Goal: Task Accomplishment & Management: Use online tool/utility

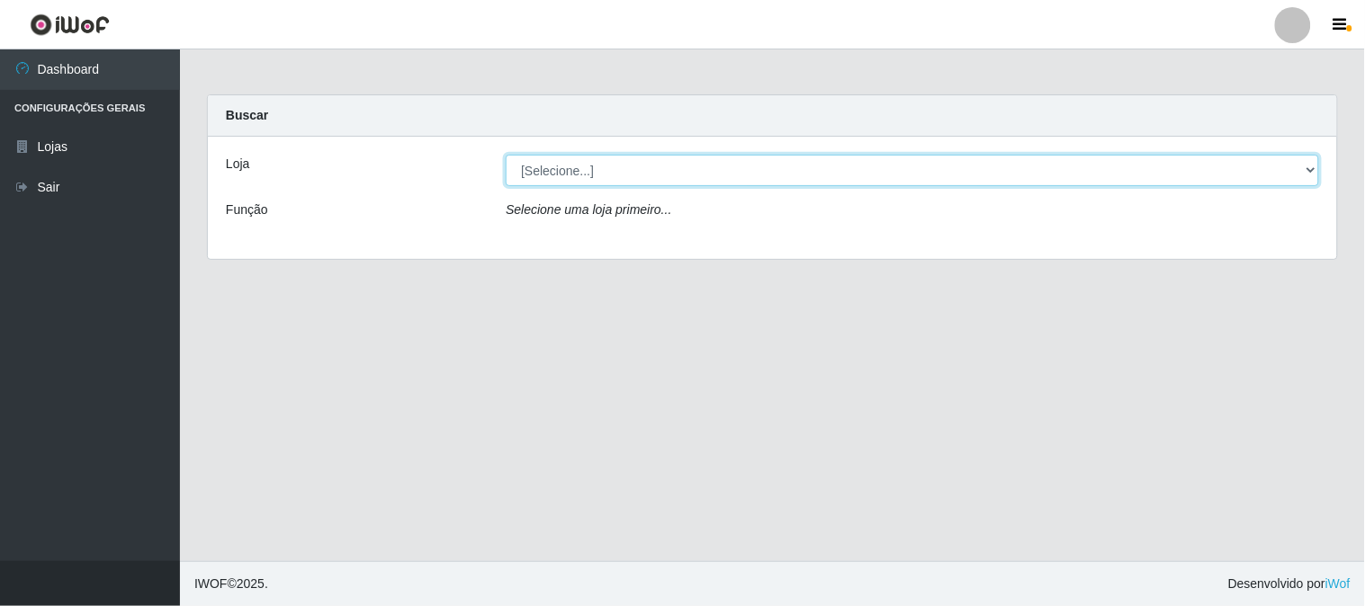
click at [525, 171] on select "[Selecione...] Rede Compras Supermercados - LOJA 1" at bounding box center [912, 170] width 813 height 31
select select "158"
click at [506, 155] on select "[Selecione...] Rede Compras Supermercados - LOJA 1" at bounding box center [912, 170] width 813 height 31
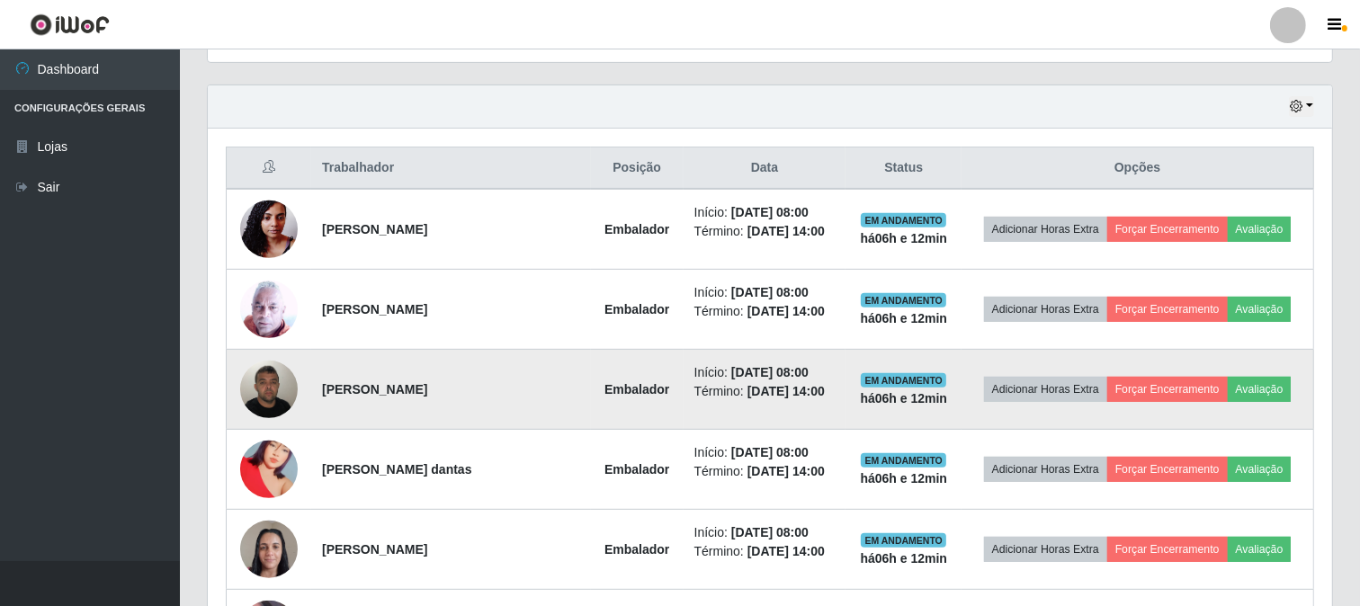
scroll to position [699, 0]
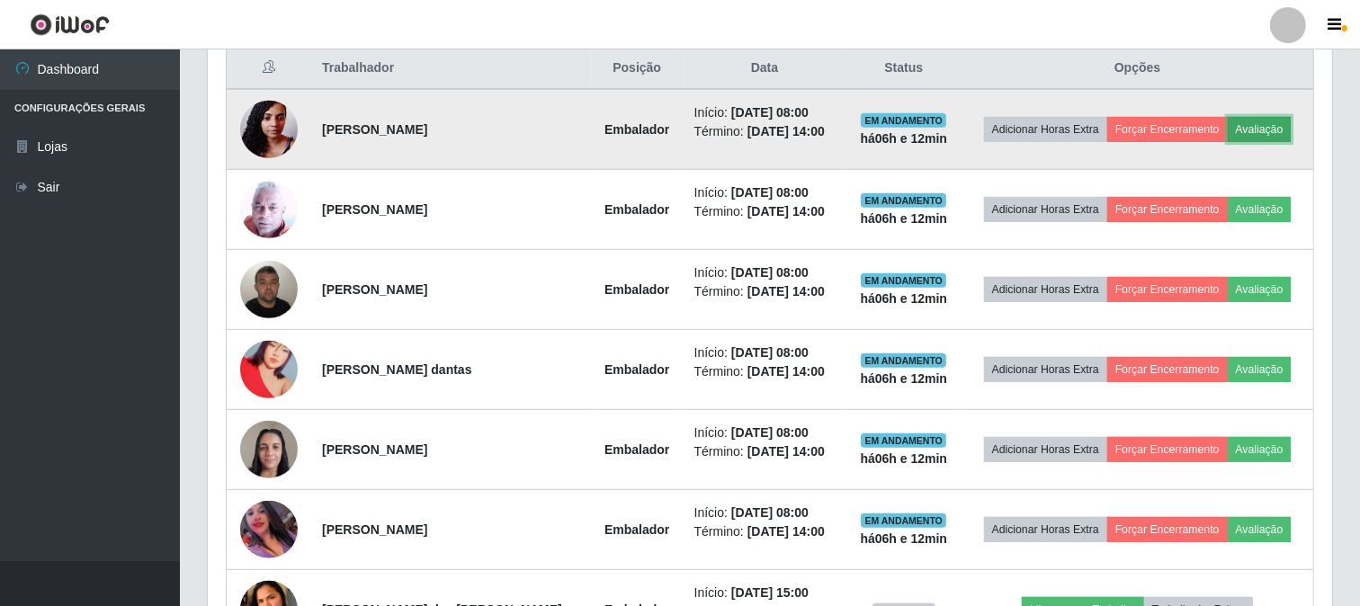
click at [1255, 123] on button "Avaliação" at bounding box center [1260, 129] width 64 height 25
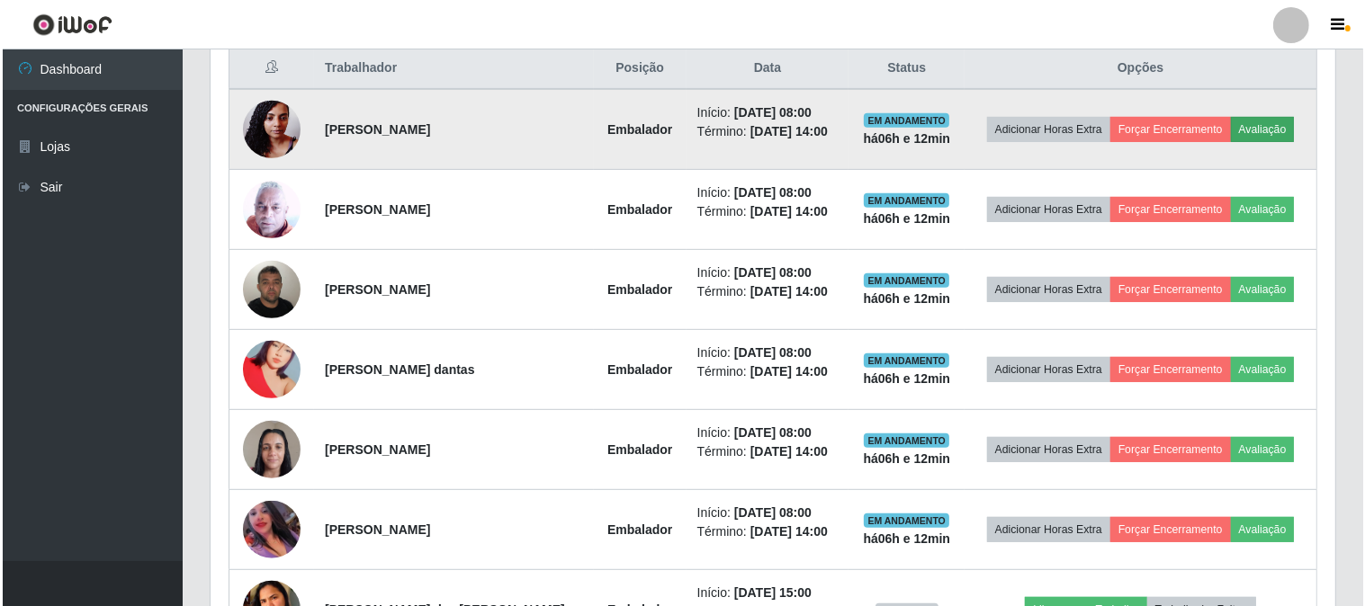
scroll to position [372, 1113]
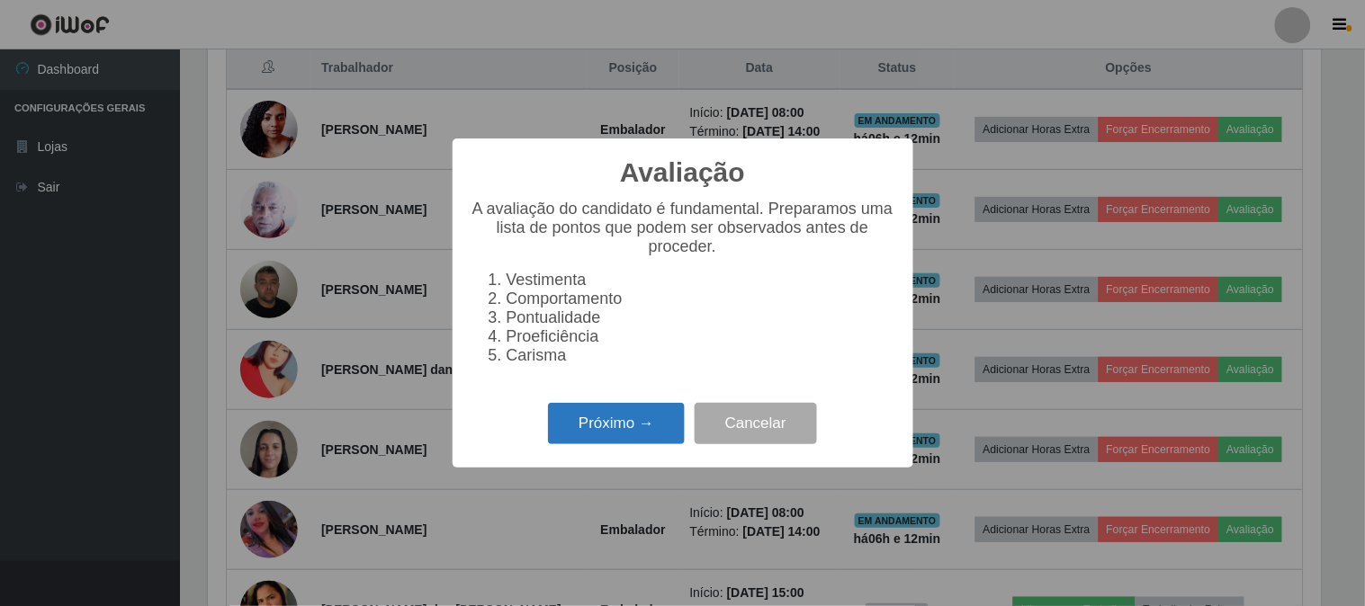
click at [624, 427] on button "Próximo →" at bounding box center [616, 424] width 137 height 42
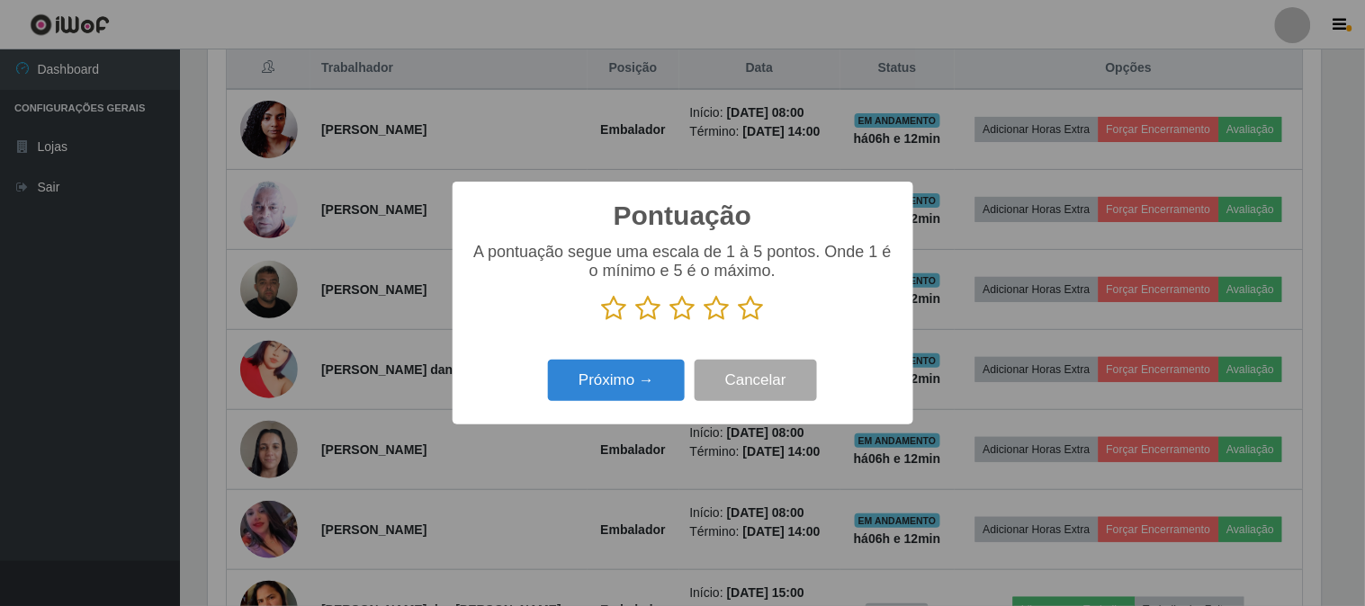
scroll to position [899361, 898620]
click at [740, 310] on icon at bounding box center [751, 308] width 25 height 27
click at [739, 322] on input "radio" at bounding box center [739, 322] width 0 height 0
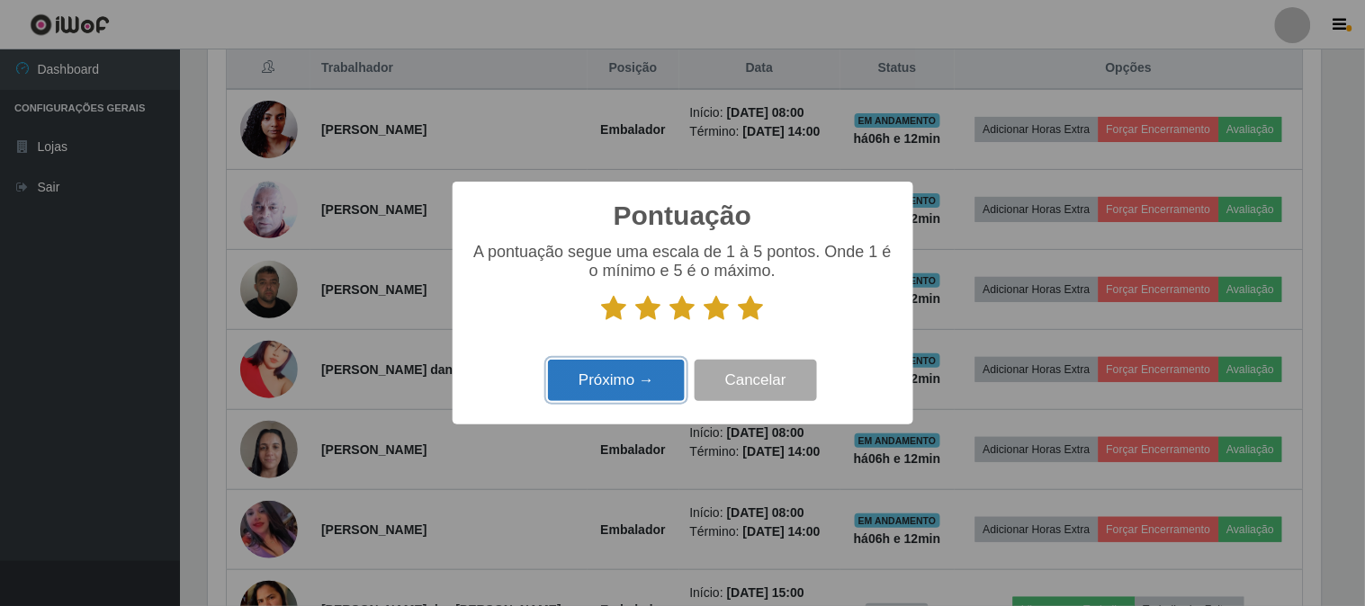
click at [631, 379] on button "Próximo →" at bounding box center [616, 381] width 137 height 42
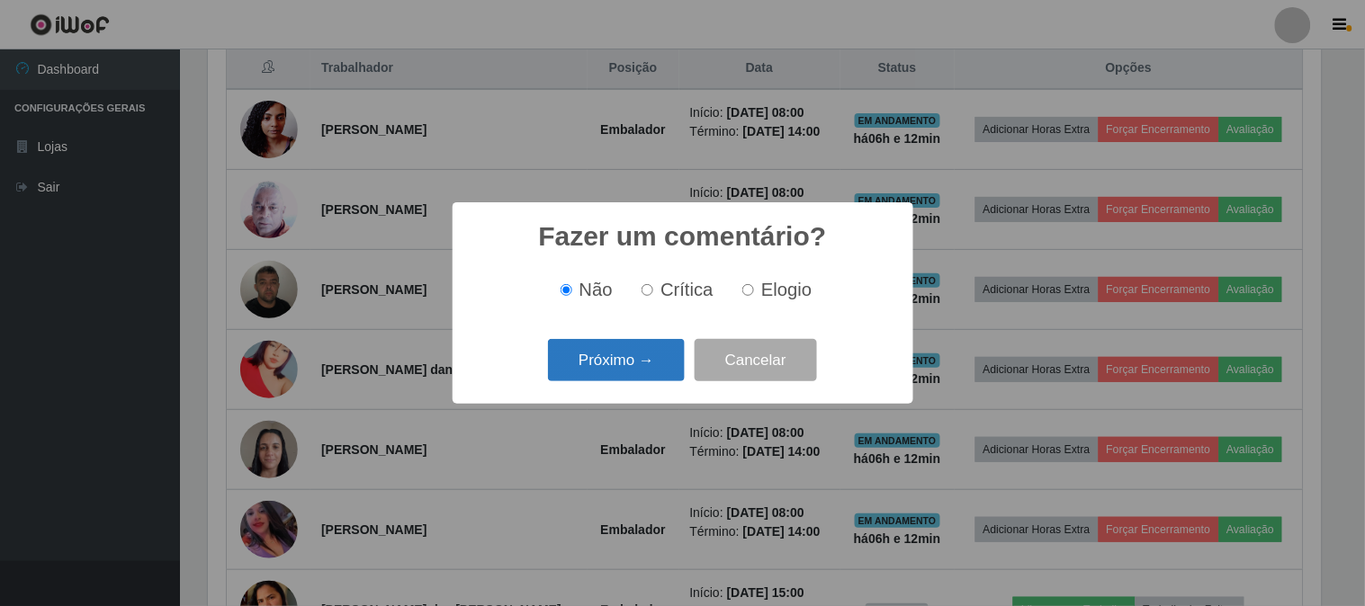
click at [631, 361] on button "Próximo →" at bounding box center [616, 360] width 137 height 42
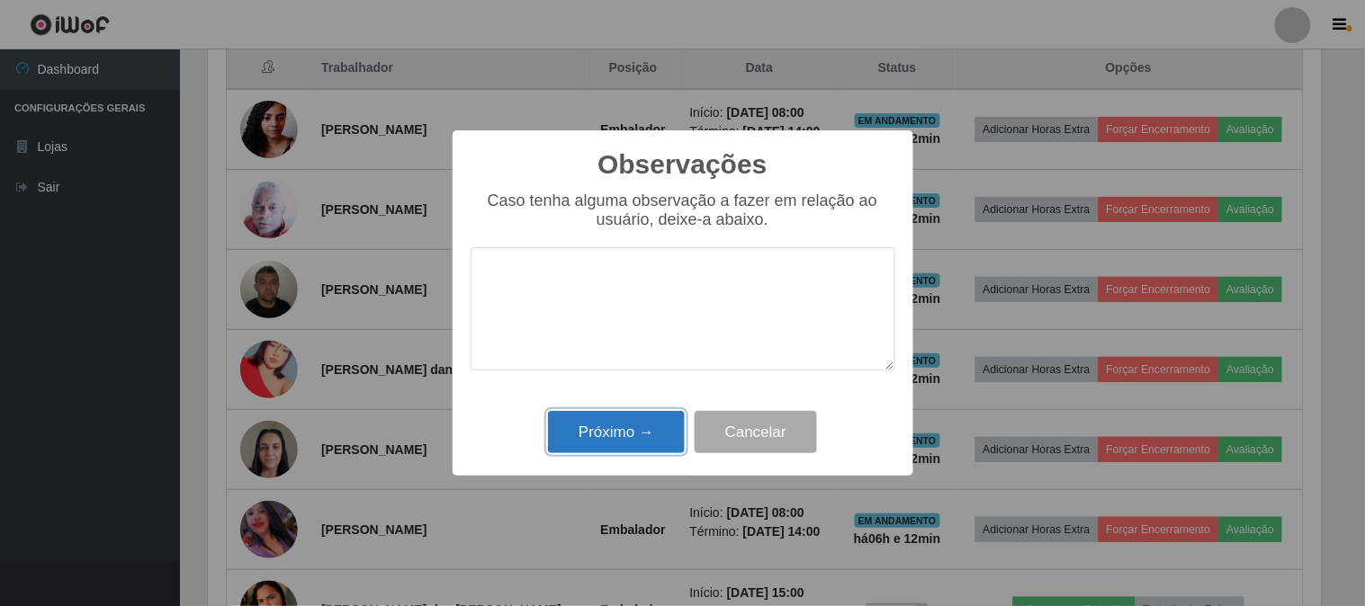
click at [618, 427] on button "Próximo →" at bounding box center [616, 432] width 137 height 42
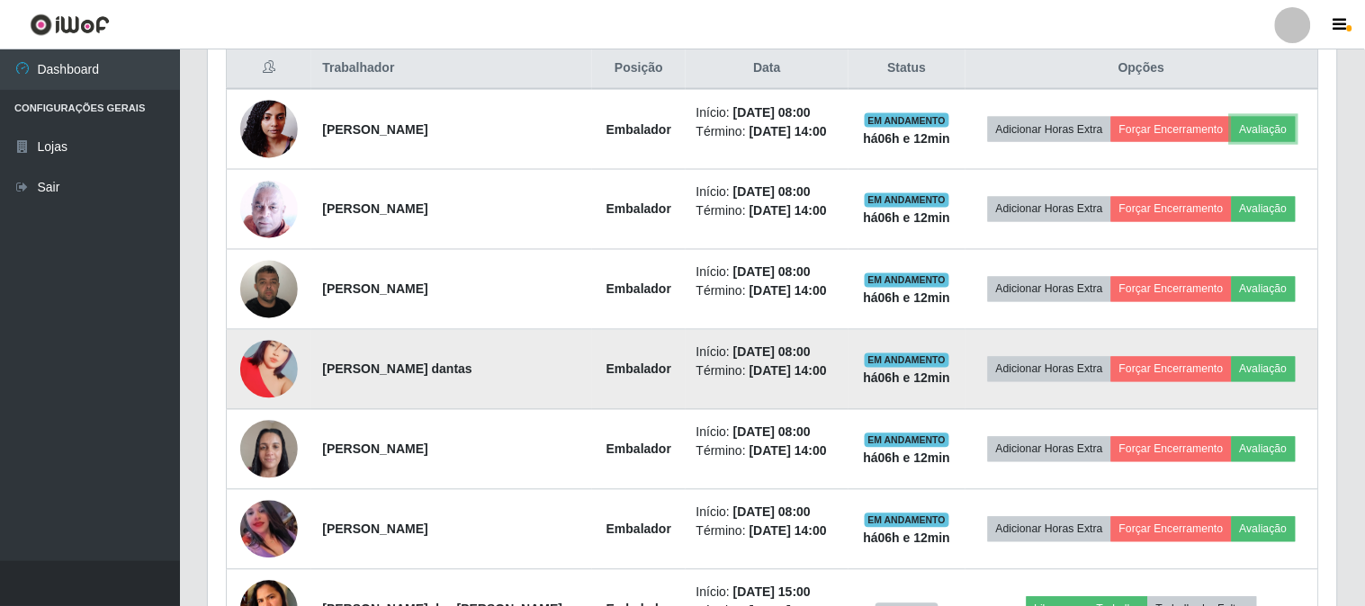
scroll to position [372, 1125]
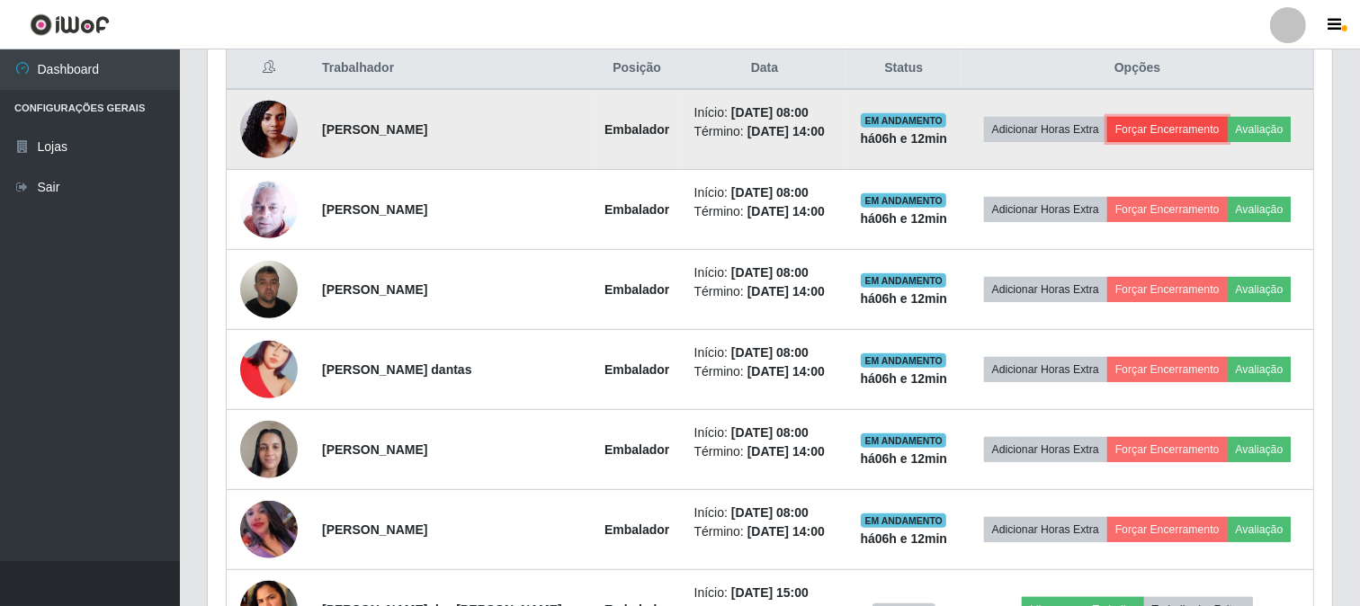
click at [1132, 130] on button "Forçar Encerramento" at bounding box center [1168, 129] width 121 height 25
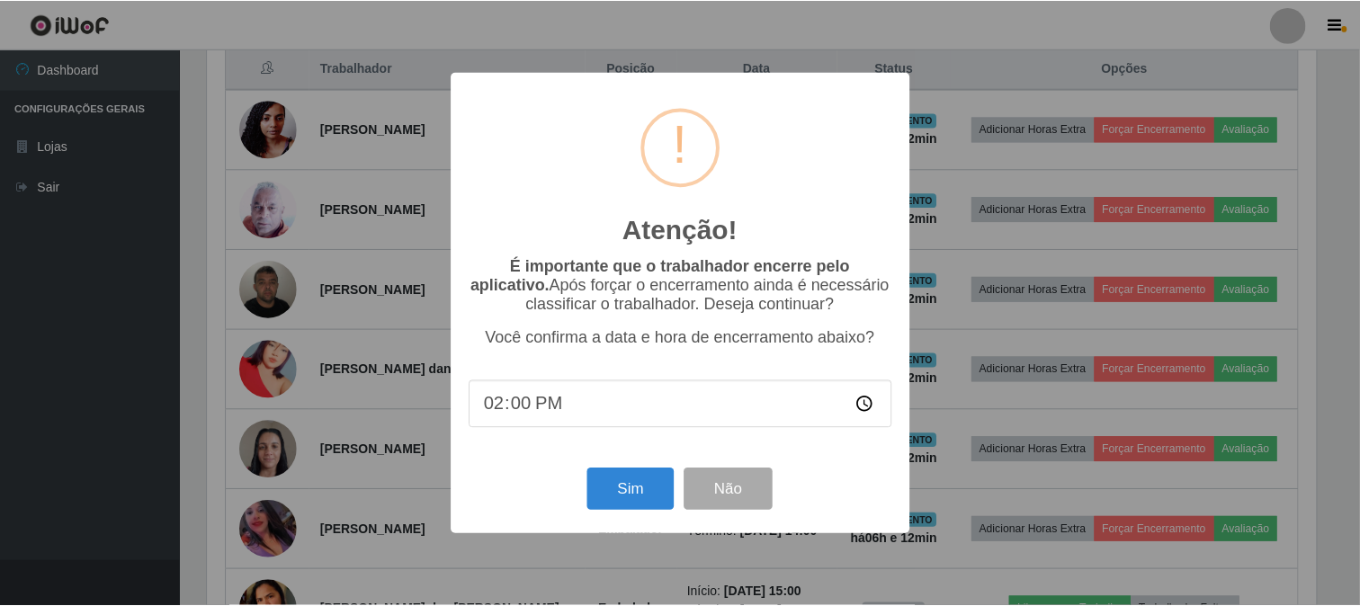
scroll to position [372, 1113]
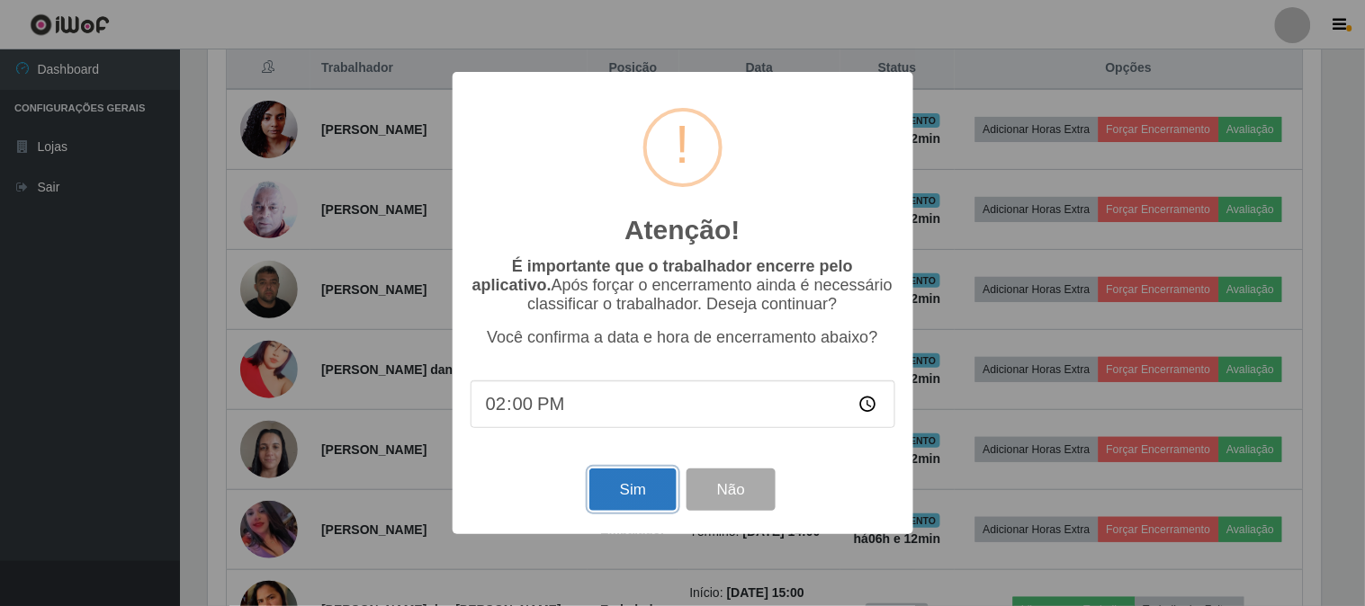
click at [630, 488] on button "Sim" at bounding box center [632, 490] width 87 height 42
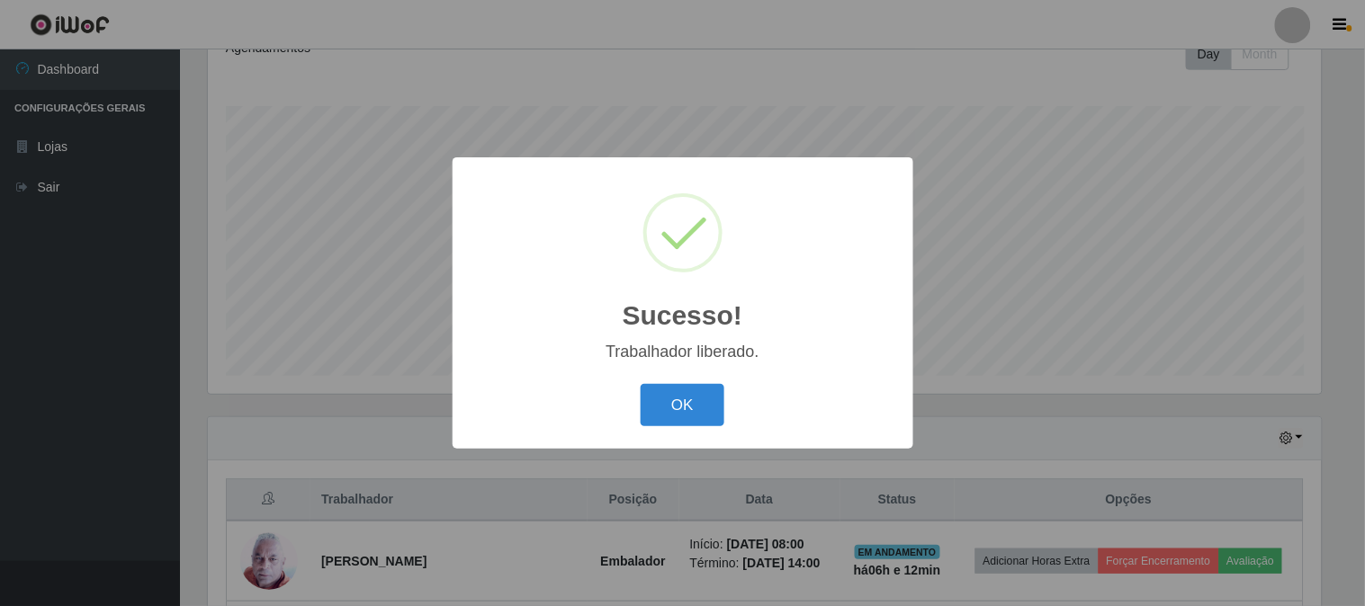
drag, startPoint x: 695, startPoint y: 391, endPoint x: 678, endPoint y: 399, distance: 19.4
click at [695, 392] on button "OK" at bounding box center [683, 405] width 84 height 42
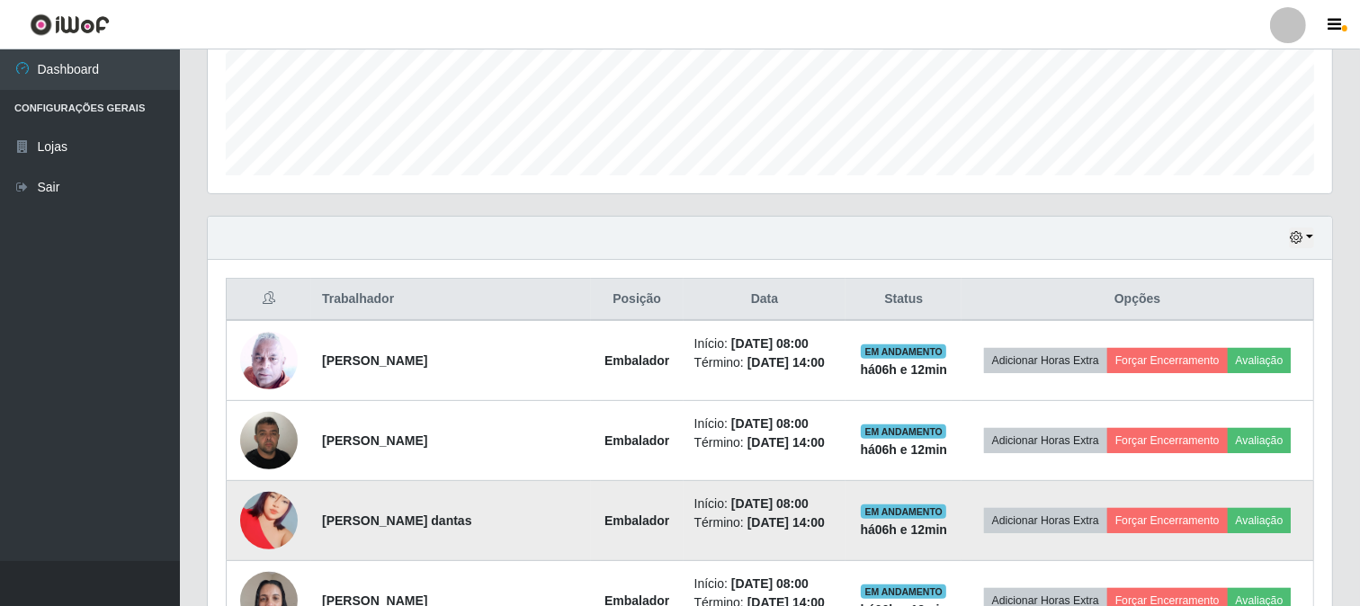
scroll to position [568, 0]
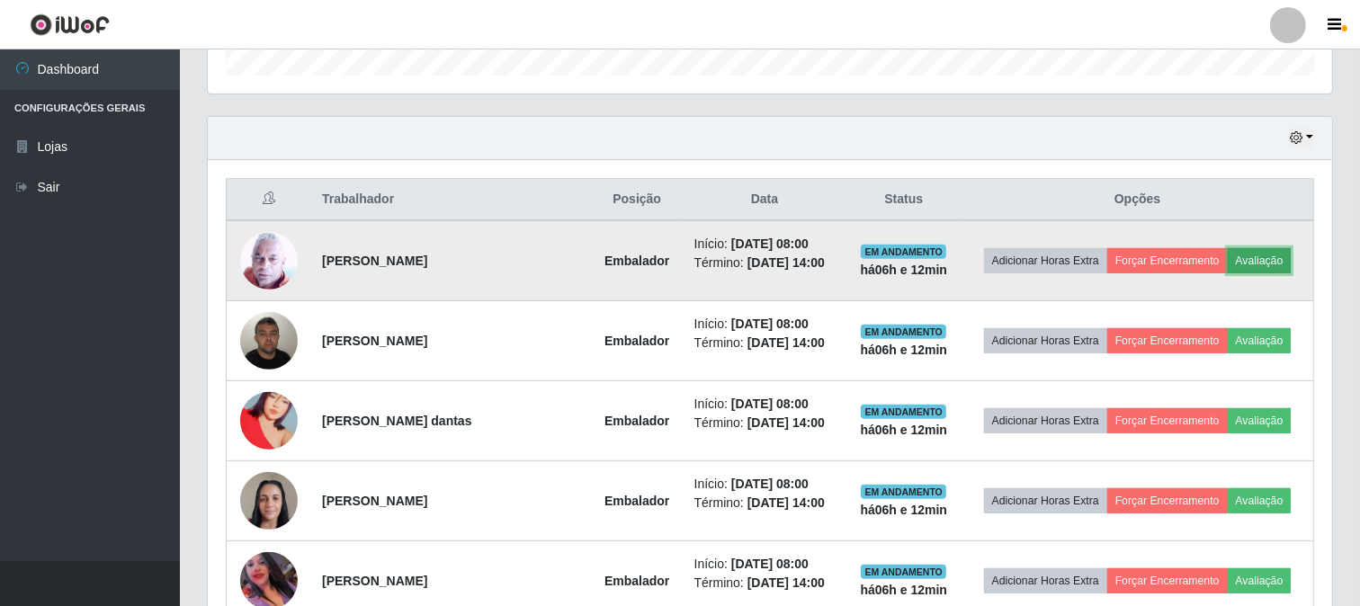
click at [1261, 262] on button "Avaliação" at bounding box center [1260, 260] width 64 height 25
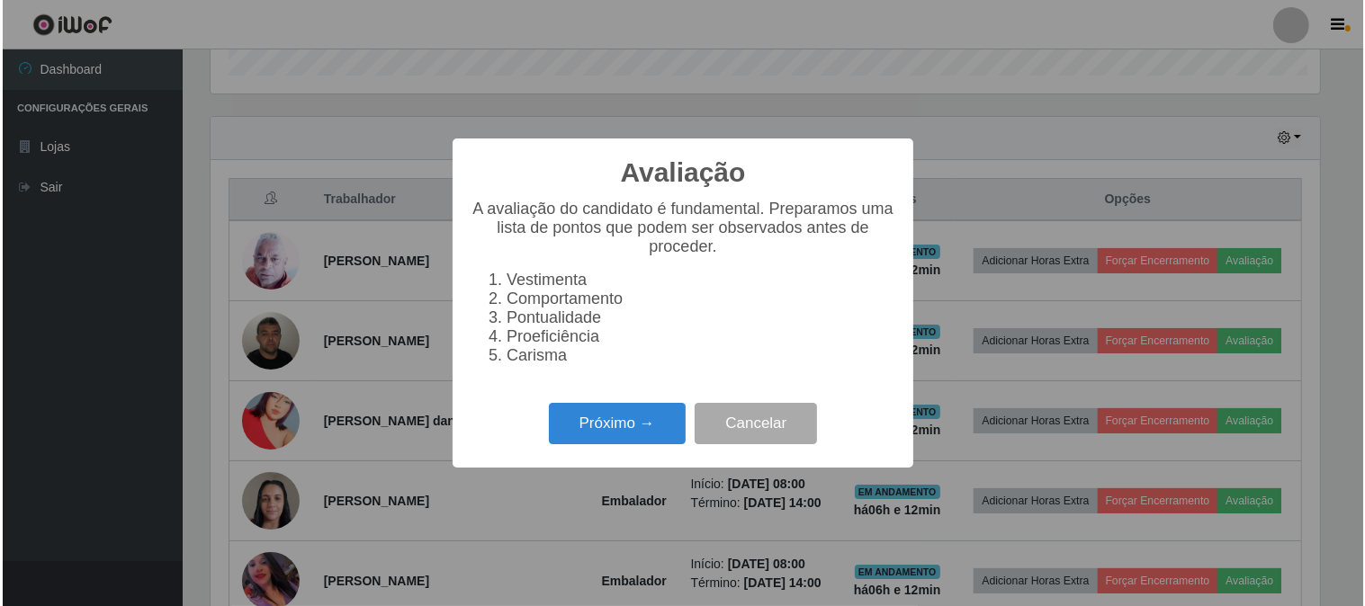
scroll to position [372, 1113]
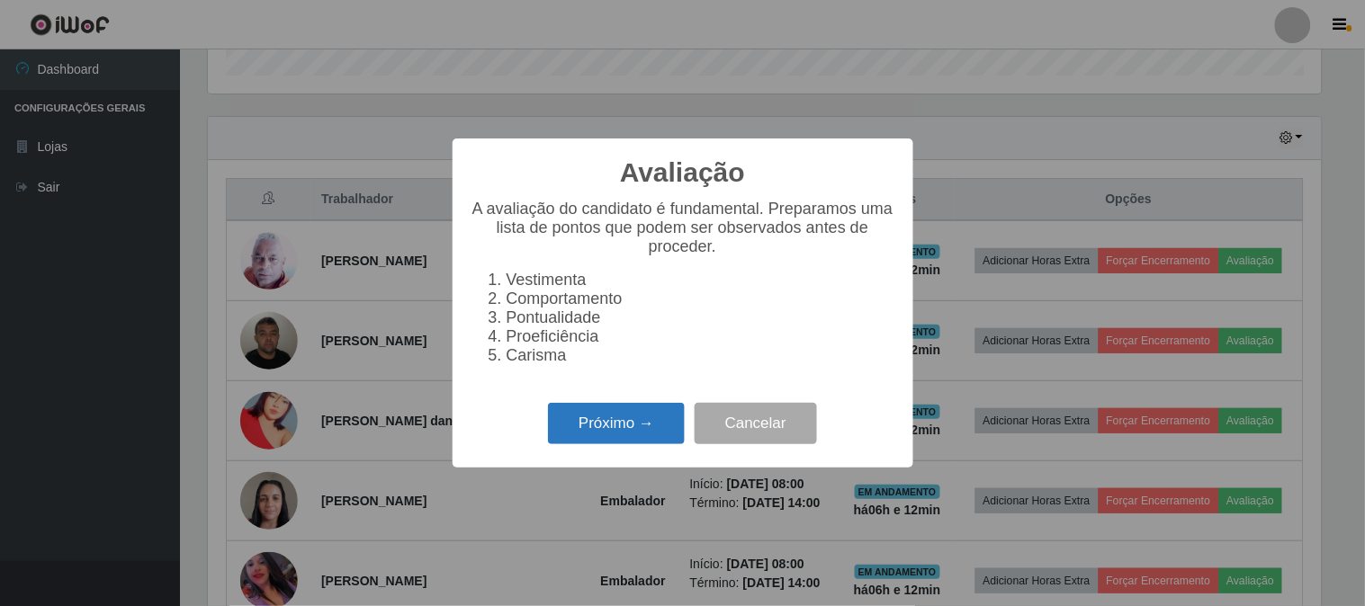
click at [627, 421] on button "Próximo →" at bounding box center [616, 424] width 137 height 42
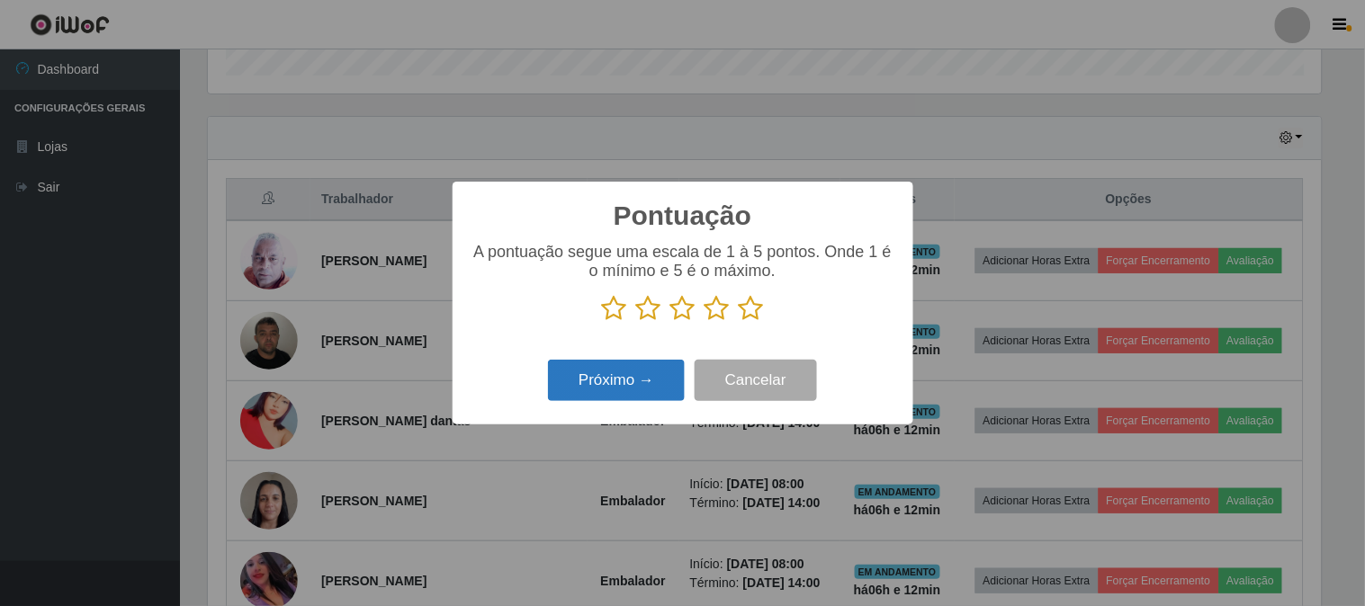
scroll to position [899361, 898620]
click at [752, 311] on icon at bounding box center [751, 308] width 25 height 27
click at [739, 322] on input "radio" at bounding box center [739, 322] width 0 height 0
click at [645, 387] on button "Próximo →" at bounding box center [616, 381] width 137 height 42
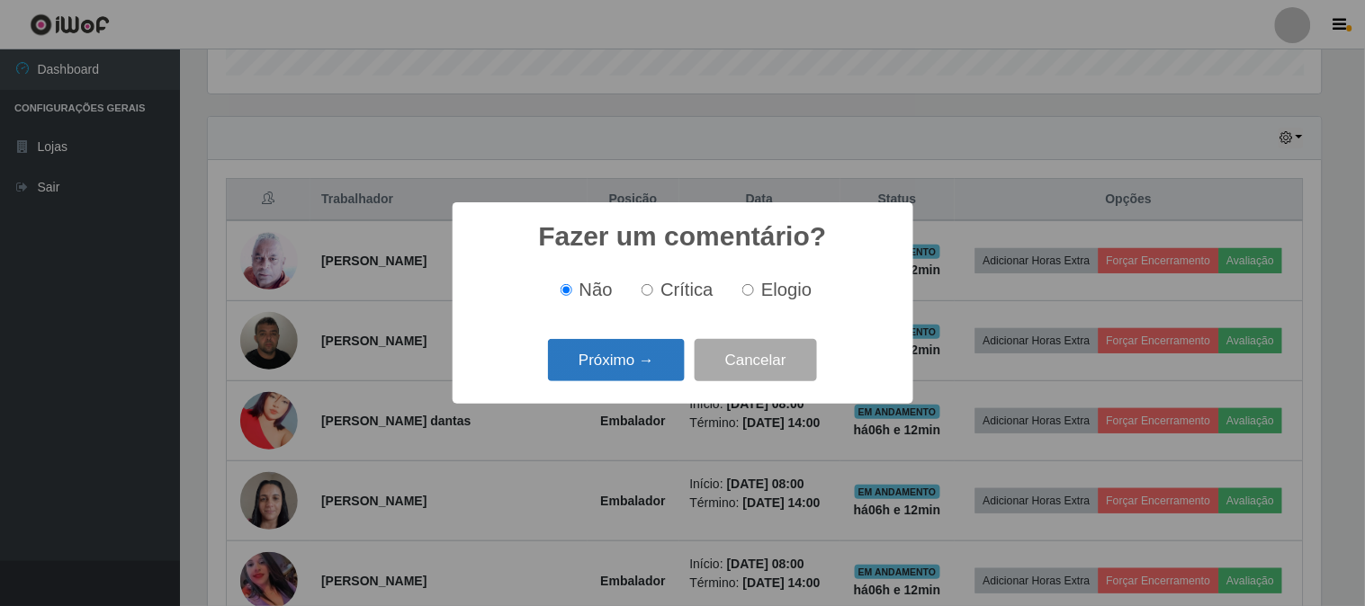
click at [650, 372] on button "Próximo →" at bounding box center [616, 360] width 137 height 42
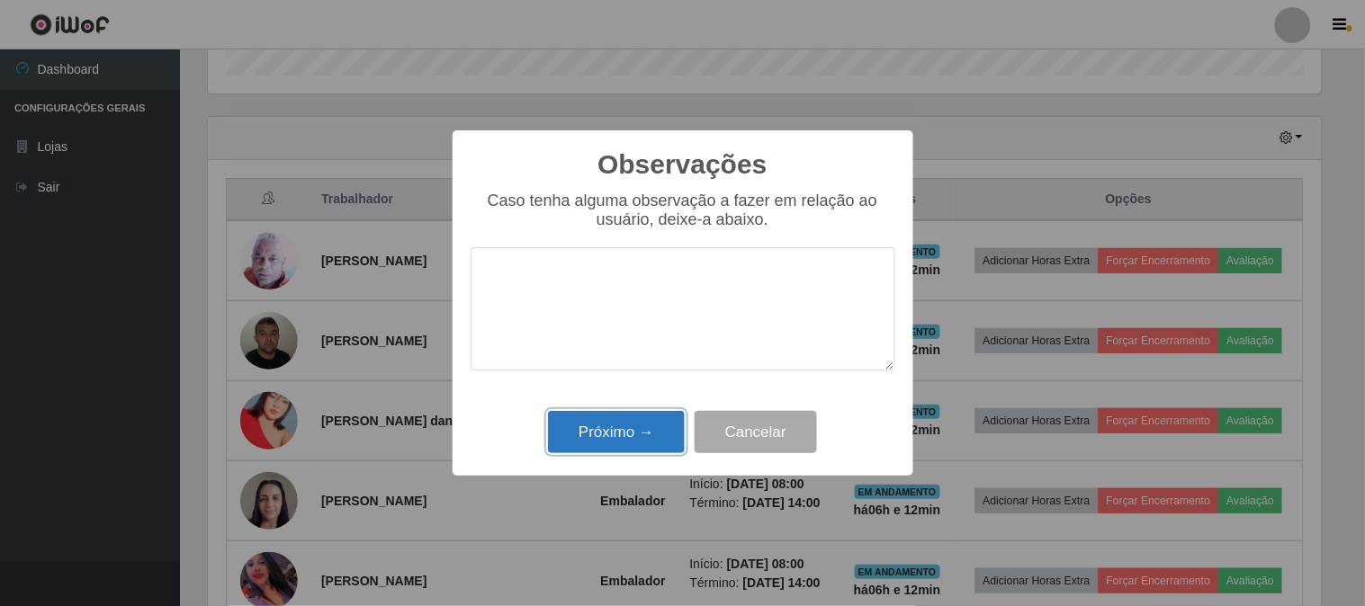
click at [623, 426] on button "Próximo →" at bounding box center [616, 432] width 137 height 42
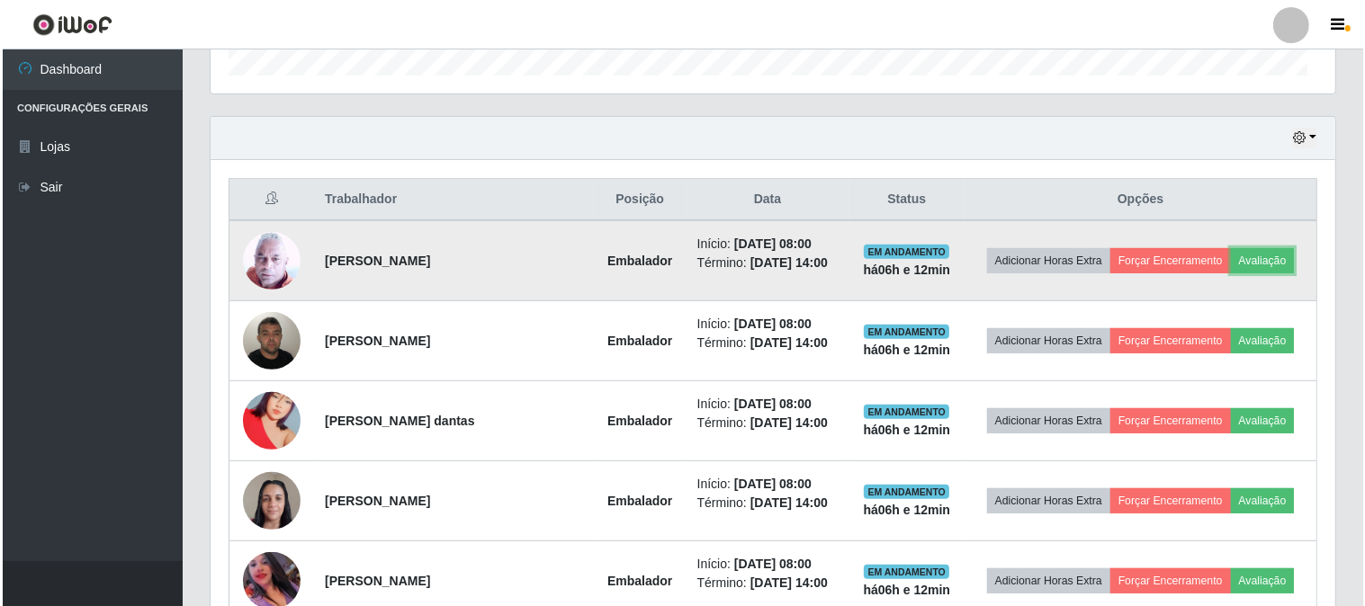
scroll to position [372, 1125]
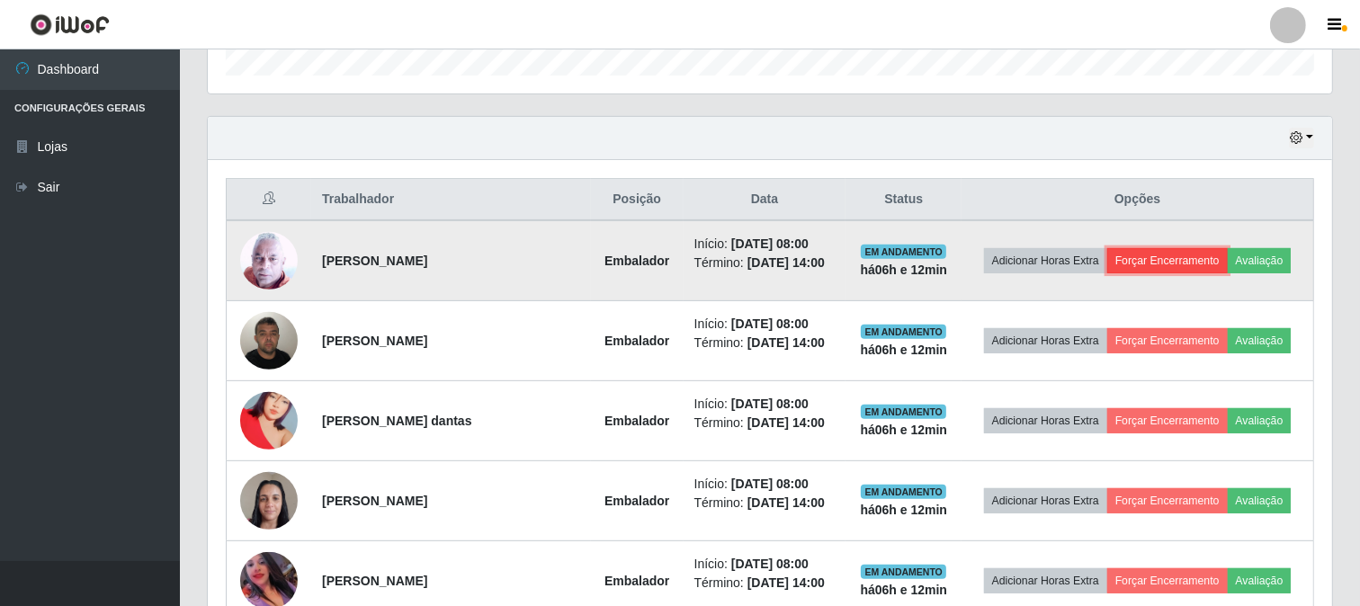
click at [1158, 261] on button "Forçar Encerramento" at bounding box center [1168, 260] width 121 height 25
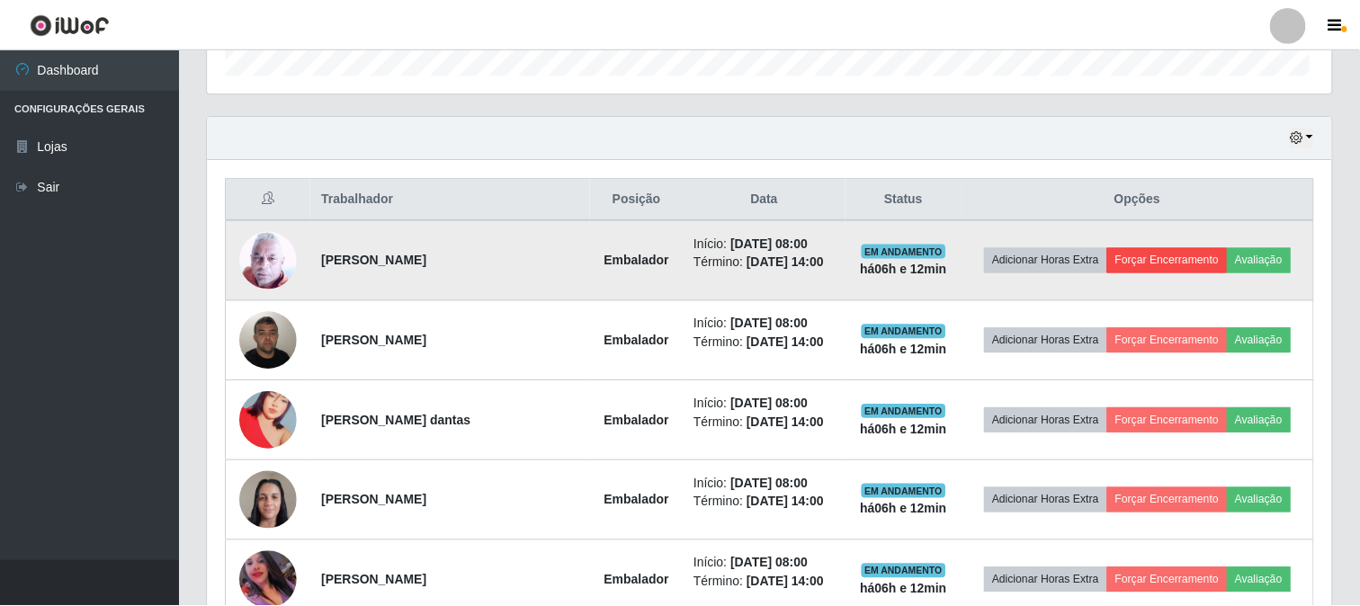
scroll to position [372, 1113]
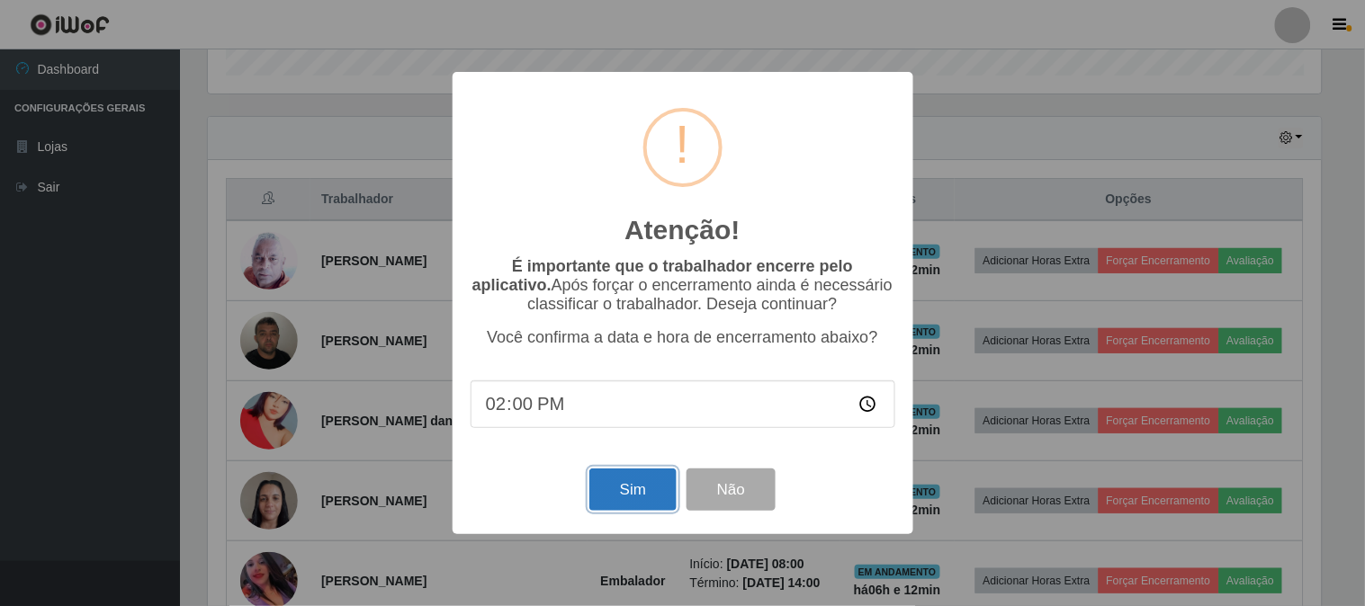
click at [631, 487] on button "Sim" at bounding box center [632, 490] width 87 height 42
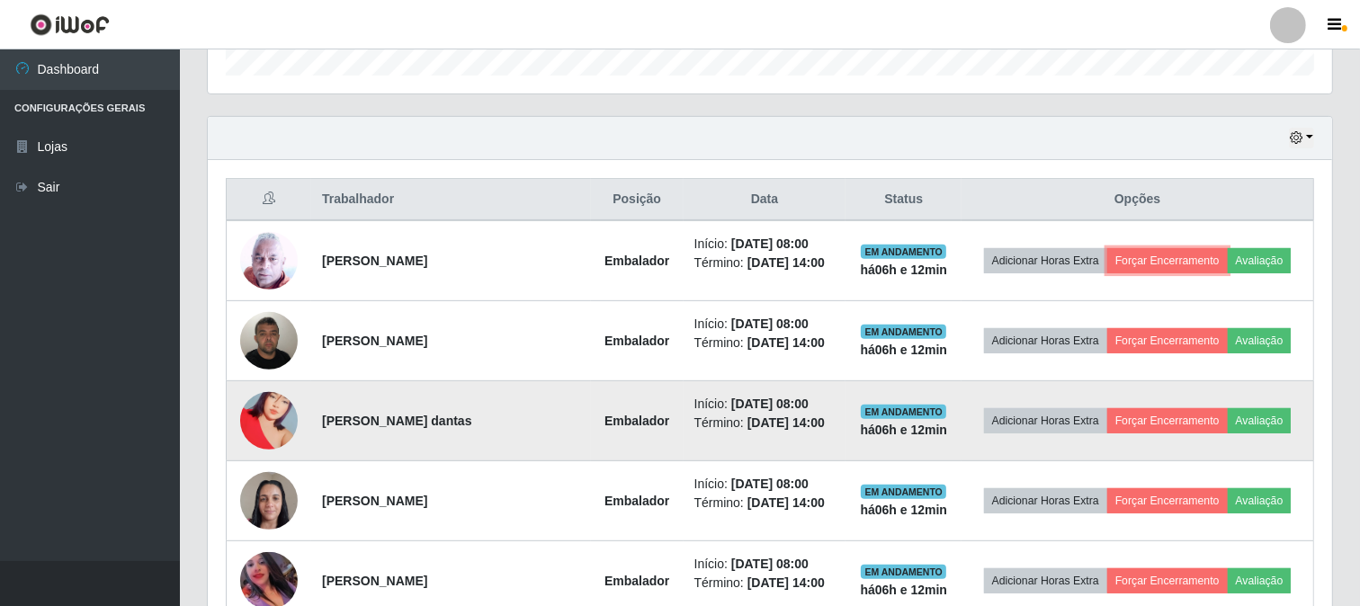
scroll to position [0, 0]
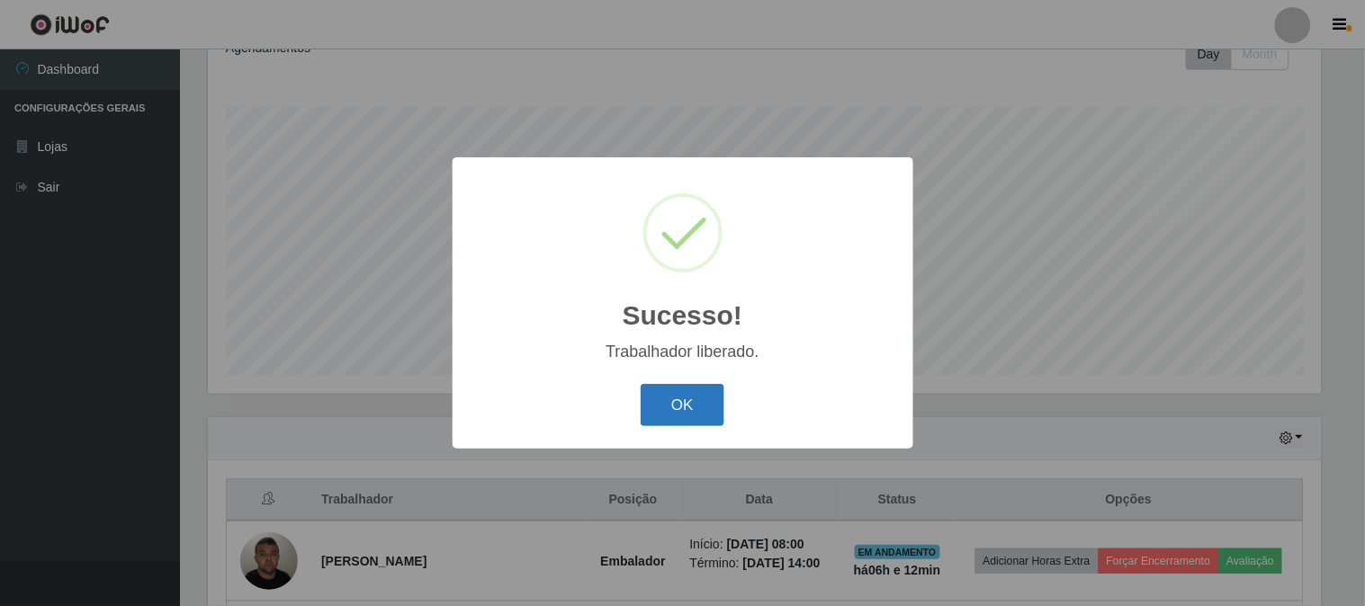
click at [679, 399] on button "OK" at bounding box center [683, 405] width 84 height 42
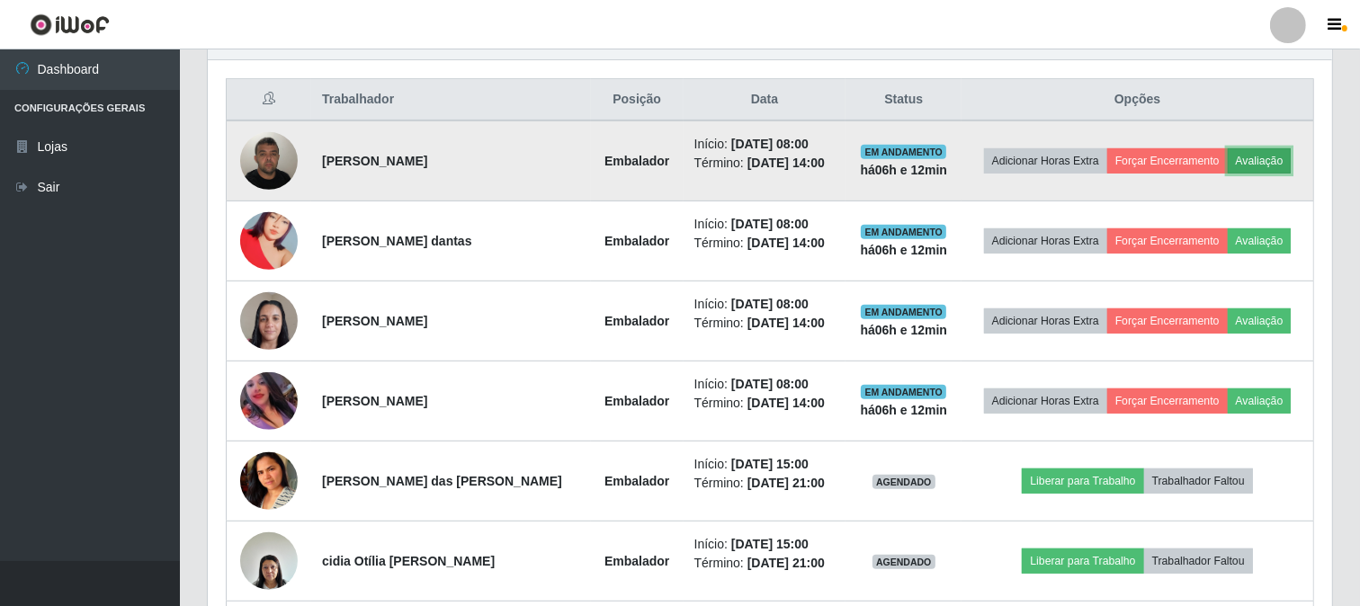
click at [1270, 155] on button "Avaliação" at bounding box center [1260, 160] width 64 height 25
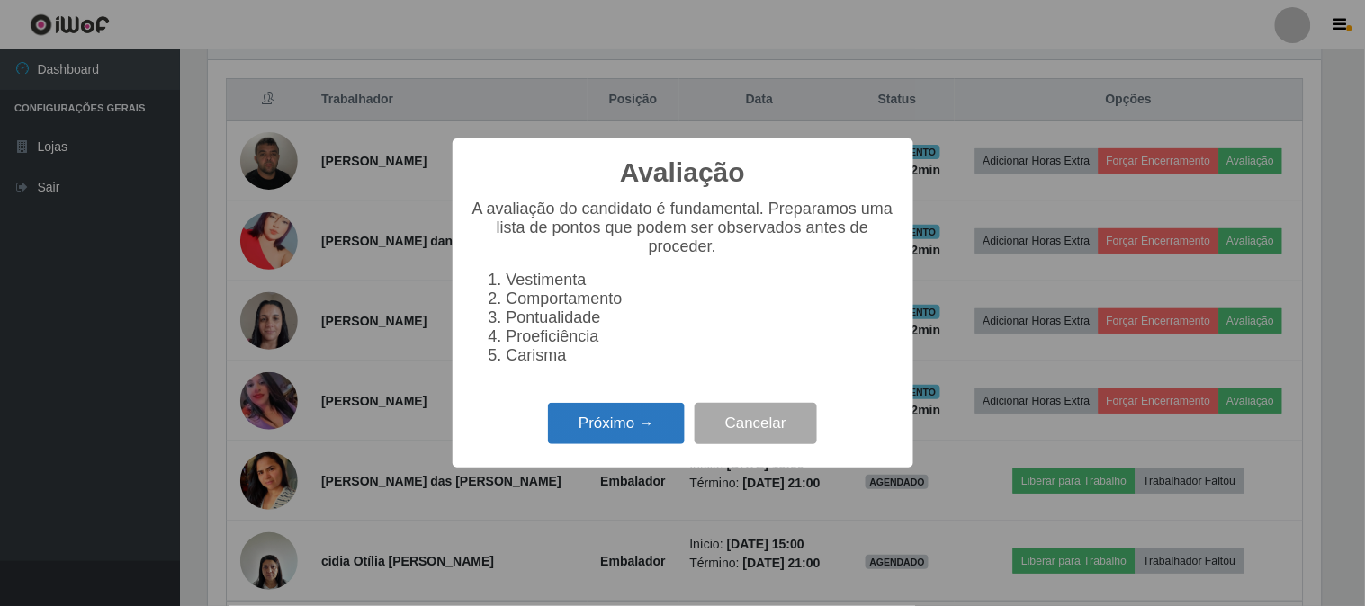
click at [606, 417] on button "Próximo →" at bounding box center [616, 424] width 137 height 42
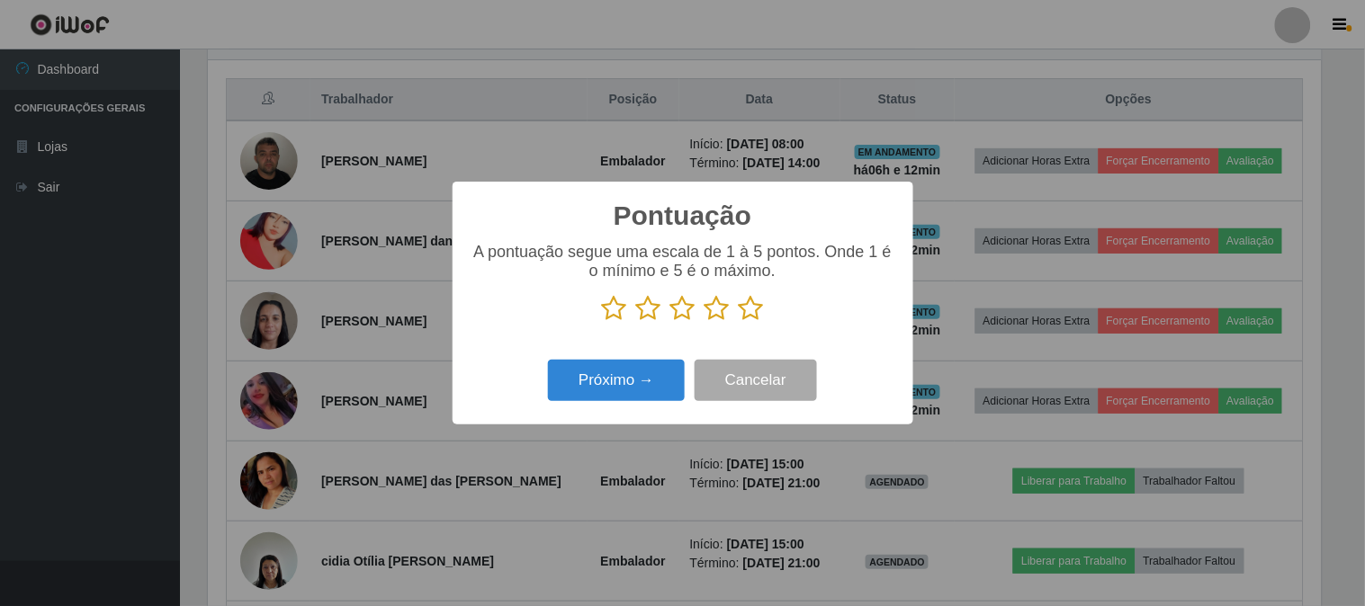
click at [759, 309] on icon at bounding box center [751, 308] width 25 height 27
click at [739, 322] on input "radio" at bounding box center [739, 322] width 0 height 0
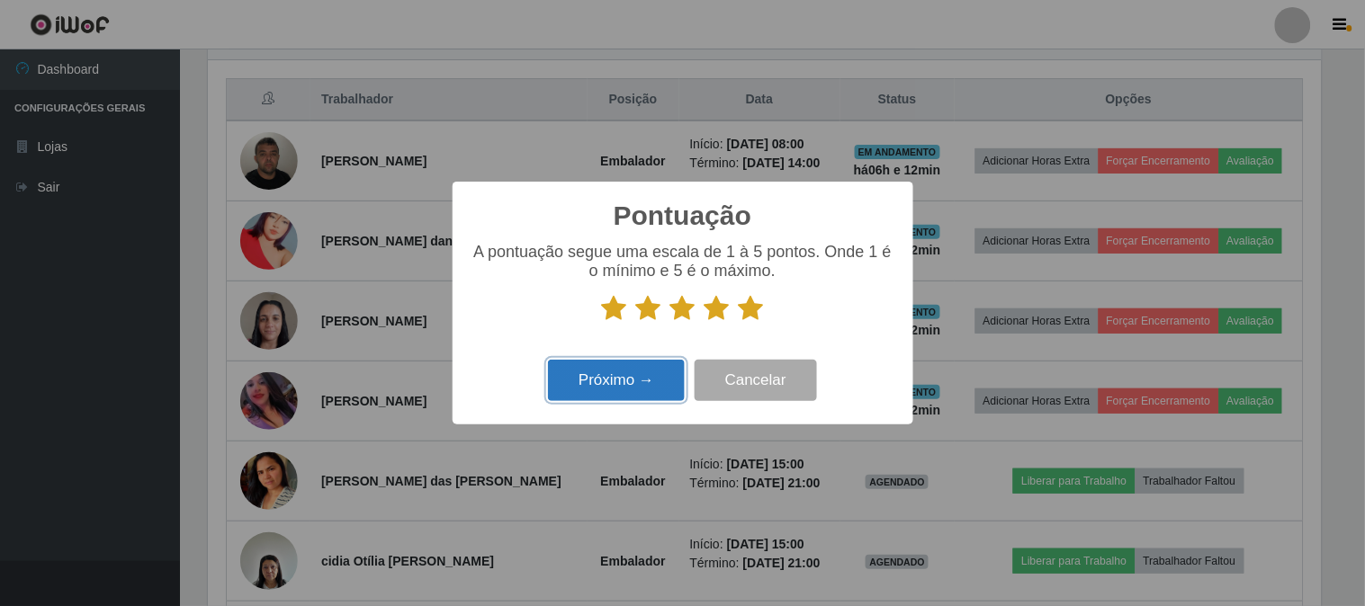
click at [609, 394] on button "Próximo →" at bounding box center [616, 381] width 137 height 42
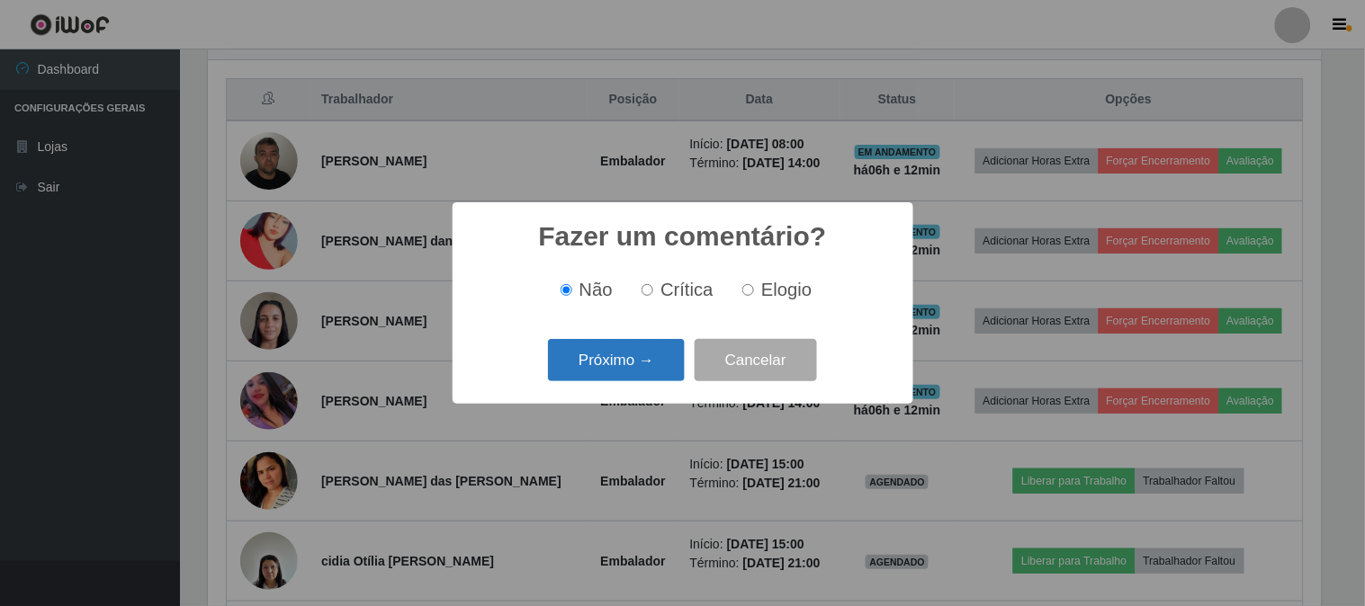
click at [630, 356] on button "Próximo →" at bounding box center [616, 360] width 137 height 42
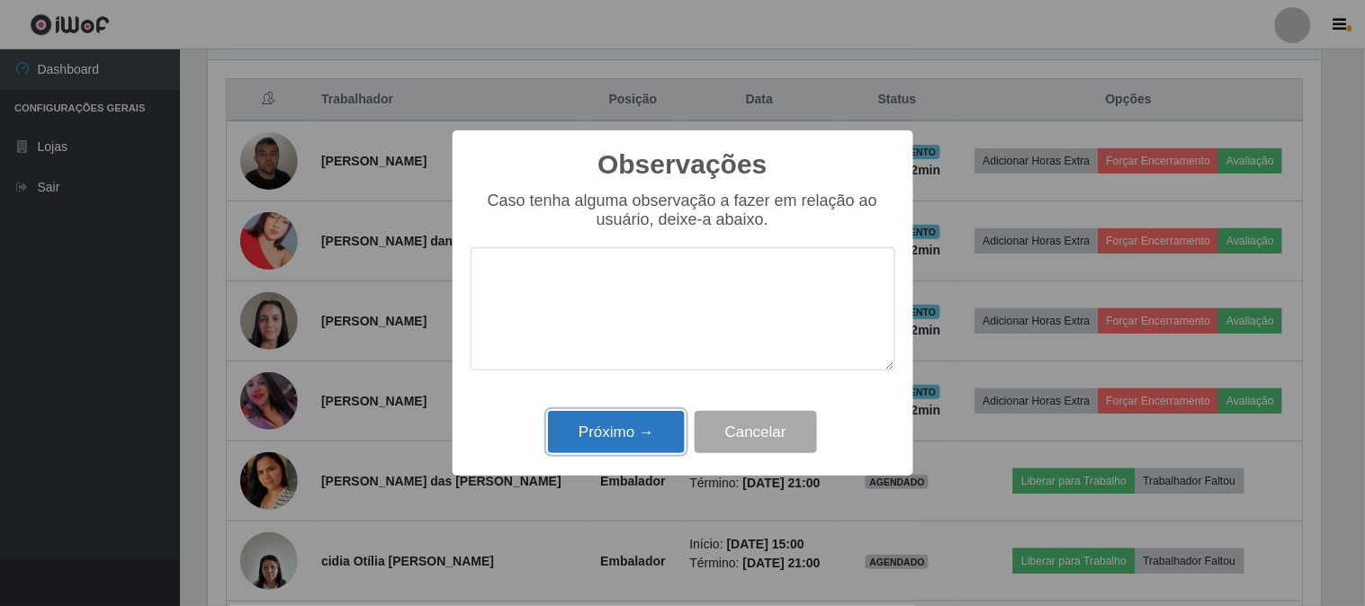
click at [619, 439] on button "Próximo →" at bounding box center [616, 432] width 137 height 42
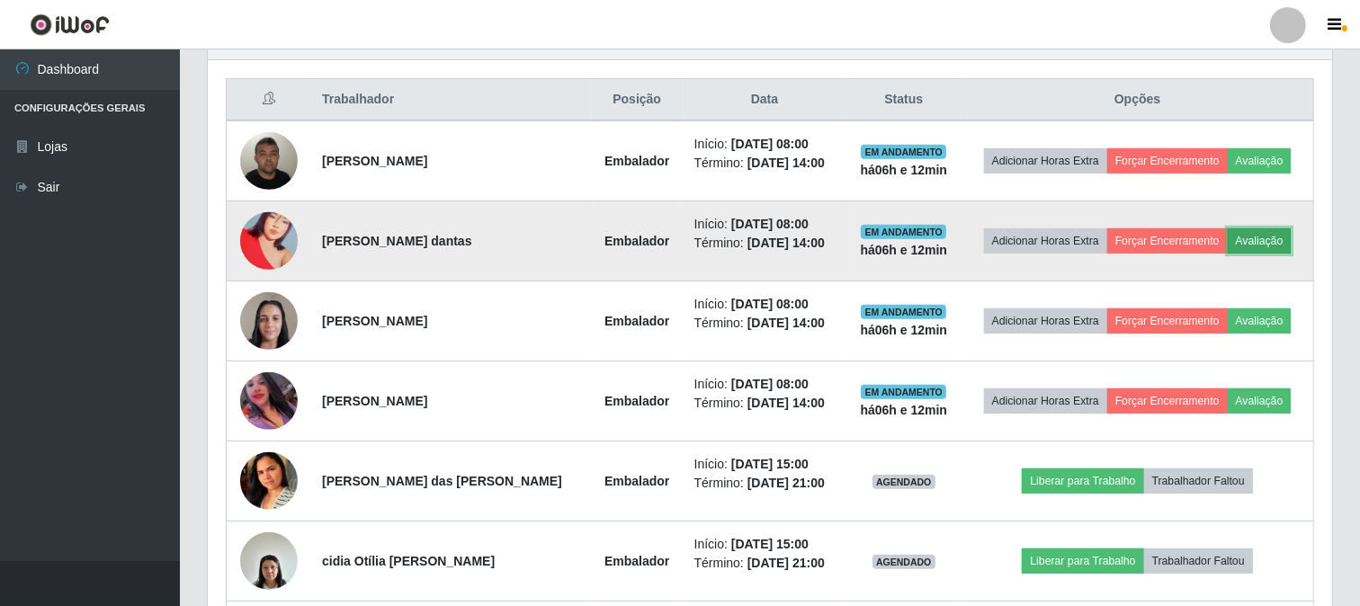
click at [1248, 238] on button "Avaliação" at bounding box center [1260, 241] width 64 height 25
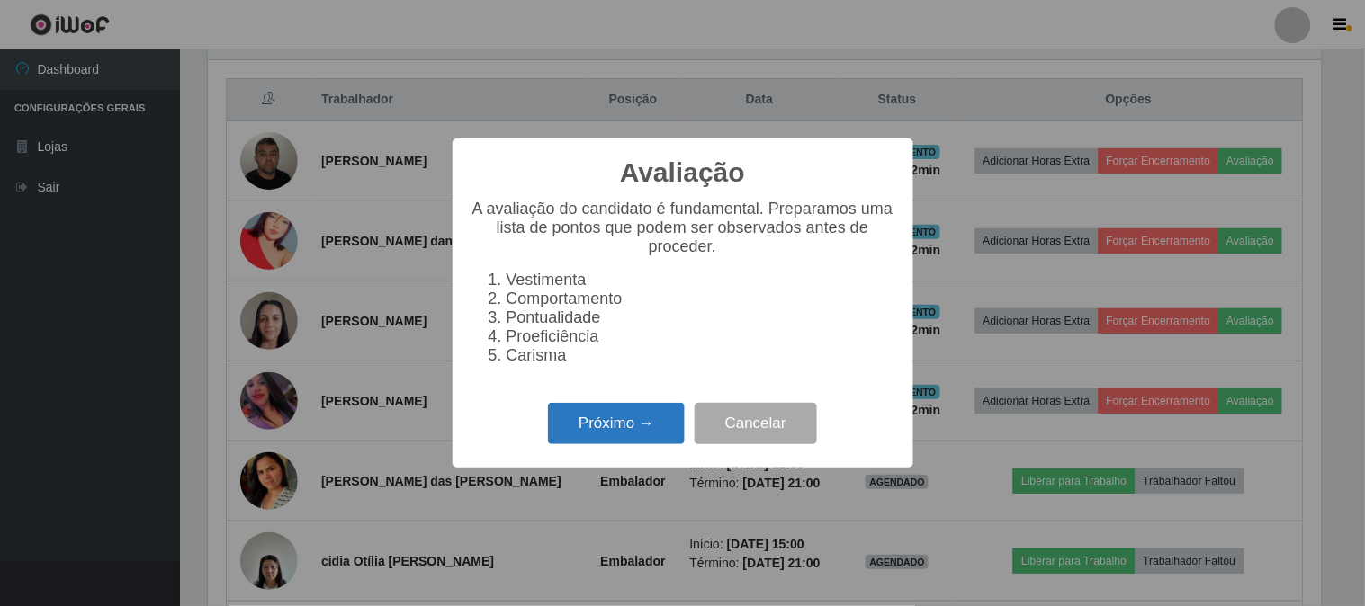
click at [617, 421] on button "Próximo →" at bounding box center [616, 424] width 137 height 42
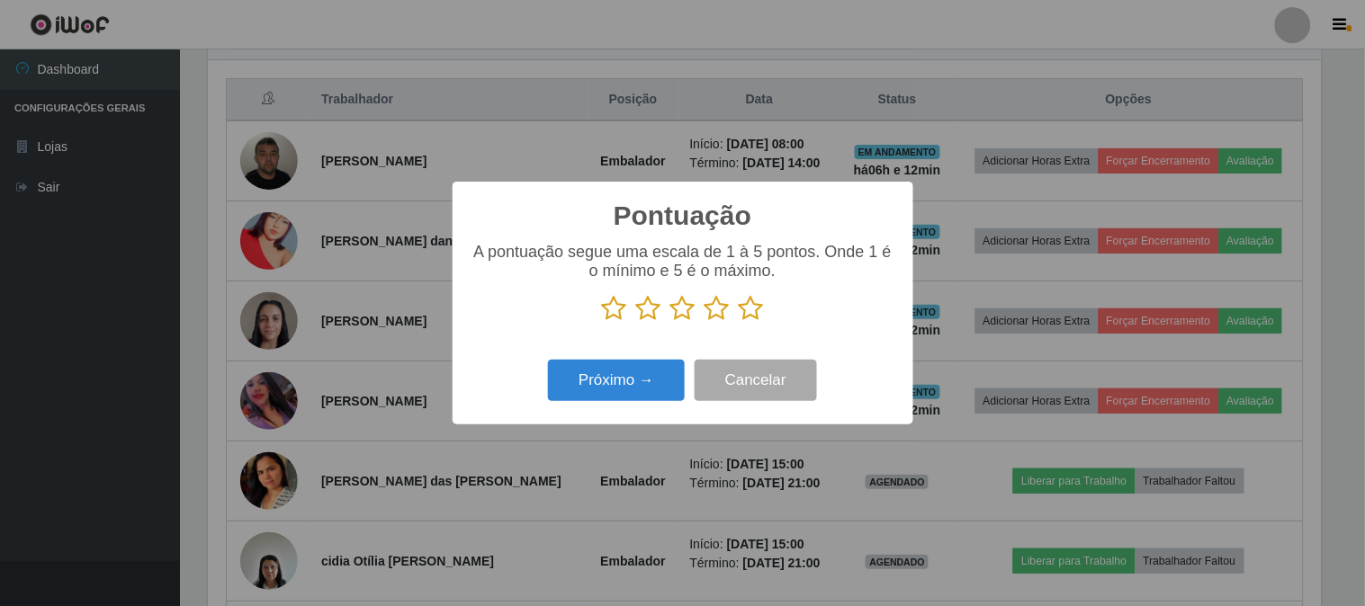
click at [677, 310] on icon at bounding box center [682, 308] width 25 height 27
click at [670, 322] on input "radio" at bounding box center [670, 322] width 0 height 0
click at [628, 385] on button "Próximo →" at bounding box center [616, 381] width 137 height 42
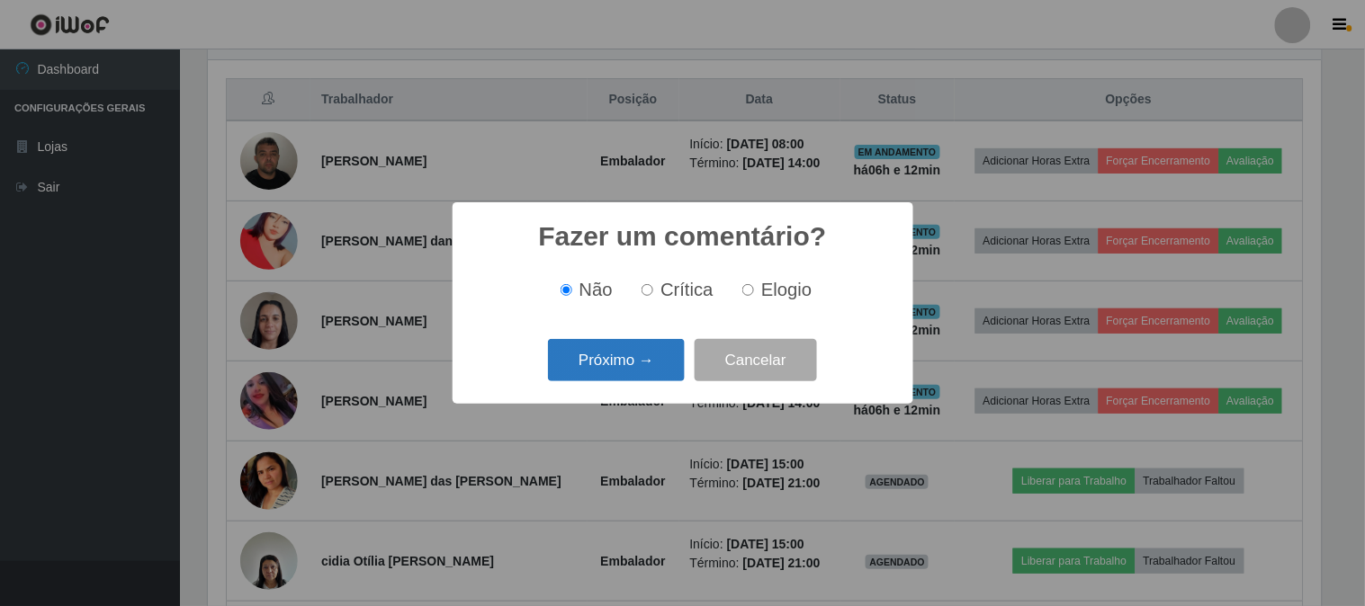
click at [660, 348] on button "Próximo →" at bounding box center [616, 360] width 137 height 42
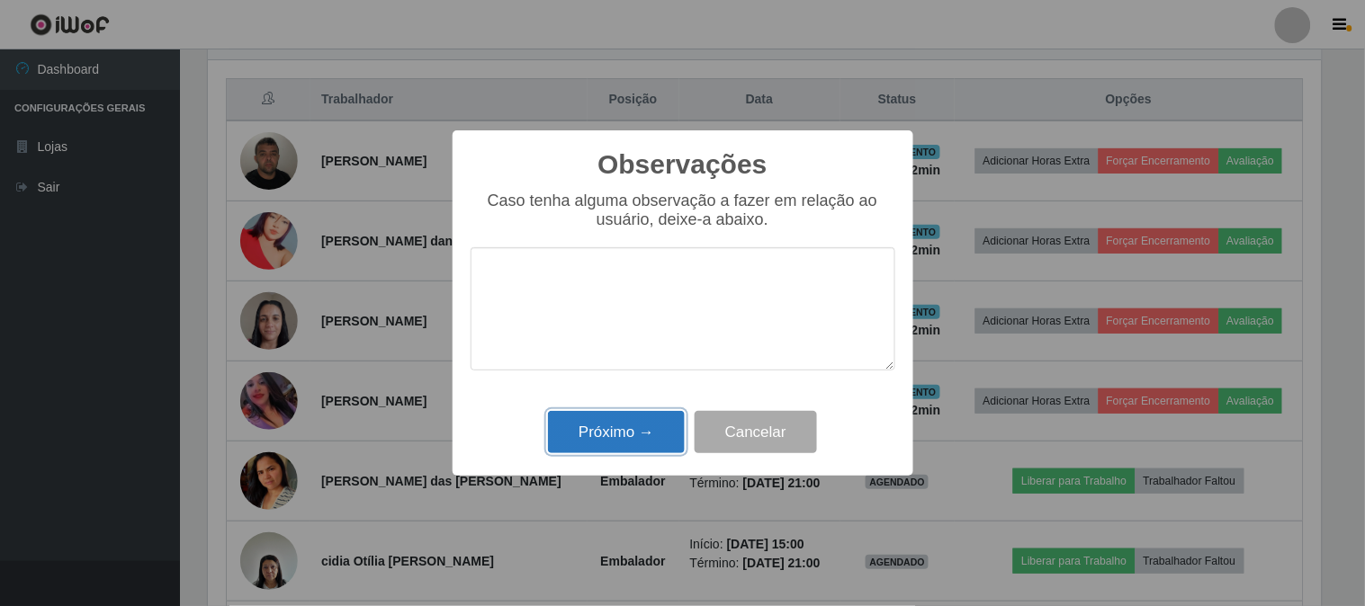
click at [635, 426] on button "Próximo →" at bounding box center [616, 432] width 137 height 42
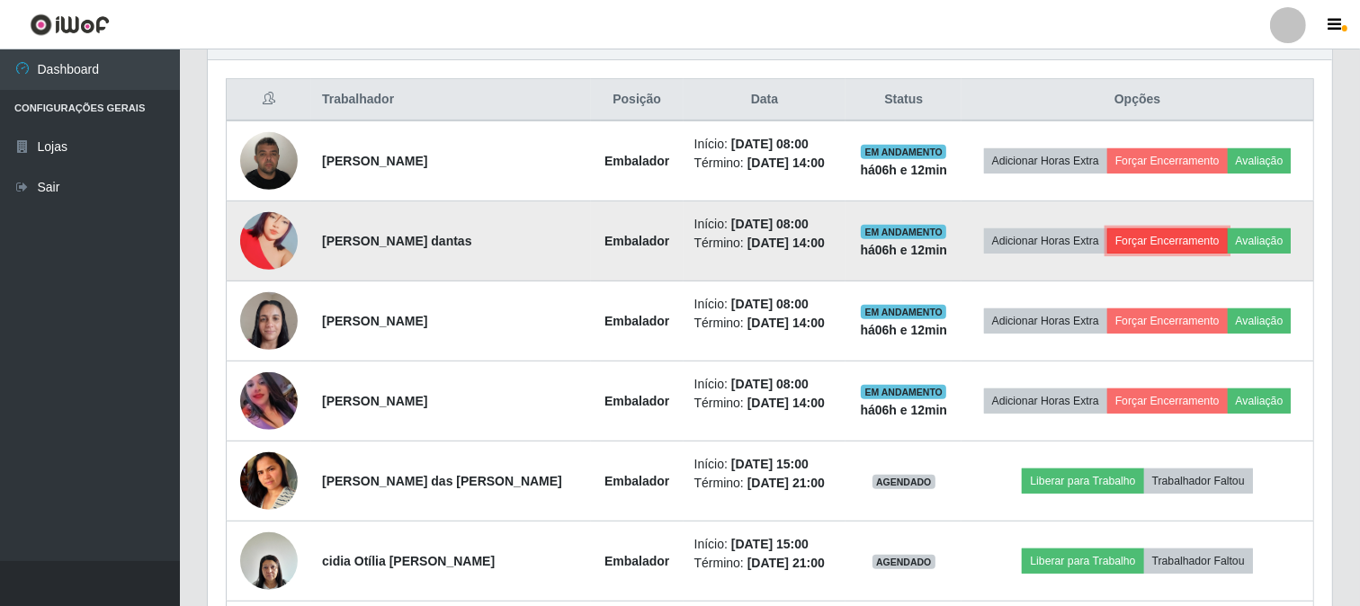
click at [1177, 241] on button "Forçar Encerramento" at bounding box center [1168, 241] width 121 height 25
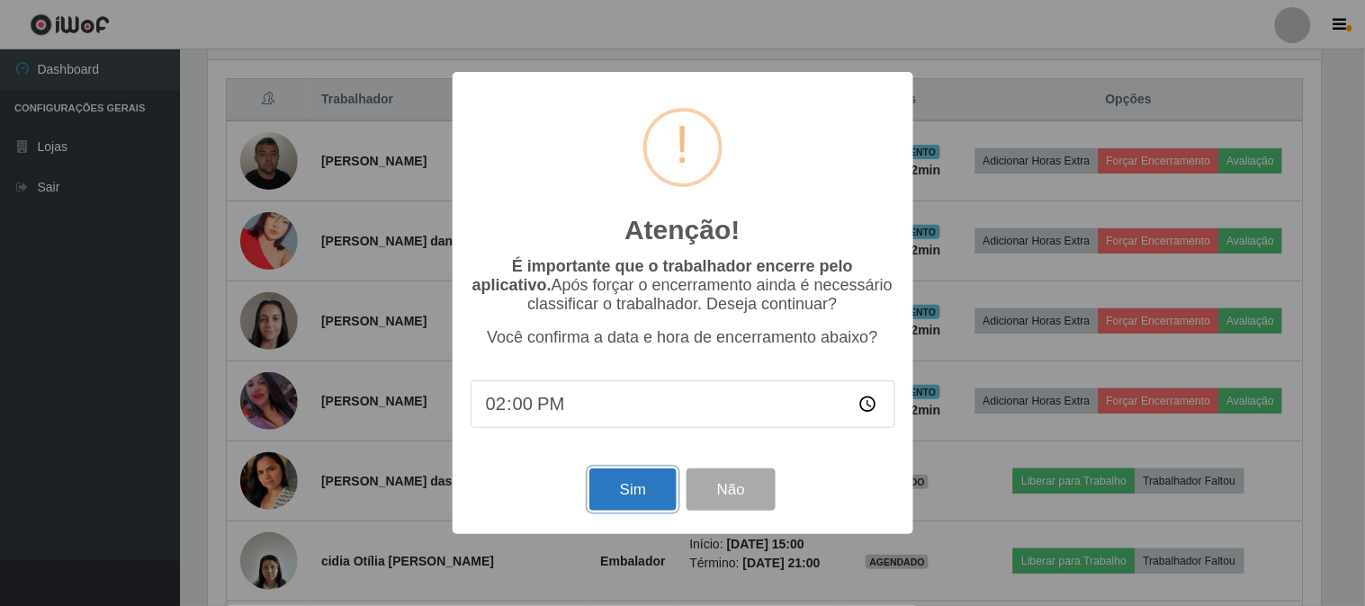
click at [628, 497] on button "Sim" at bounding box center [632, 490] width 87 height 42
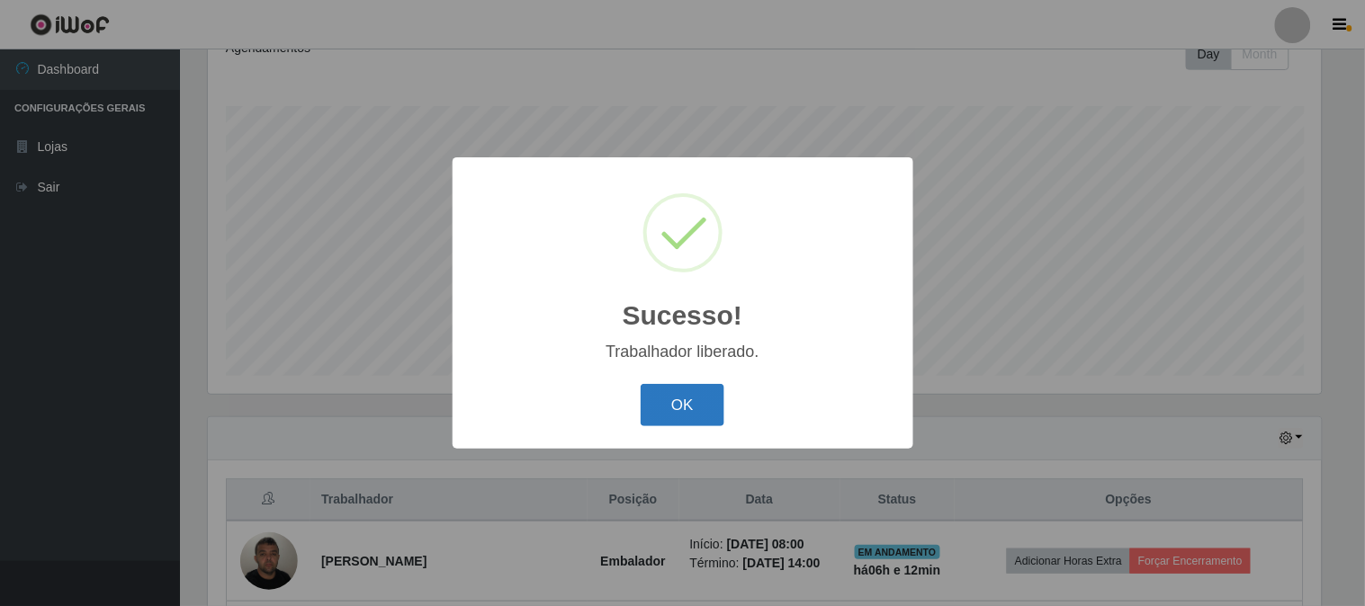
click at [684, 411] on button "OK" at bounding box center [683, 405] width 84 height 42
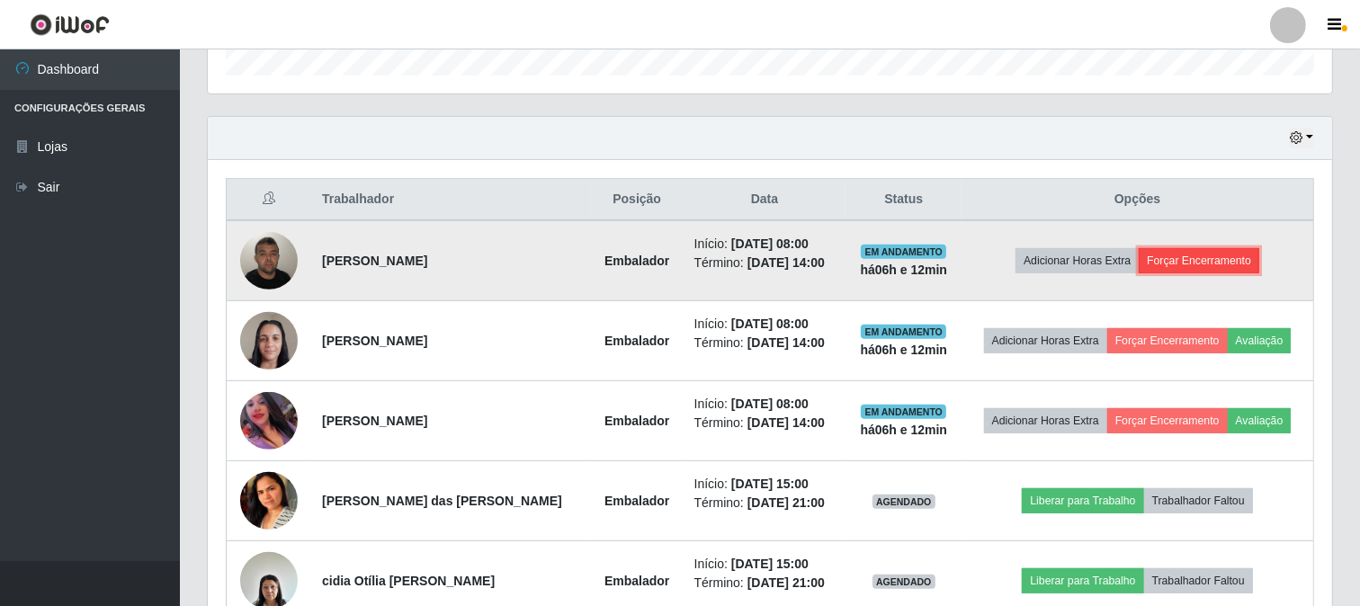
click at [1175, 255] on button "Forçar Encerramento" at bounding box center [1199, 260] width 121 height 25
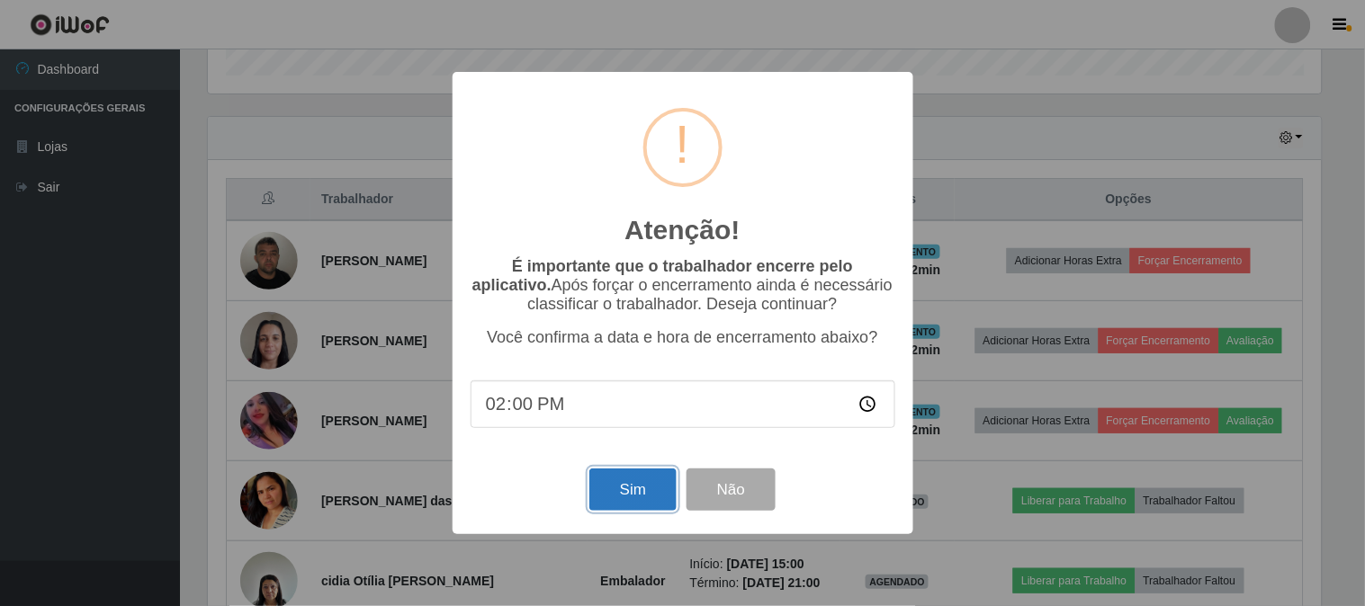
click at [621, 491] on button "Sim" at bounding box center [632, 490] width 87 height 42
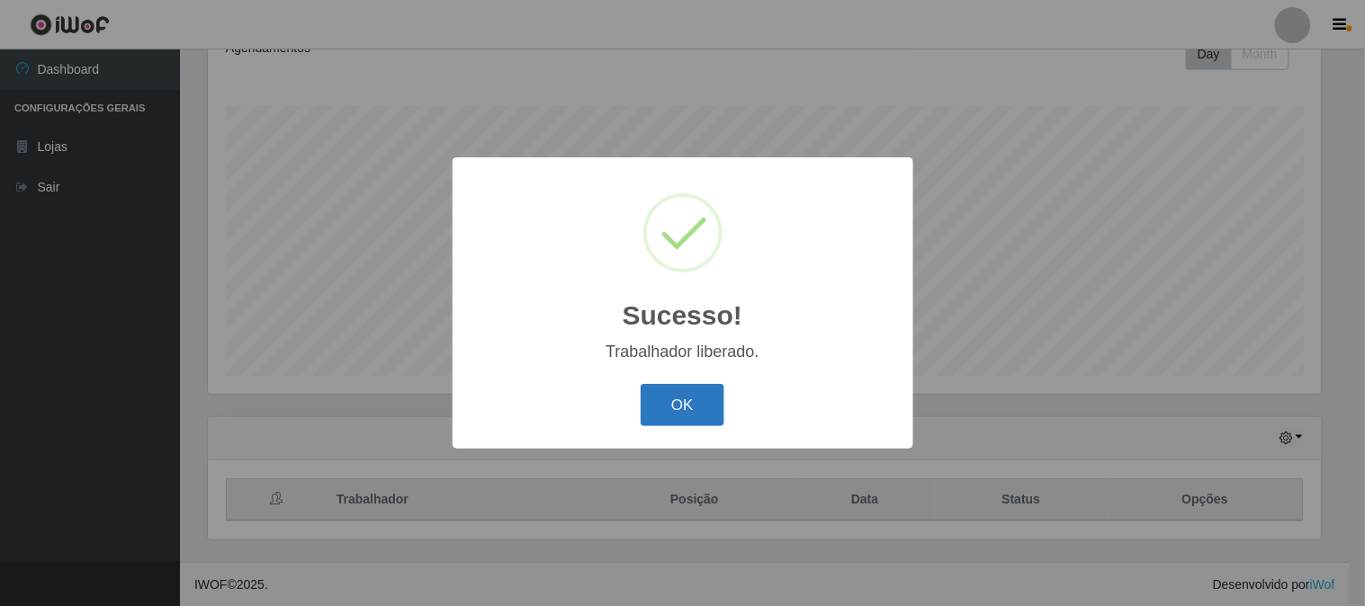
click at [662, 411] on button "OK" at bounding box center [683, 405] width 84 height 42
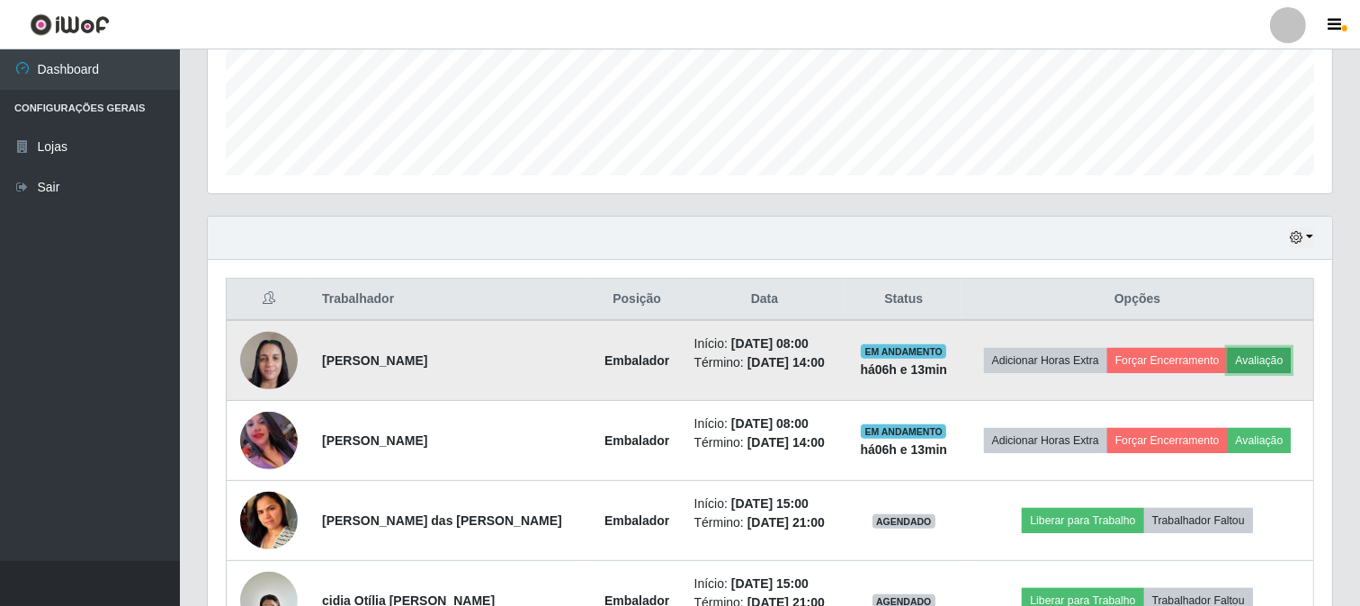
click at [1261, 356] on button "Avaliação" at bounding box center [1260, 360] width 64 height 25
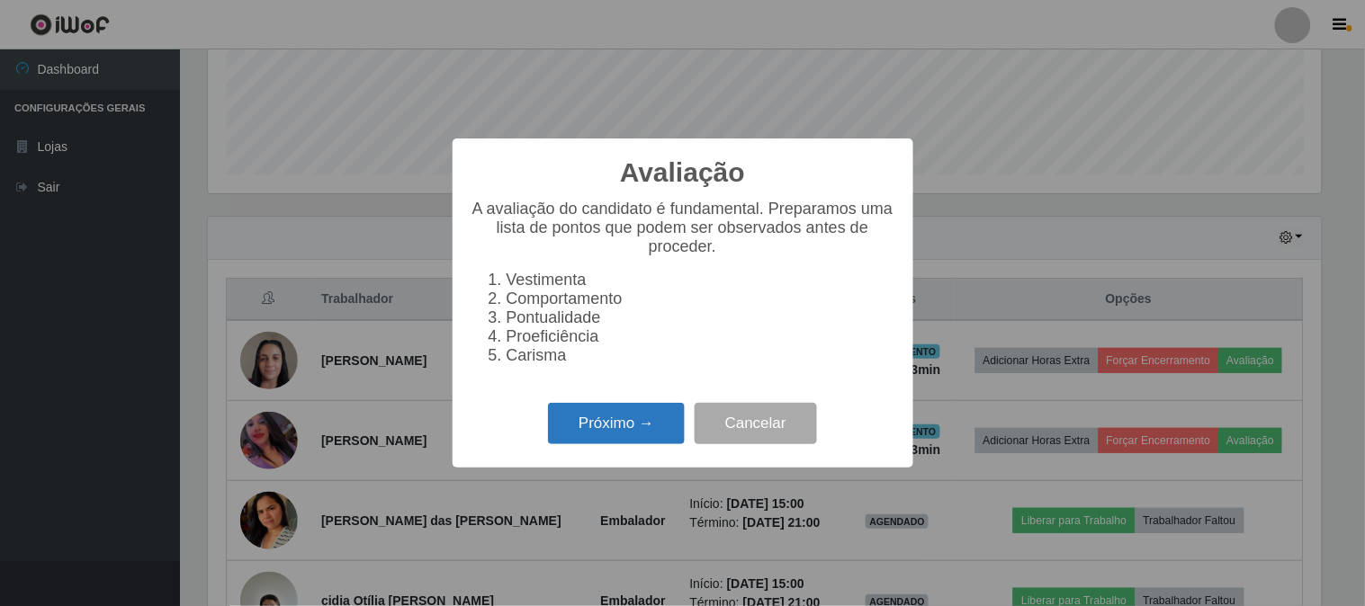
click at [648, 423] on button "Próximo →" at bounding box center [616, 424] width 137 height 42
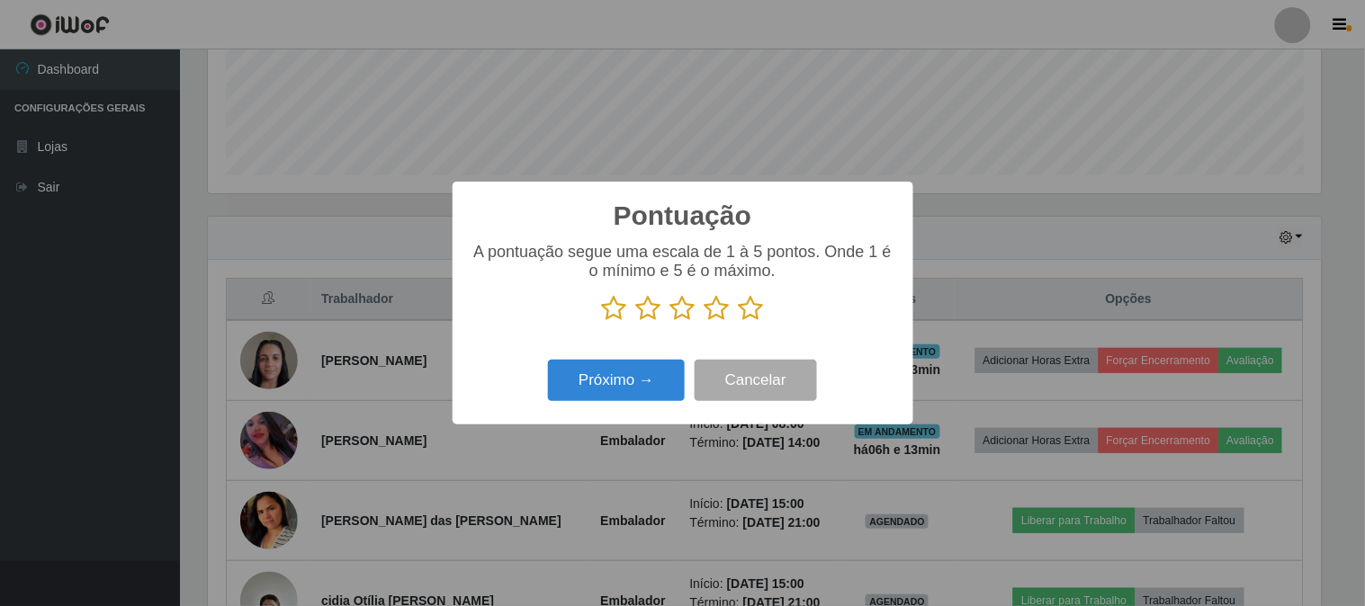
click at [748, 303] on icon at bounding box center [751, 308] width 25 height 27
click at [739, 322] on input "radio" at bounding box center [739, 322] width 0 height 0
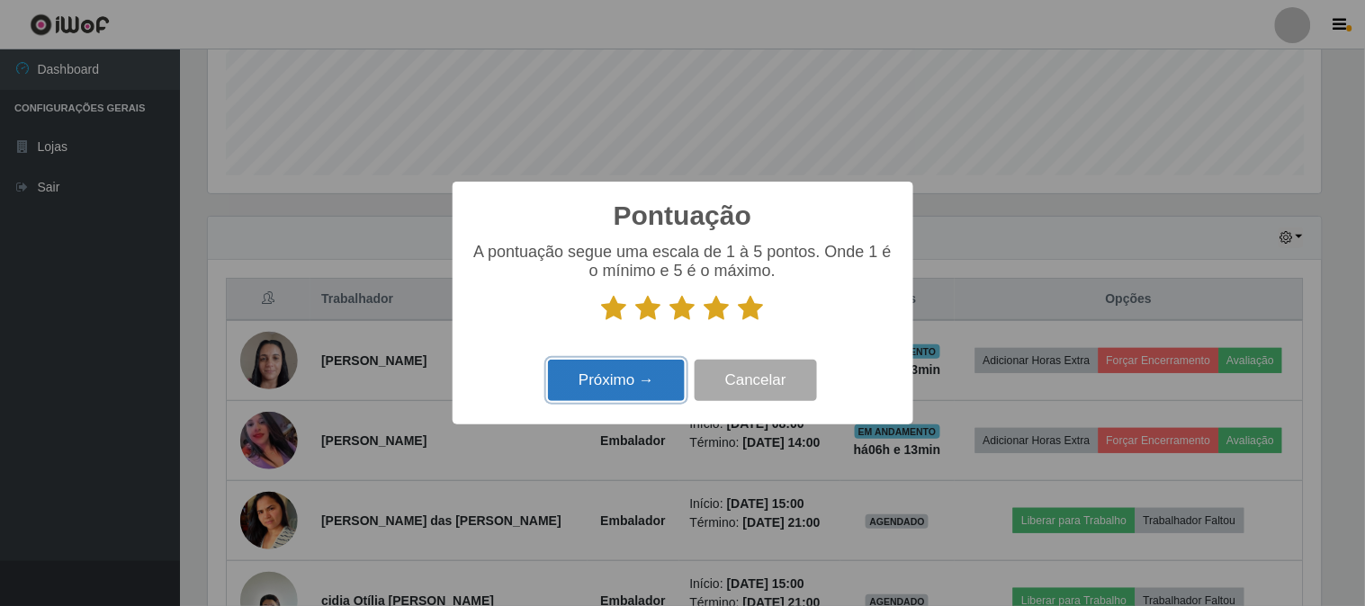
click at [604, 380] on button "Próximo →" at bounding box center [616, 381] width 137 height 42
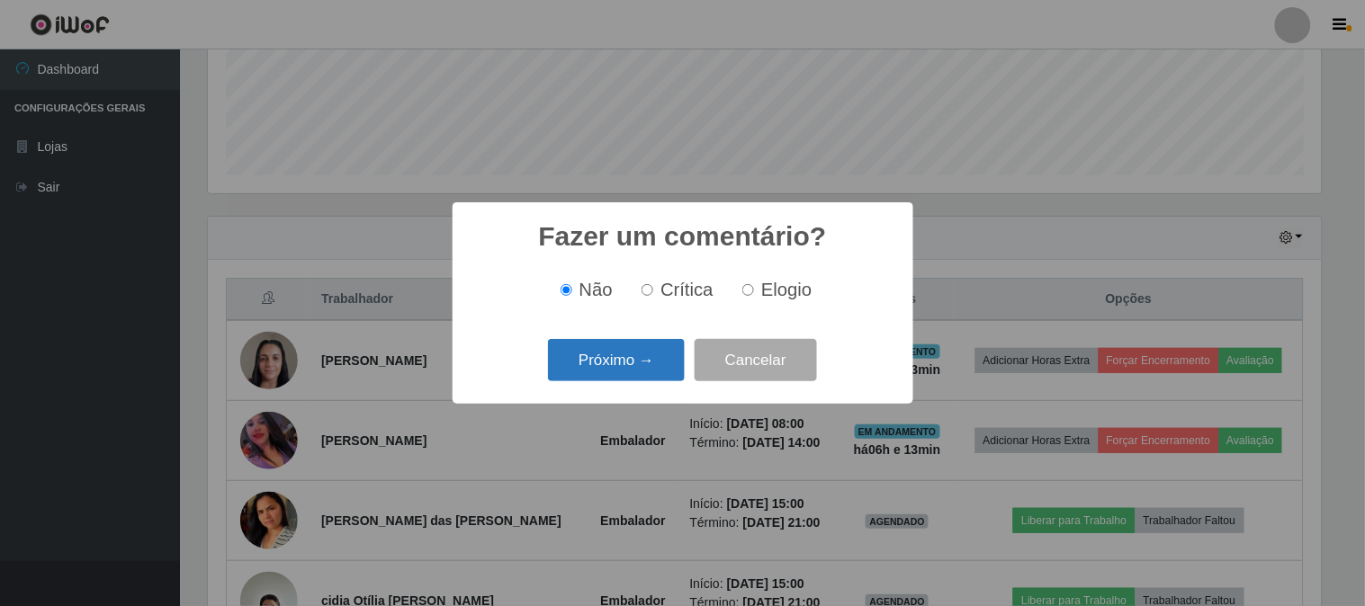
click at [644, 365] on button "Próximo →" at bounding box center [616, 360] width 137 height 42
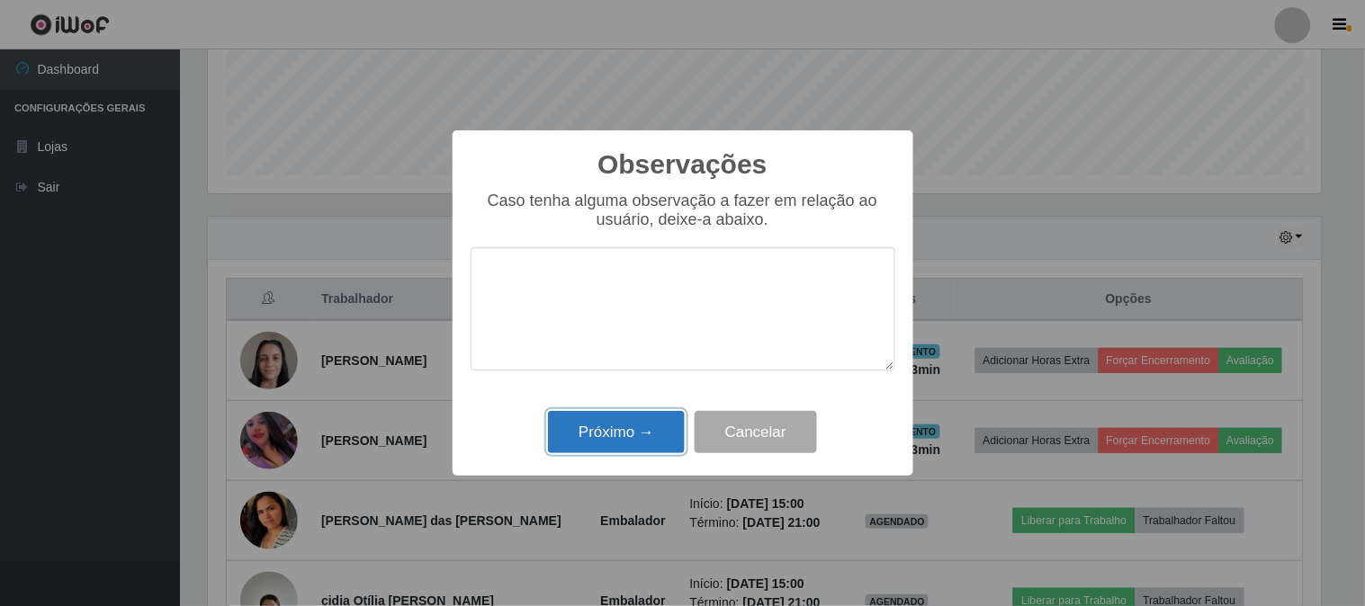
click at [631, 430] on button "Próximo →" at bounding box center [616, 432] width 137 height 42
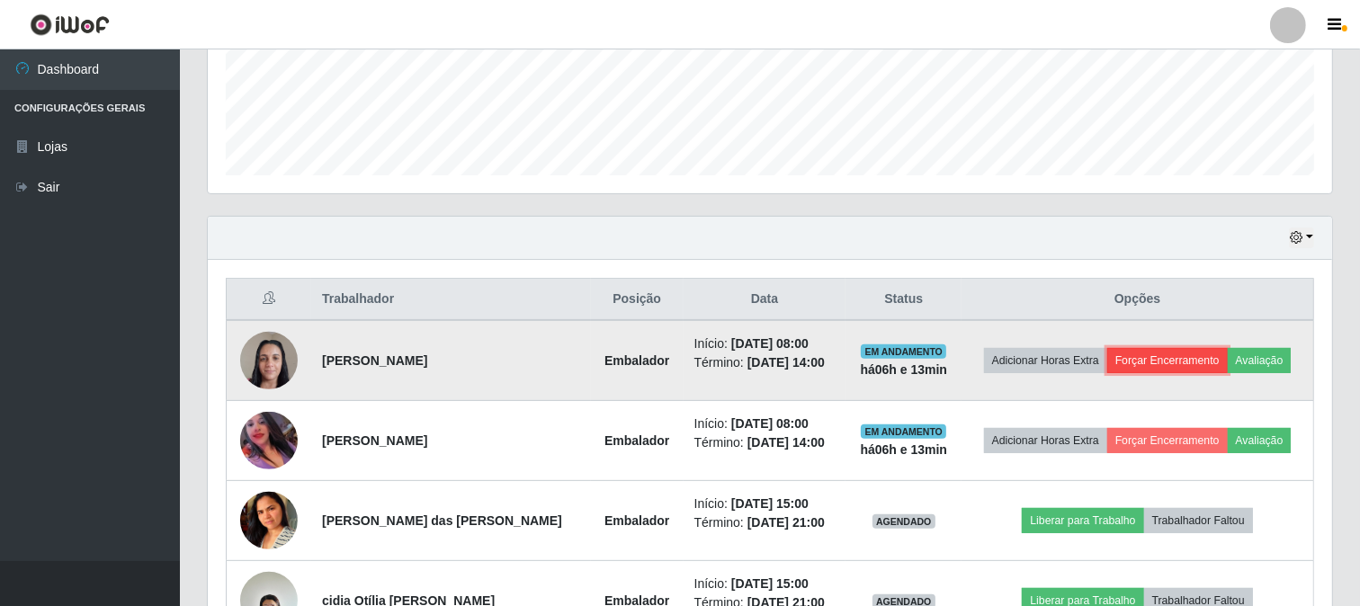
click at [1162, 357] on button "Forçar Encerramento" at bounding box center [1168, 360] width 121 height 25
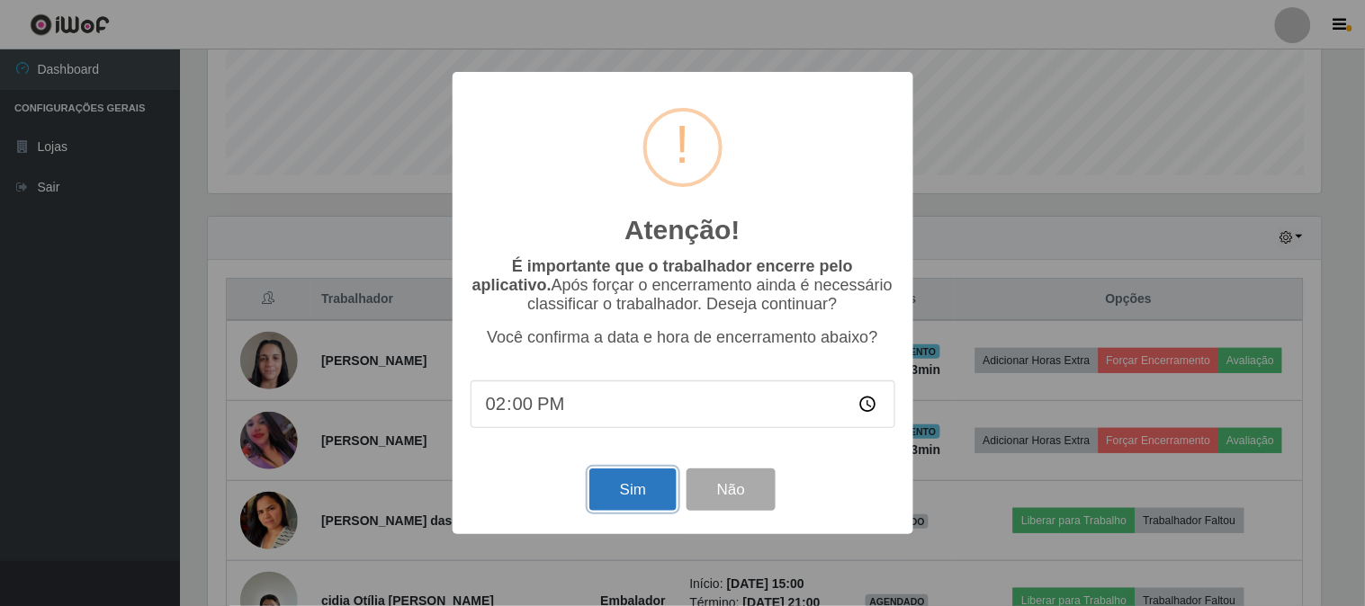
click at [619, 498] on button "Sim" at bounding box center [632, 490] width 87 height 42
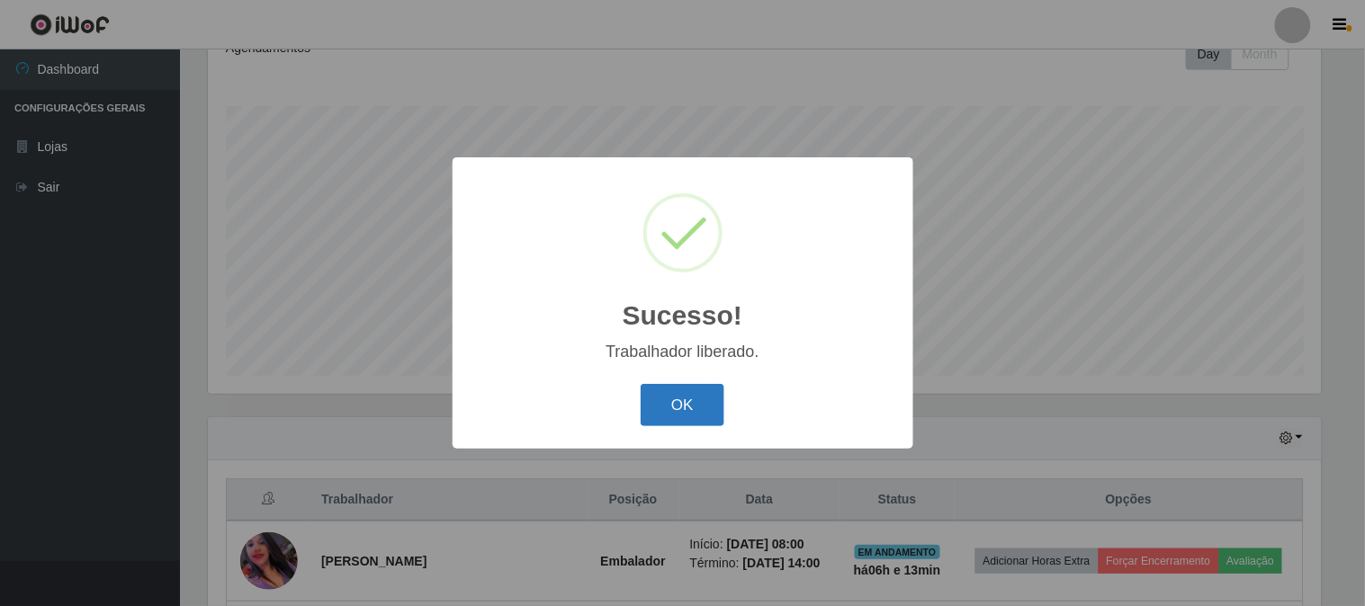
click at [694, 400] on button "OK" at bounding box center [683, 405] width 84 height 42
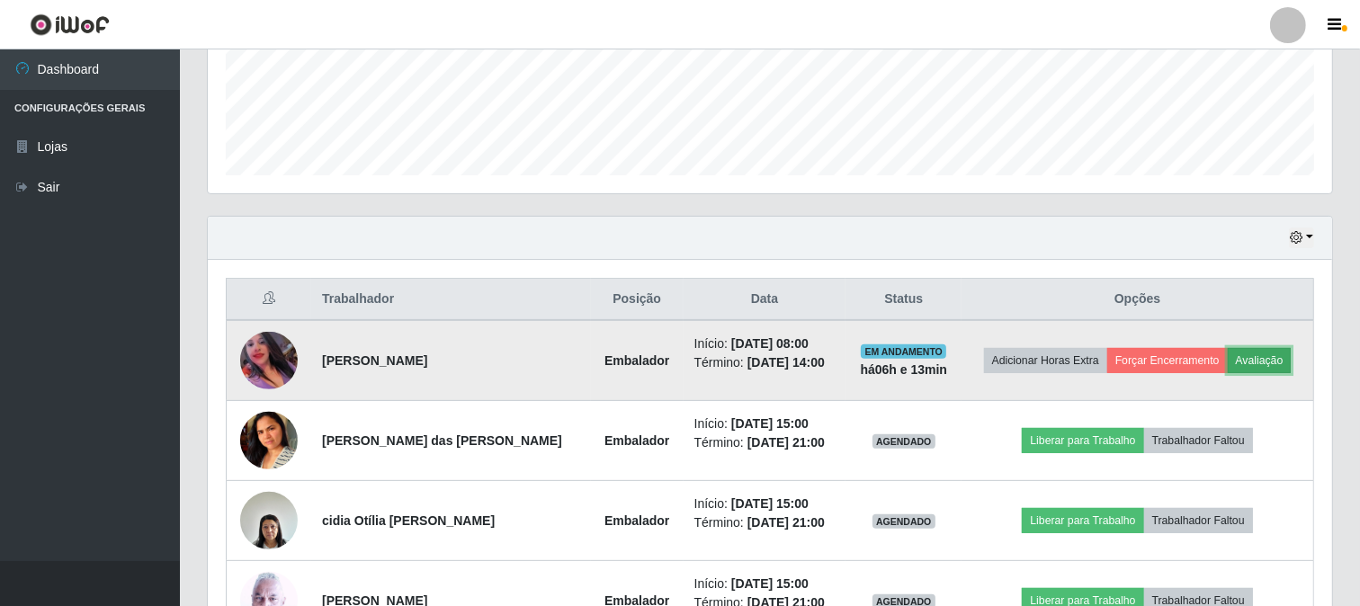
drag, startPoint x: 1255, startPoint y: 356, endPoint x: 1246, endPoint y: 357, distance: 9.0
click at [1246, 357] on button "Avaliação" at bounding box center [1260, 360] width 64 height 25
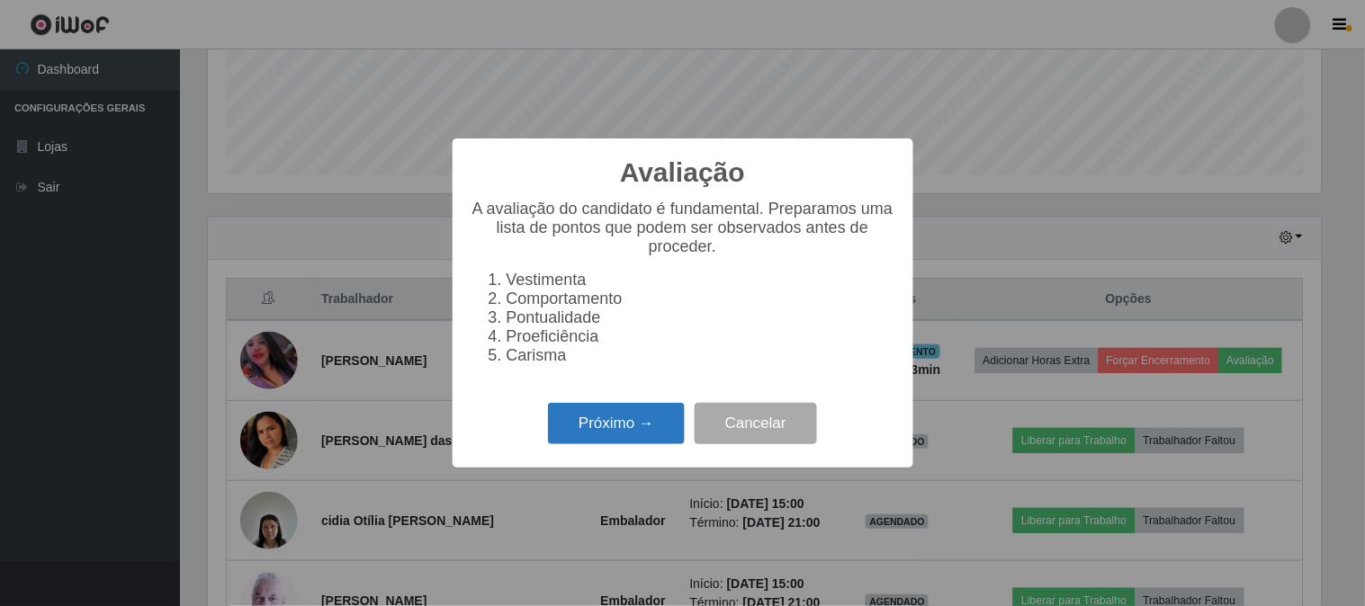
click at [623, 419] on button "Próximo →" at bounding box center [616, 424] width 137 height 42
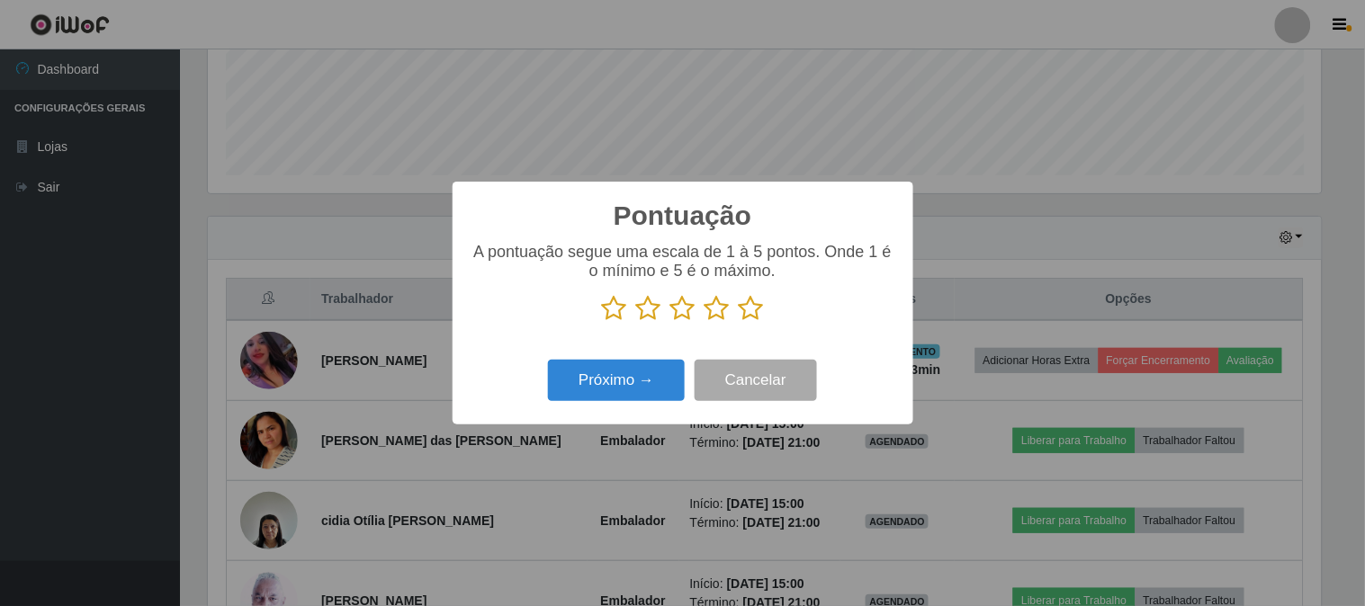
click at [718, 310] on icon at bounding box center [716, 308] width 25 height 27
click at [704, 322] on input "radio" at bounding box center [704, 322] width 0 height 0
click at [643, 390] on button "Próximo →" at bounding box center [616, 381] width 137 height 42
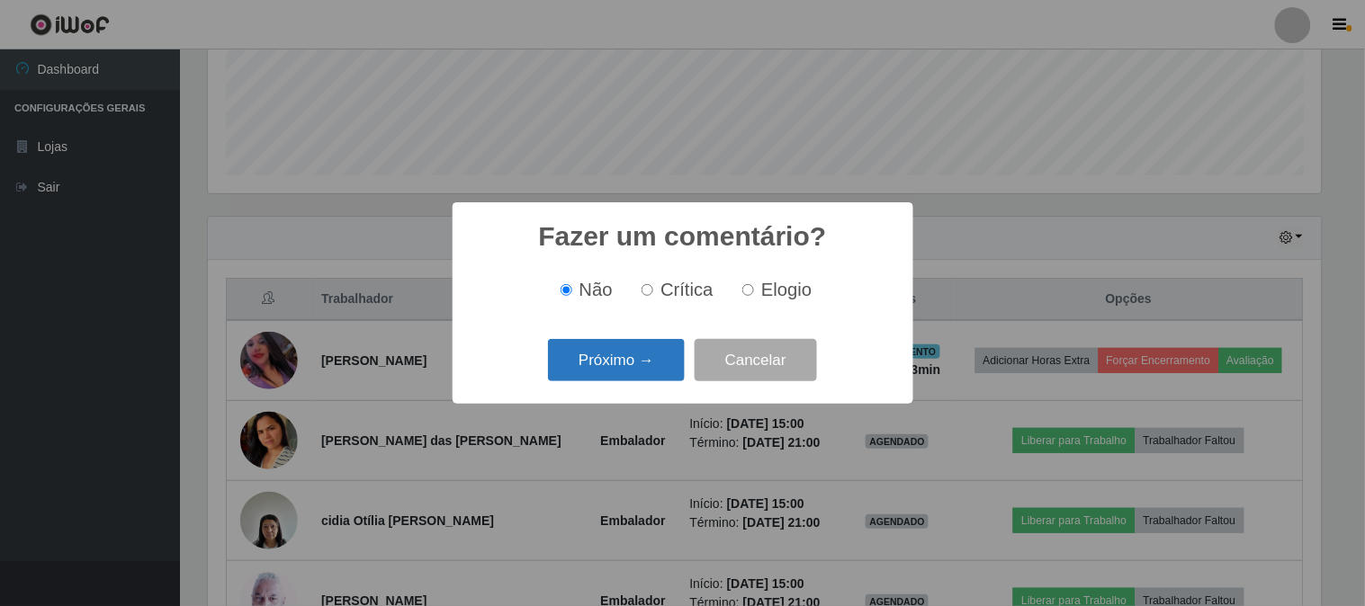
click at [636, 376] on button "Próximo →" at bounding box center [616, 360] width 137 height 42
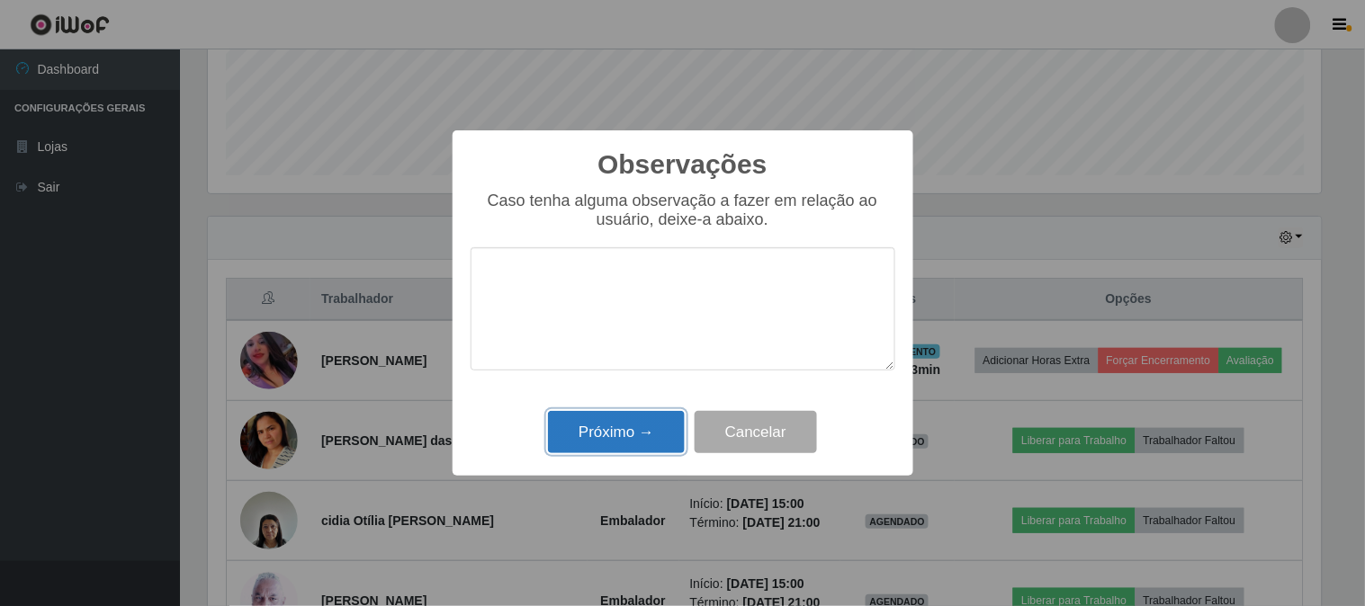
click at [646, 432] on button "Próximo →" at bounding box center [616, 432] width 137 height 42
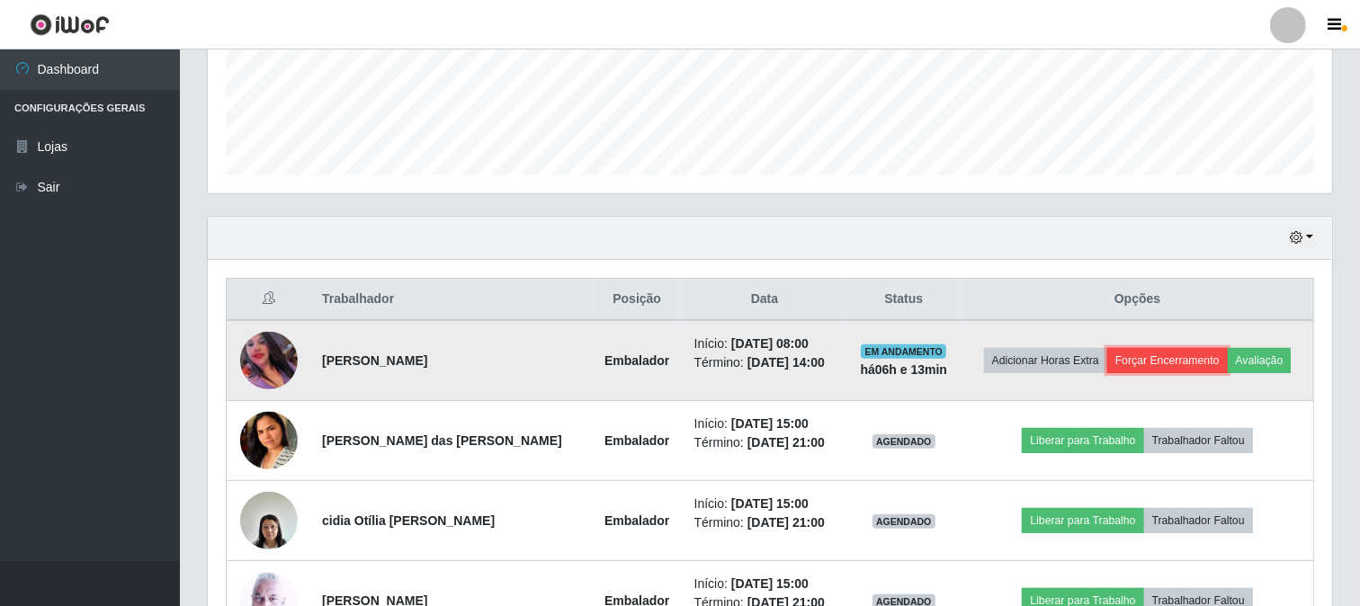
click at [1138, 363] on button "Forçar Encerramento" at bounding box center [1168, 360] width 121 height 25
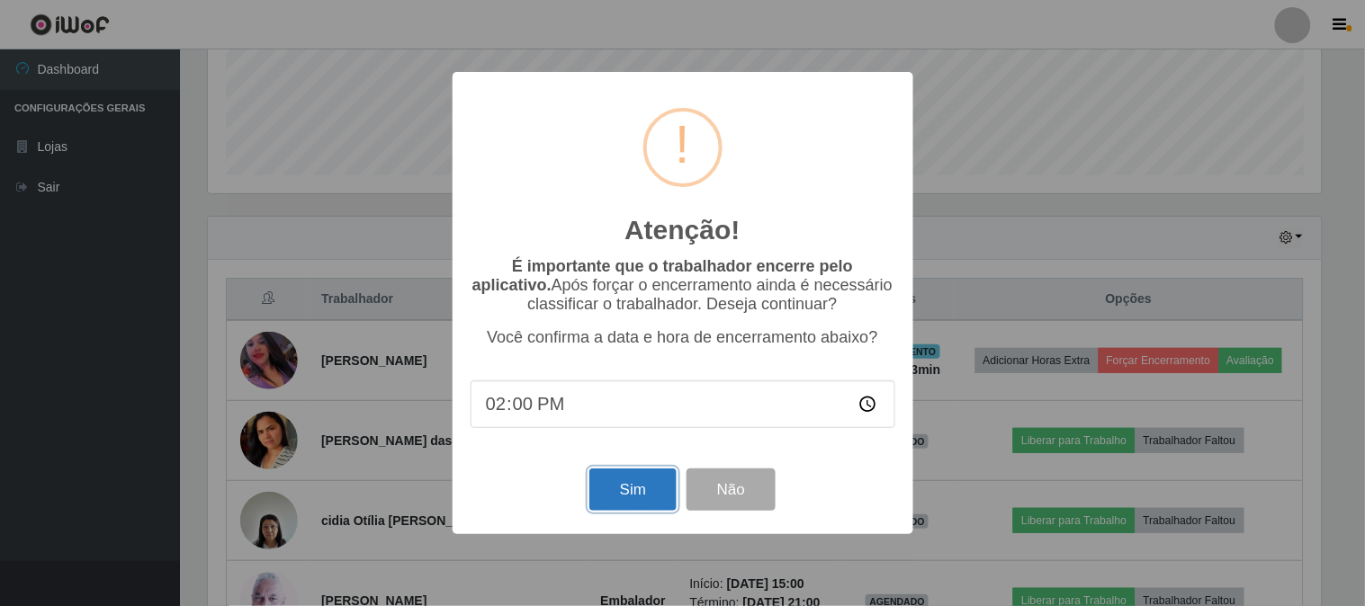
click at [633, 488] on button "Sim" at bounding box center [632, 490] width 87 height 42
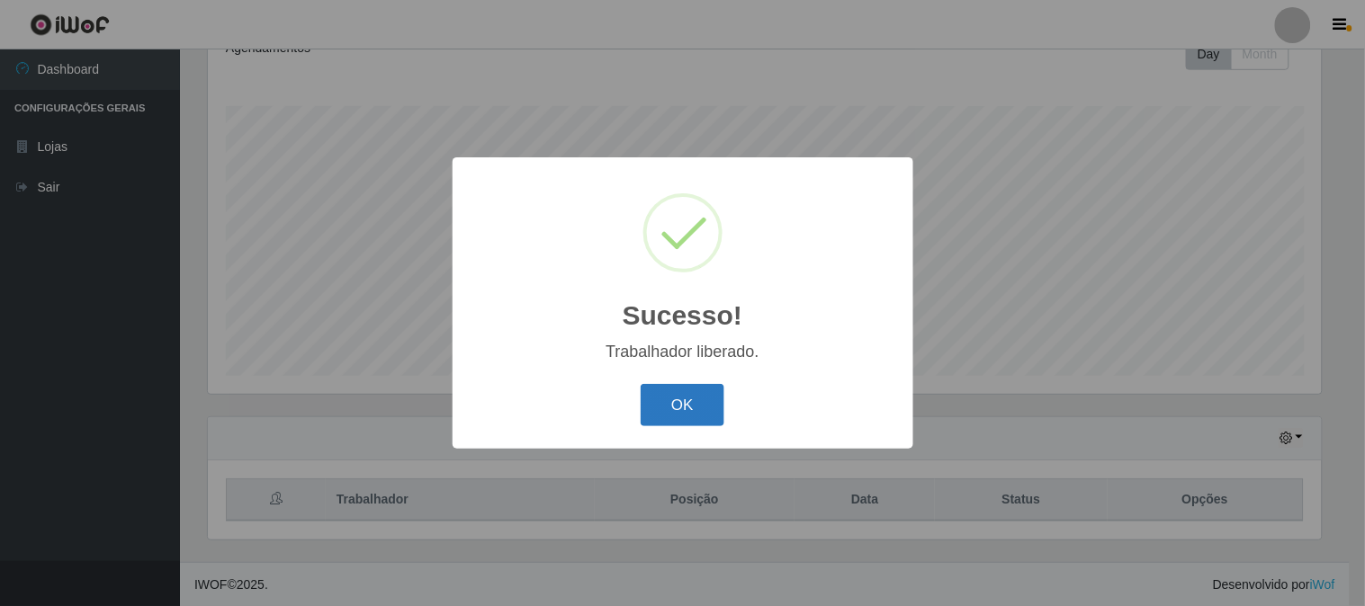
click at [663, 406] on button "OK" at bounding box center [683, 405] width 84 height 42
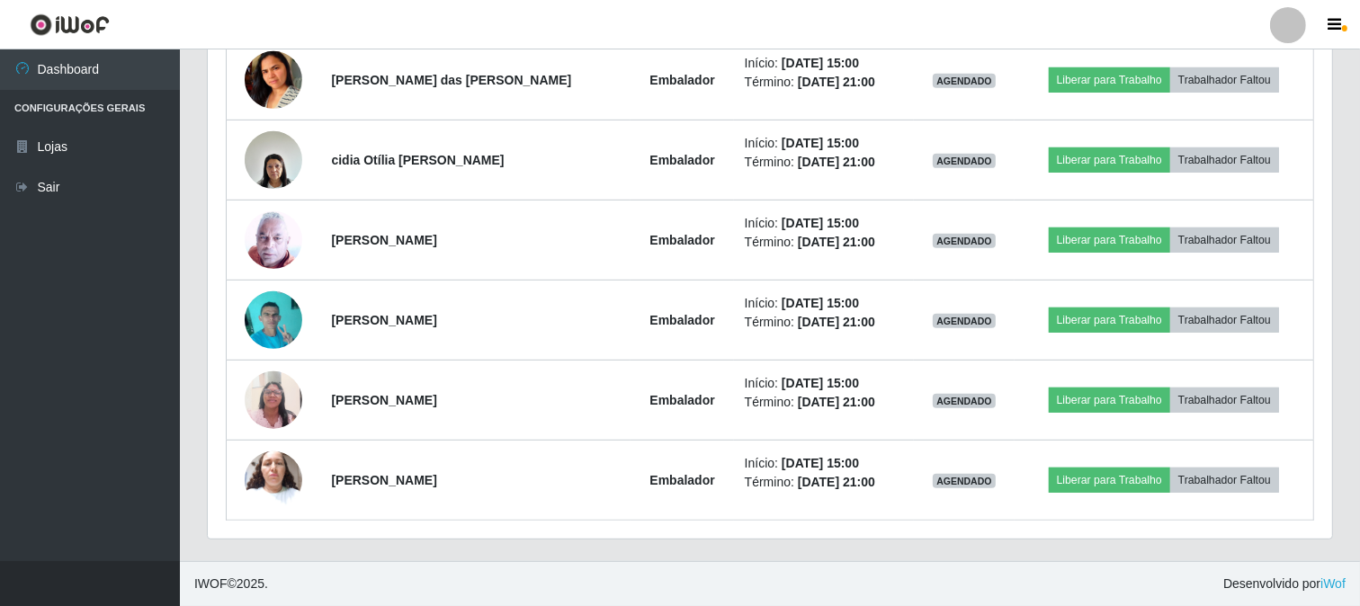
click at [119, 344] on ul "Dashboard Configurações Gerais Lojas Sair" at bounding box center [90, 305] width 180 height 512
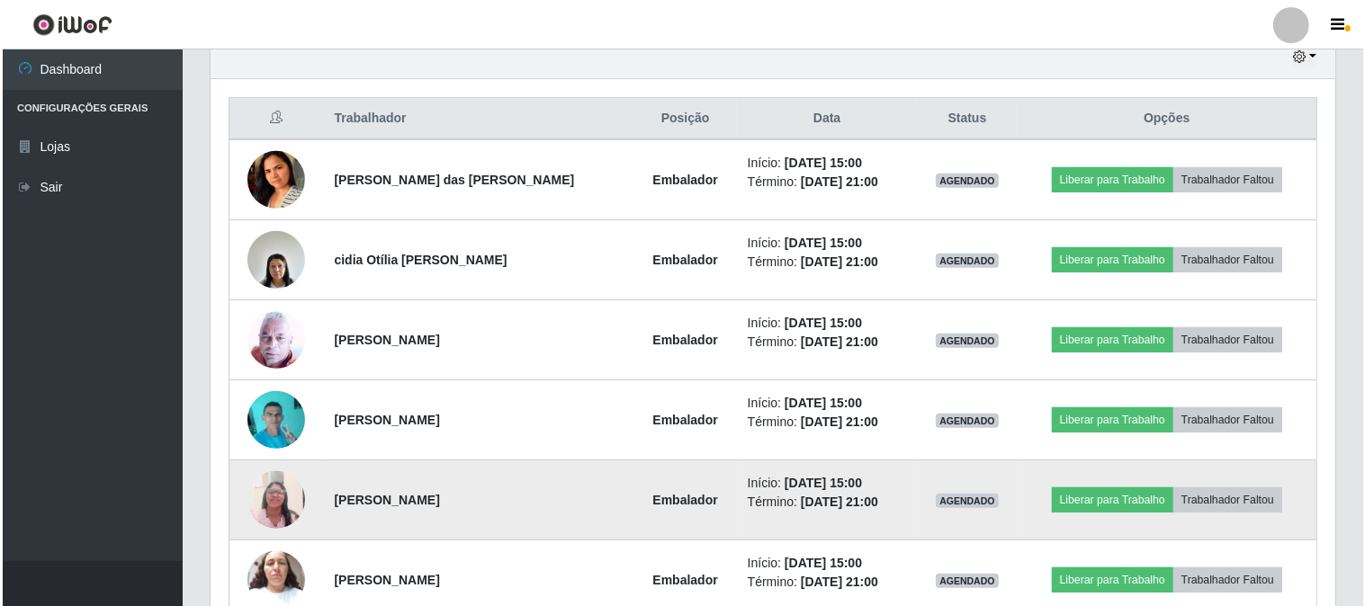
scroll to position [749, 0]
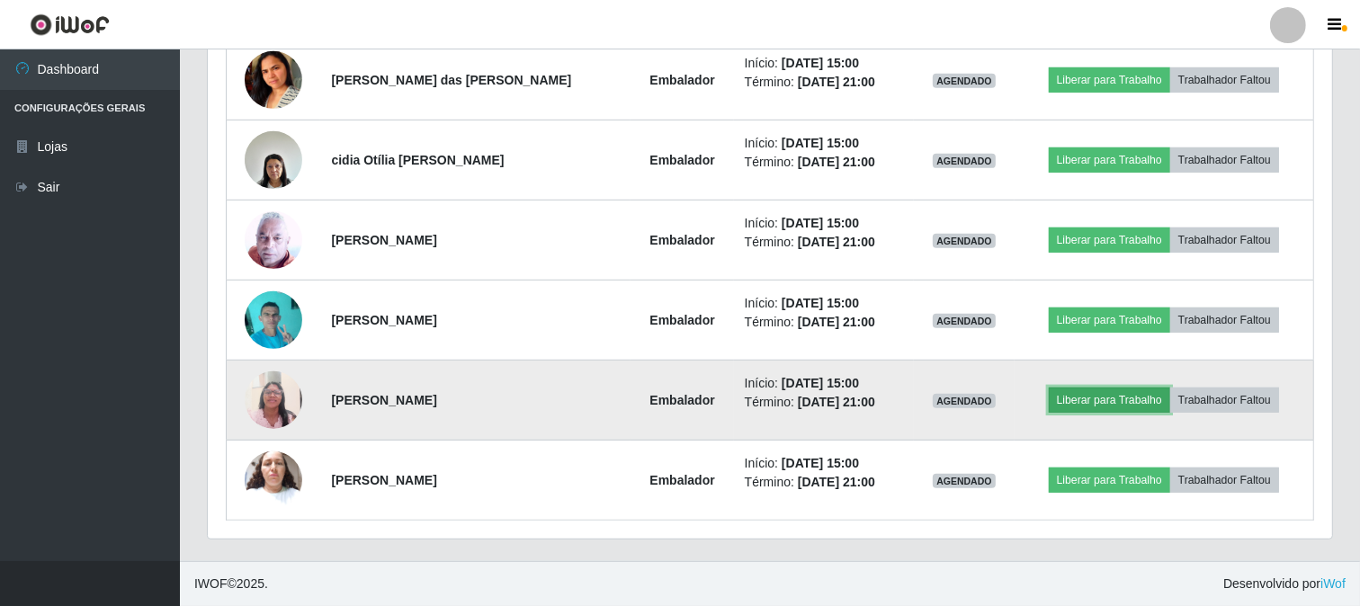
click at [1073, 401] on button "Liberar para Trabalho" at bounding box center [1109, 400] width 121 height 25
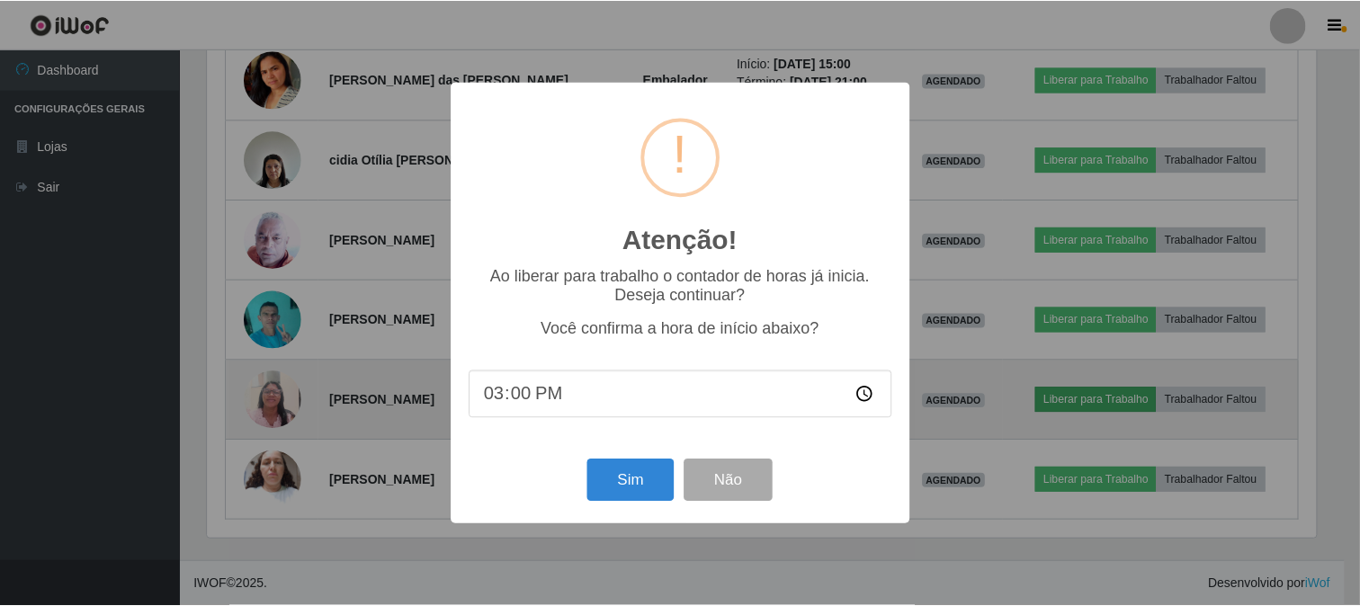
scroll to position [372, 1113]
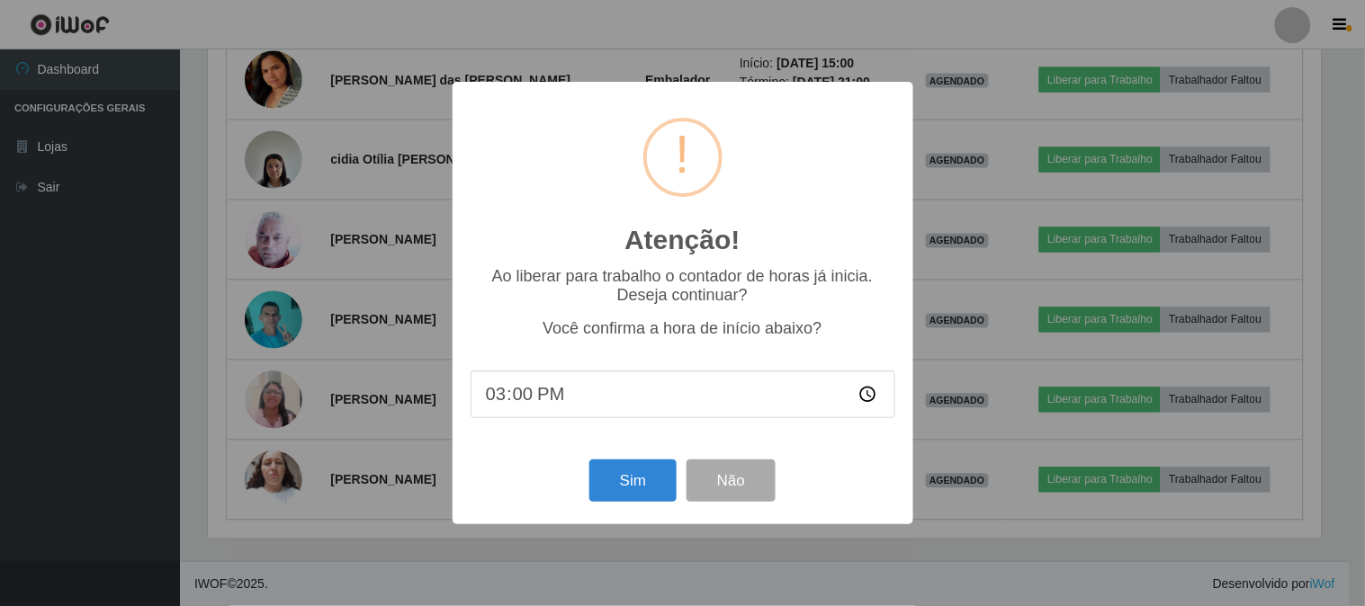
click at [597, 390] on input "15:00" at bounding box center [683, 395] width 425 height 48
click at [547, 399] on input "15:00" at bounding box center [683, 395] width 425 height 48
type input "14:48"
click at [619, 481] on button "Sim" at bounding box center [632, 481] width 87 height 42
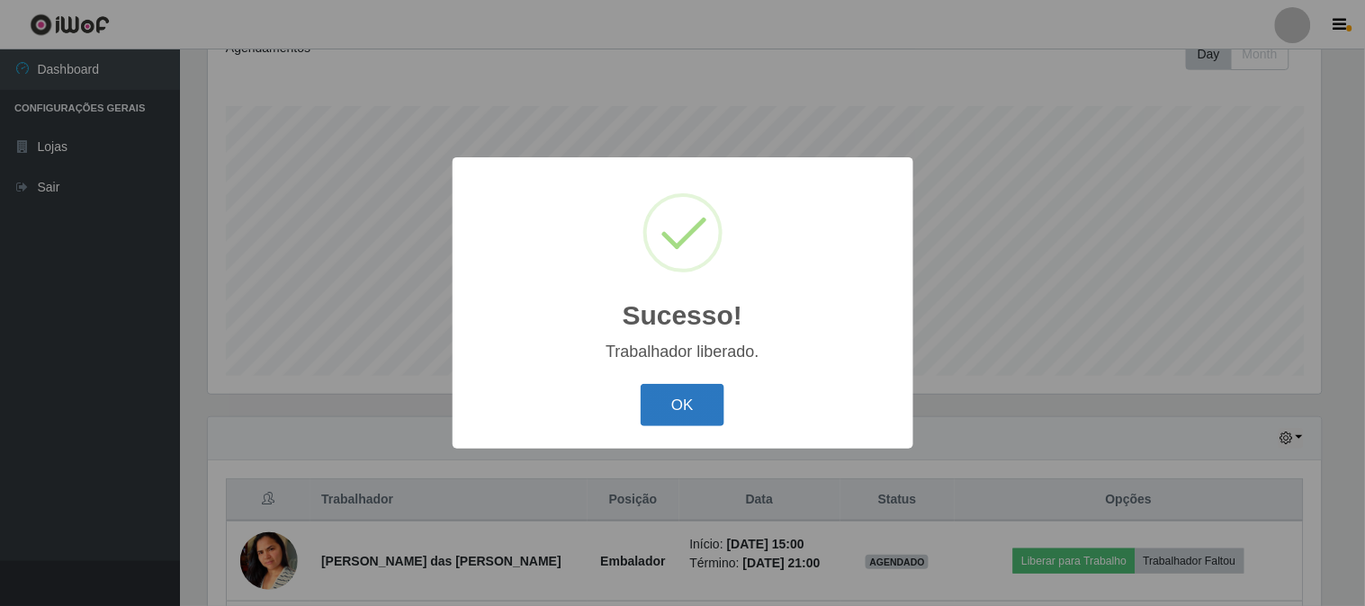
click at [678, 397] on button "OK" at bounding box center [683, 405] width 84 height 42
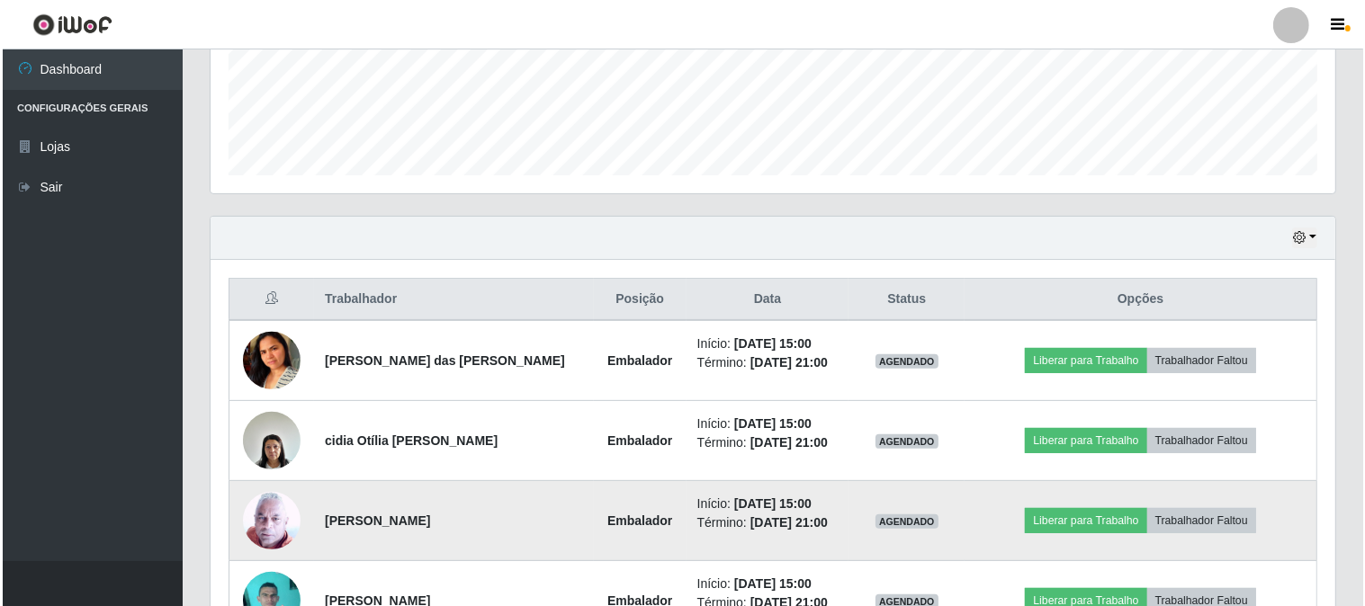
scroll to position [568, 0]
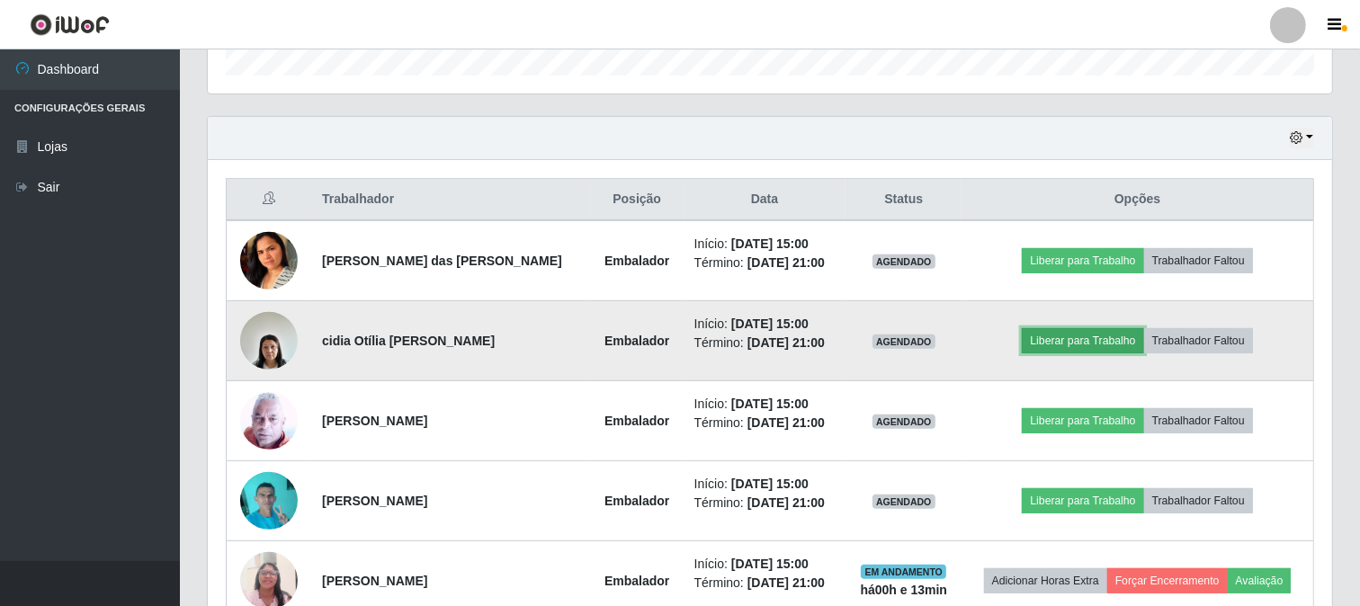
click at [1053, 347] on button "Liberar para Trabalho" at bounding box center [1082, 340] width 121 height 25
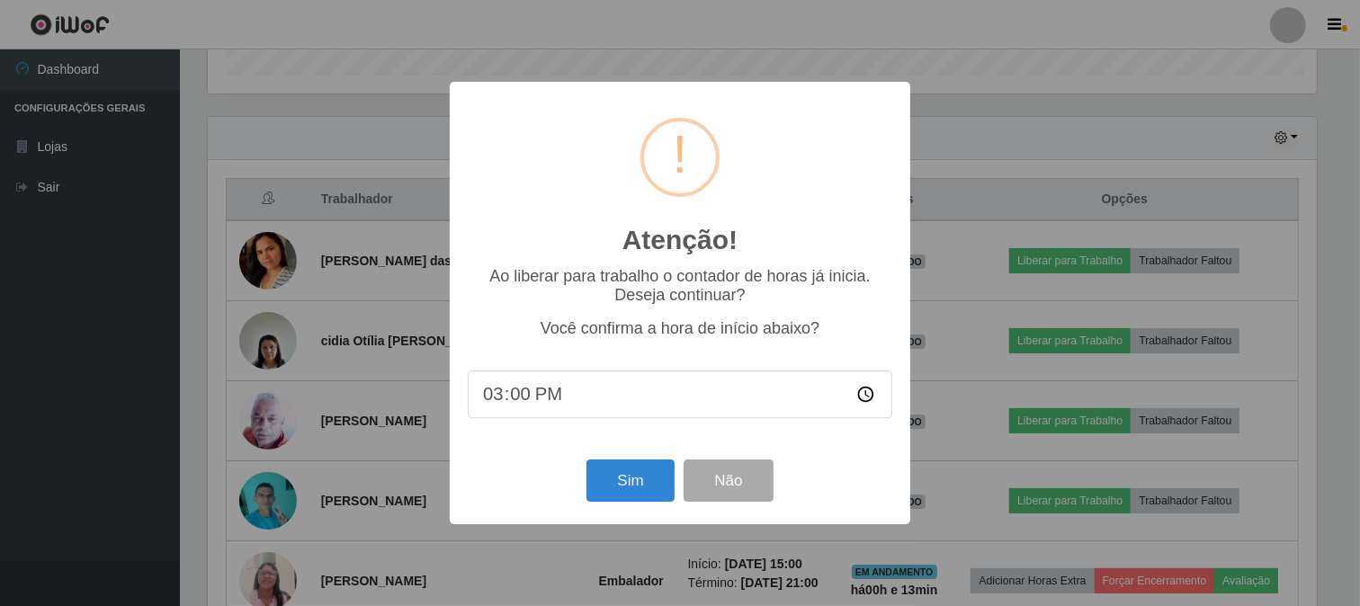
scroll to position [372, 1113]
click at [622, 490] on button "Sim" at bounding box center [632, 481] width 87 height 42
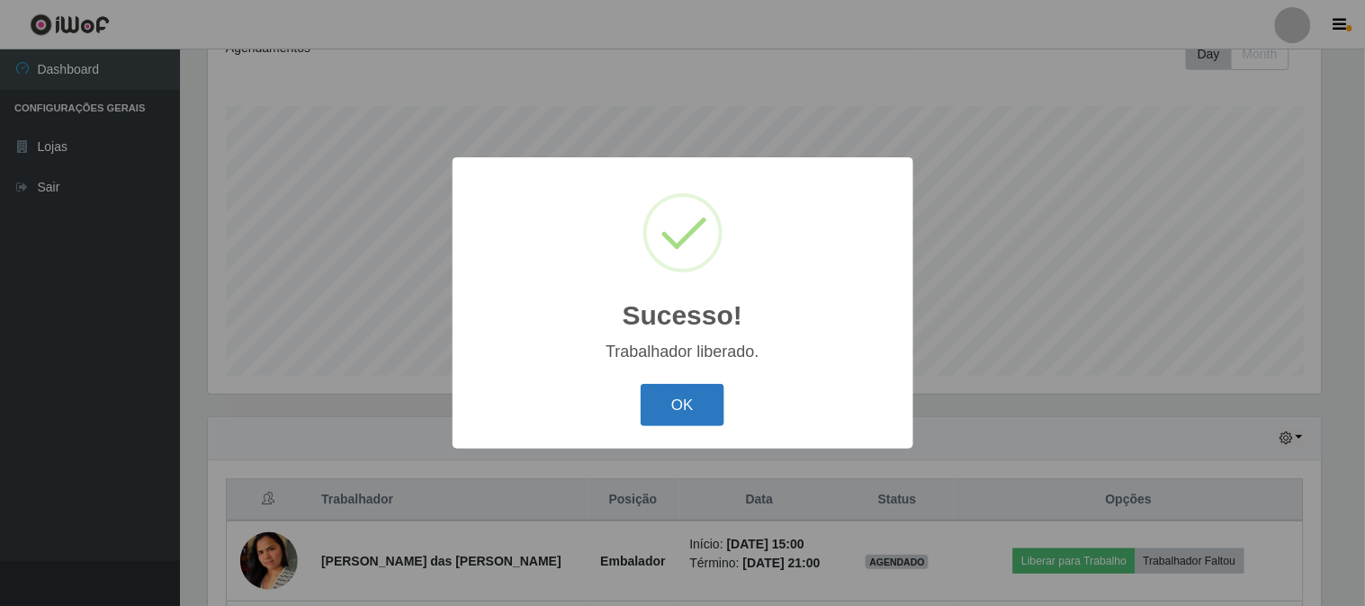
click at [678, 408] on button "OK" at bounding box center [683, 405] width 84 height 42
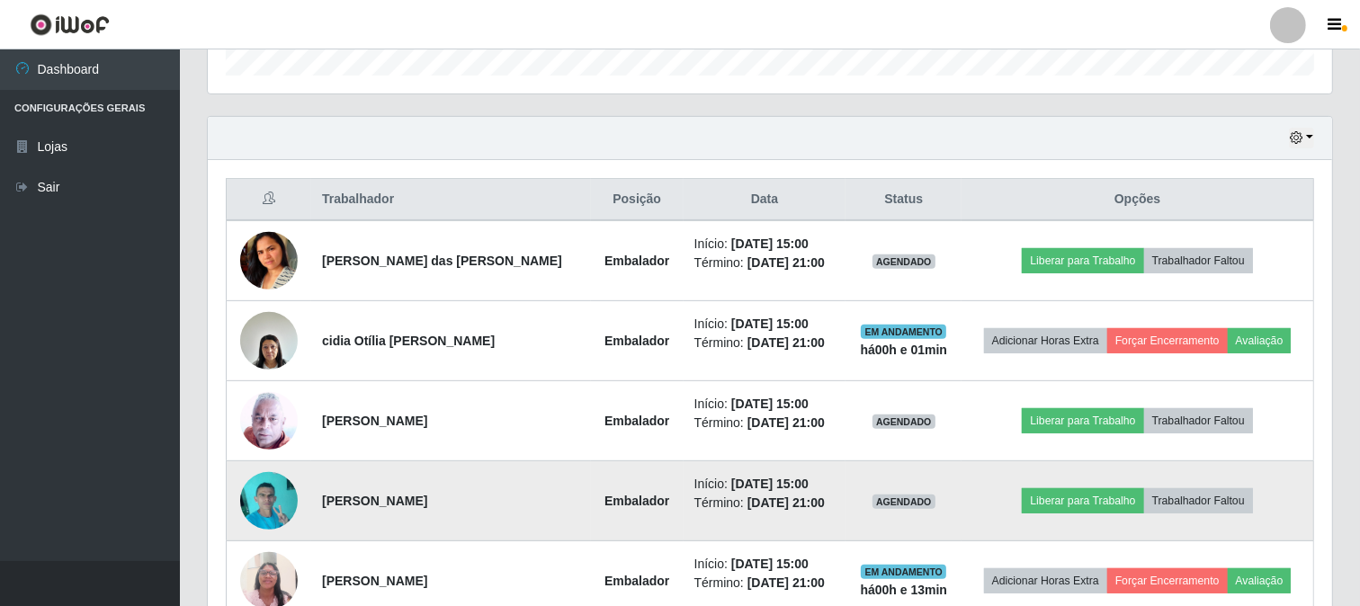
scroll to position [668, 0]
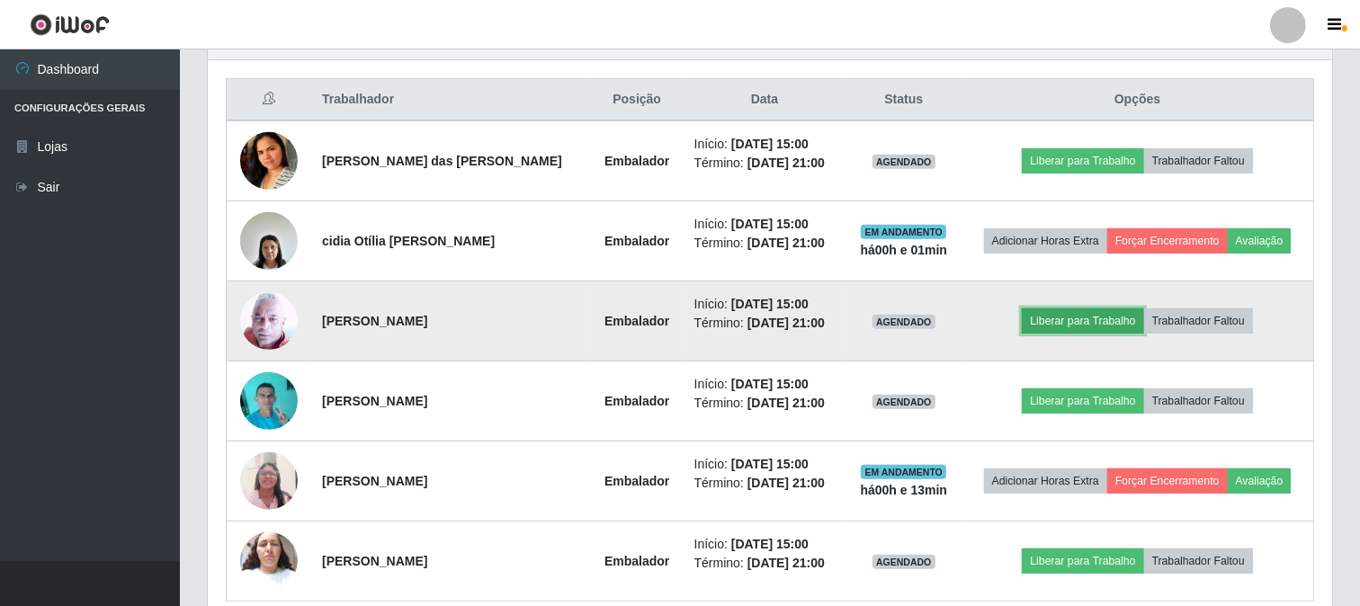
click at [1063, 321] on button "Liberar para Trabalho" at bounding box center [1082, 321] width 121 height 25
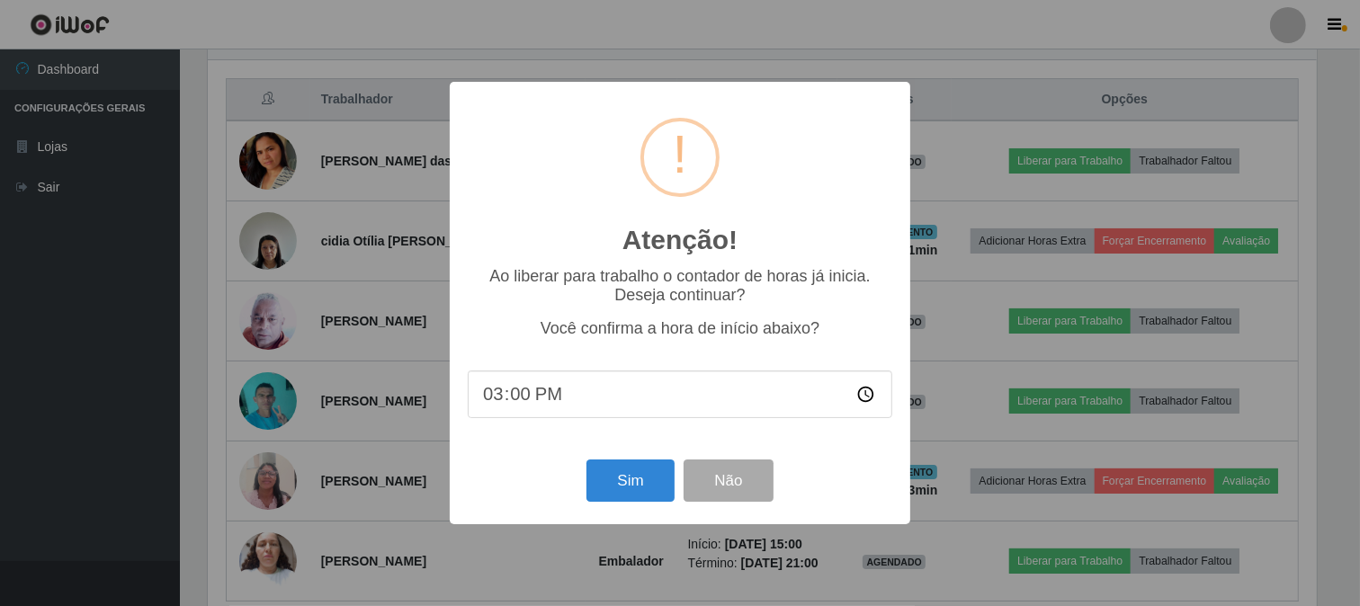
scroll to position [372, 1113]
click at [637, 480] on button "Sim" at bounding box center [632, 481] width 87 height 42
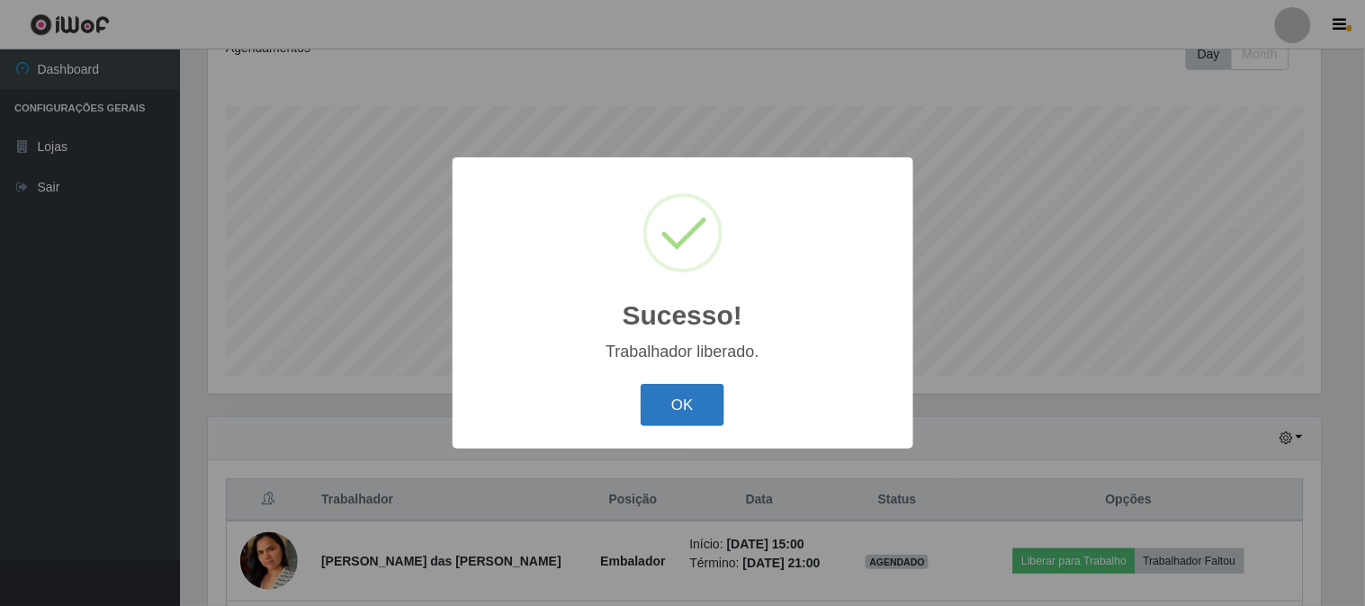
click at [684, 405] on button "OK" at bounding box center [683, 405] width 84 height 42
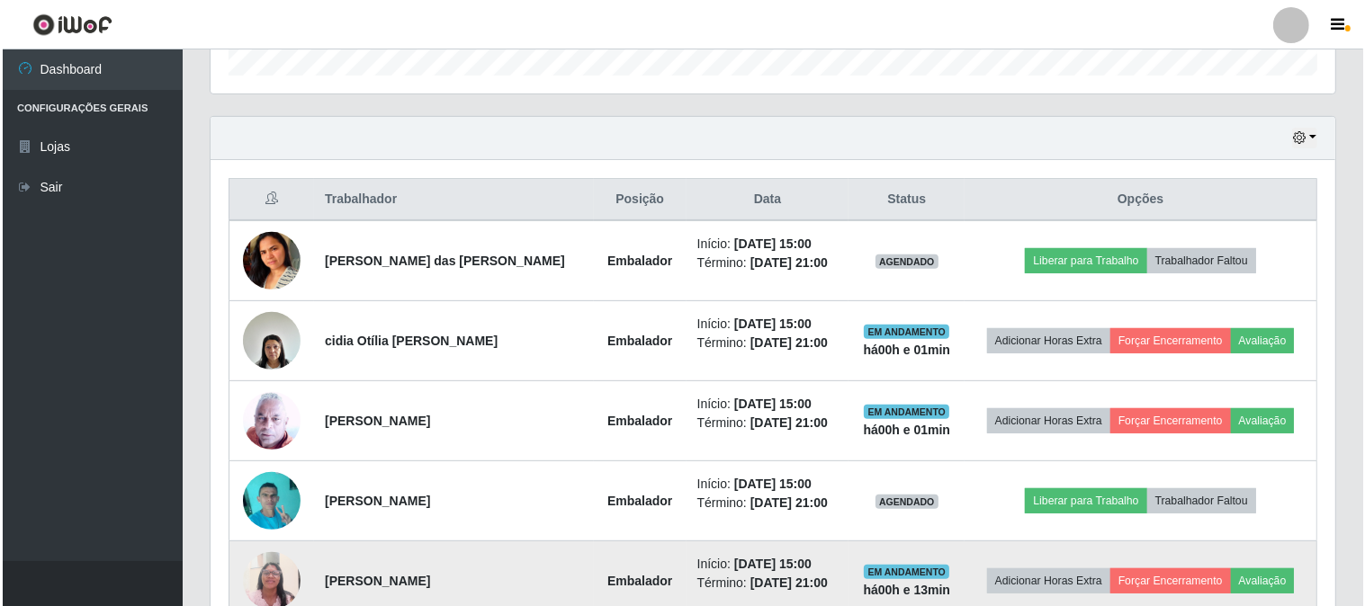
scroll to position [668, 0]
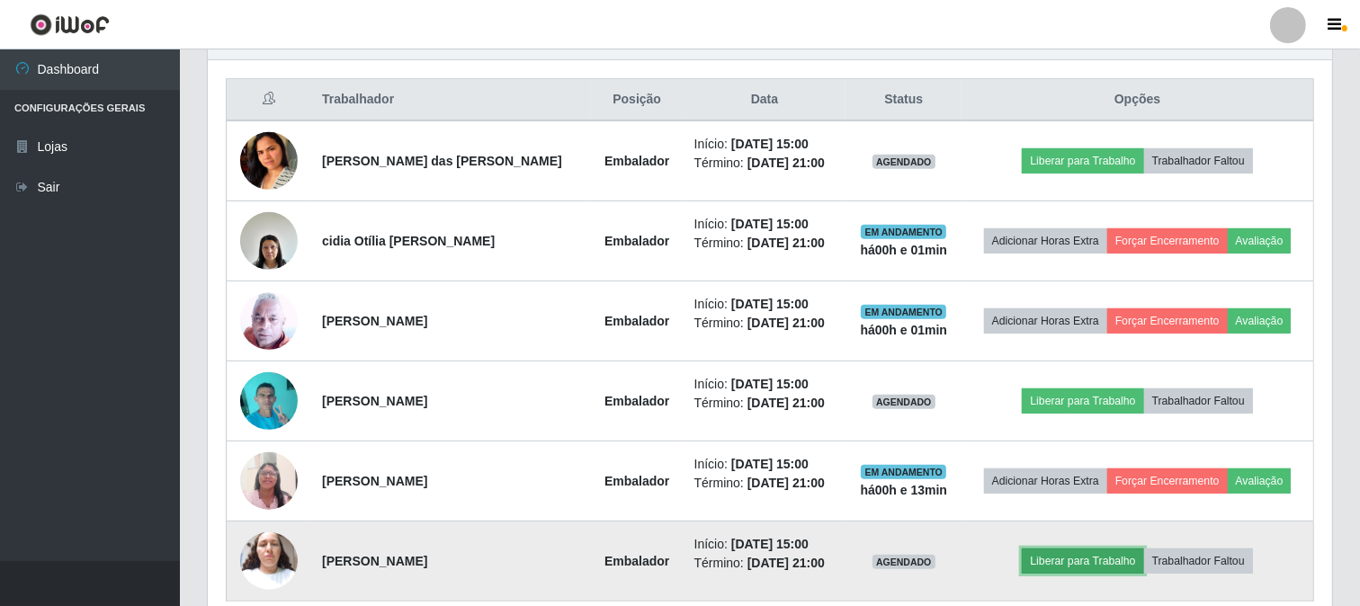
click at [1054, 561] on button "Liberar para Trabalho" at bounding box center [1082, 561] width 121 height 25
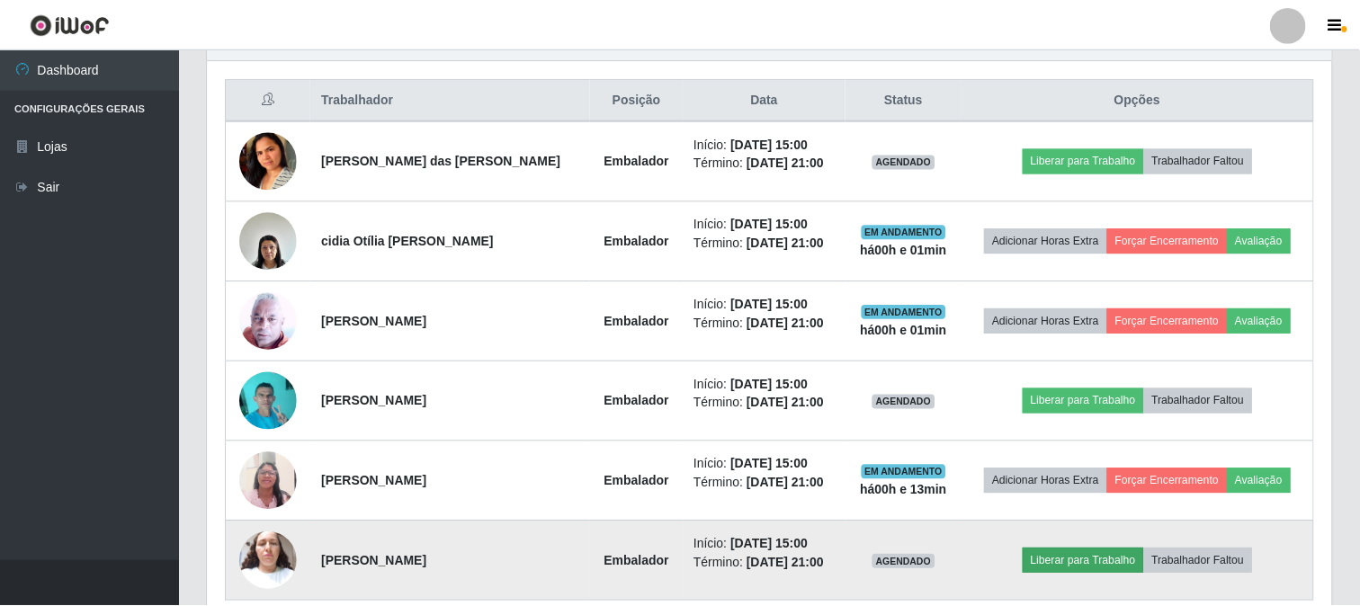
scroll to position [372, 1113]
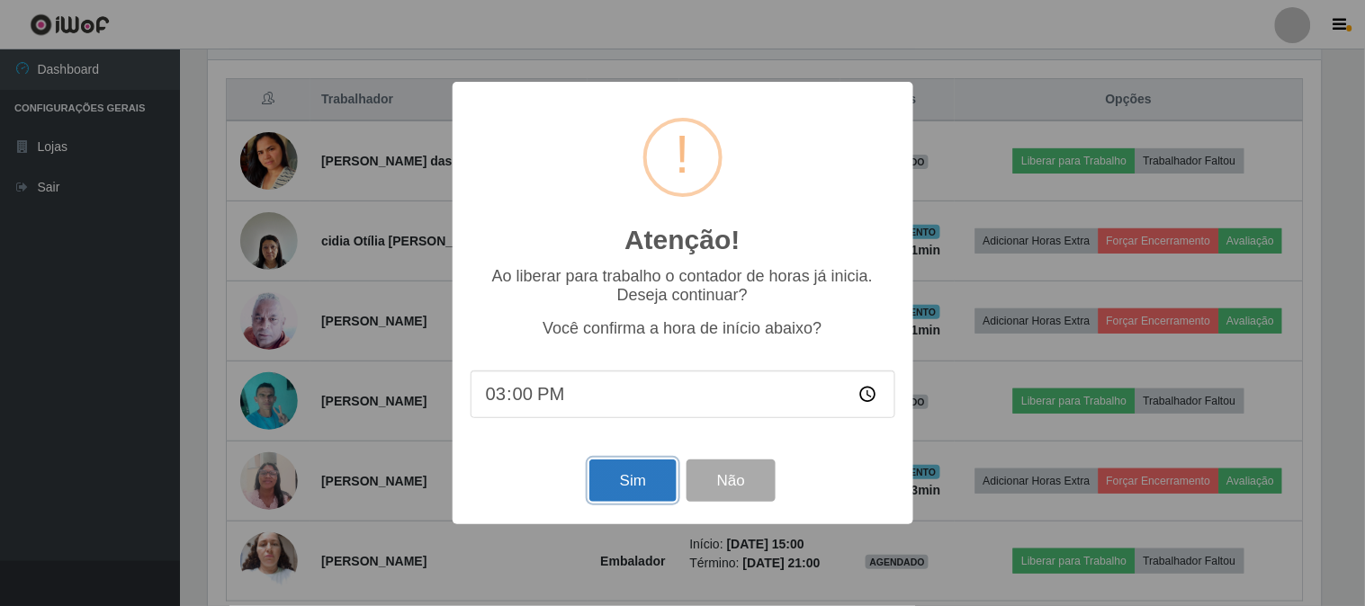
click at [610, 472] on button "Sim" at bounding box center [632, 481] width 87 height 42
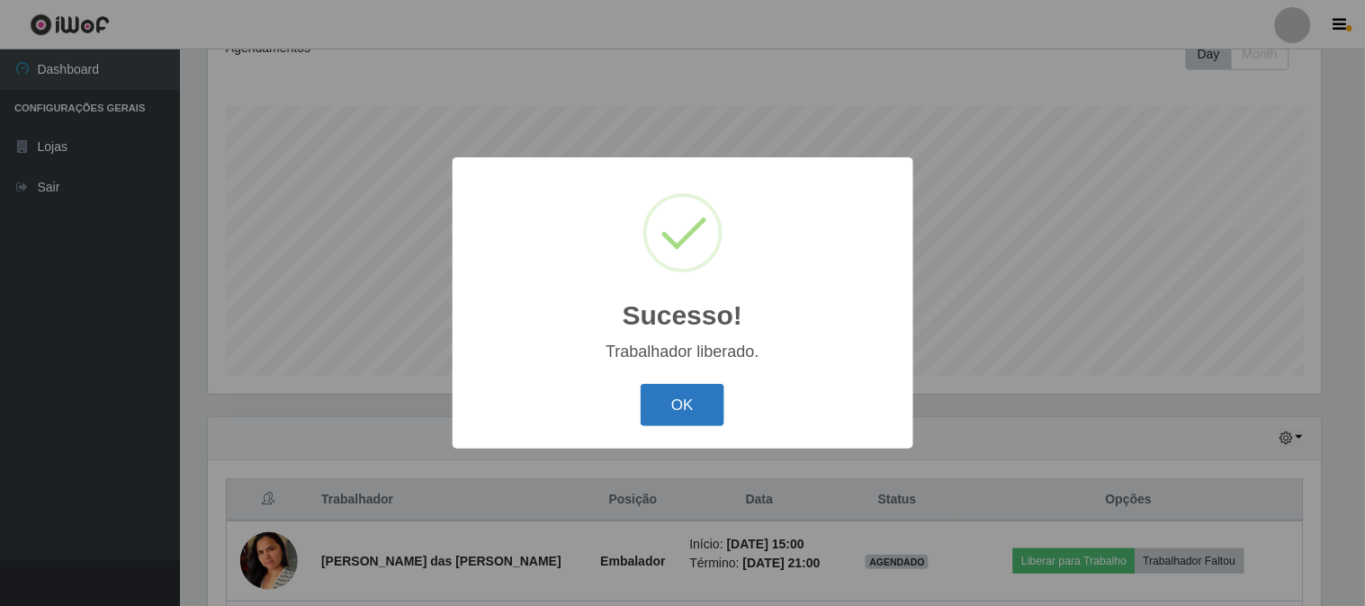
click at [670, 410] on button "OK" at bounding box center [683, 405] width 84 height 42
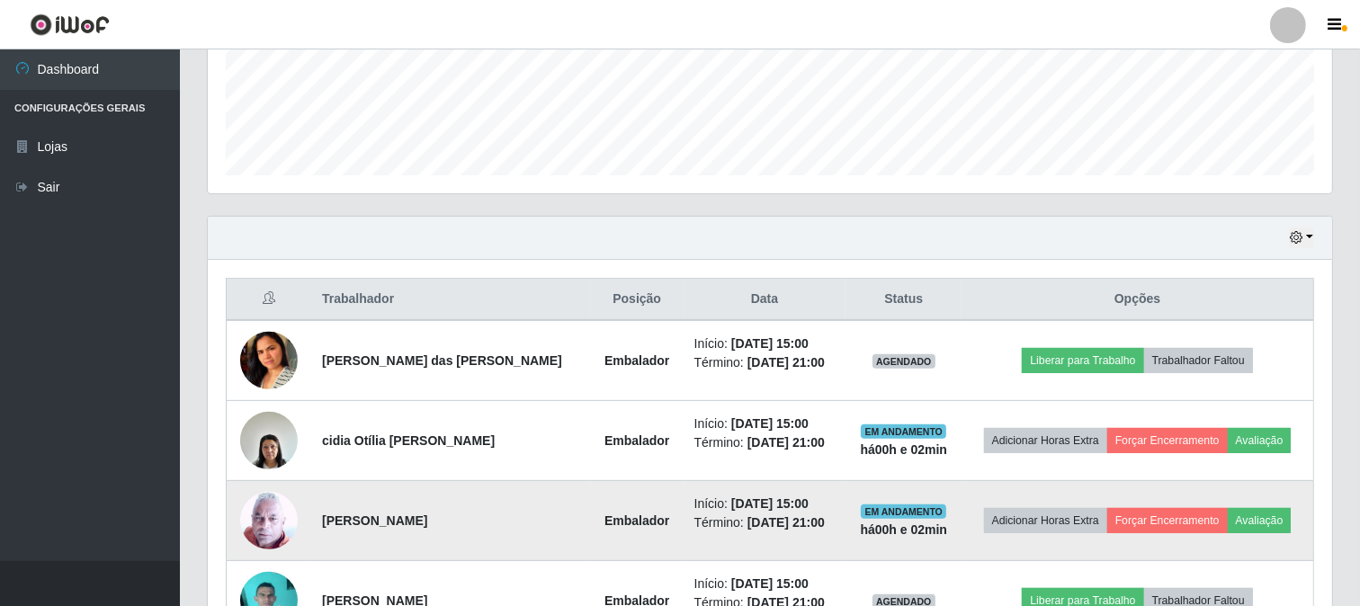
scroll to position [568, 0]
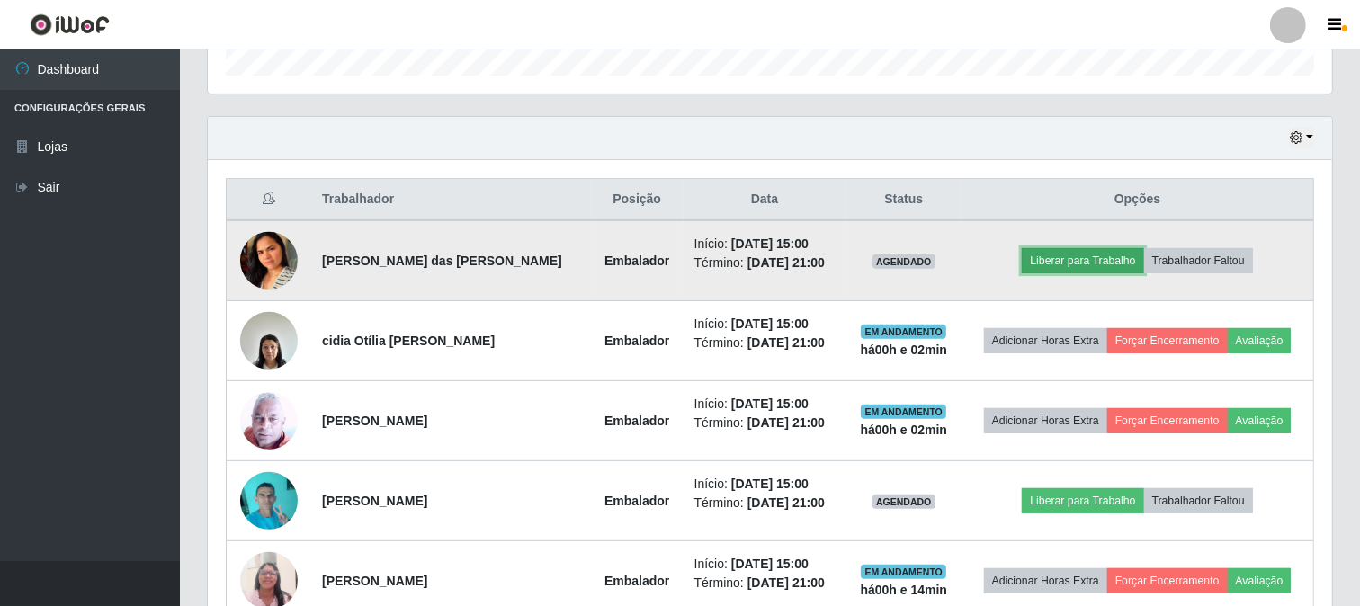
click at [1089, 257] on button "Liberar para Trabalho" at bounding box center [1082, 260] width 121 height 25
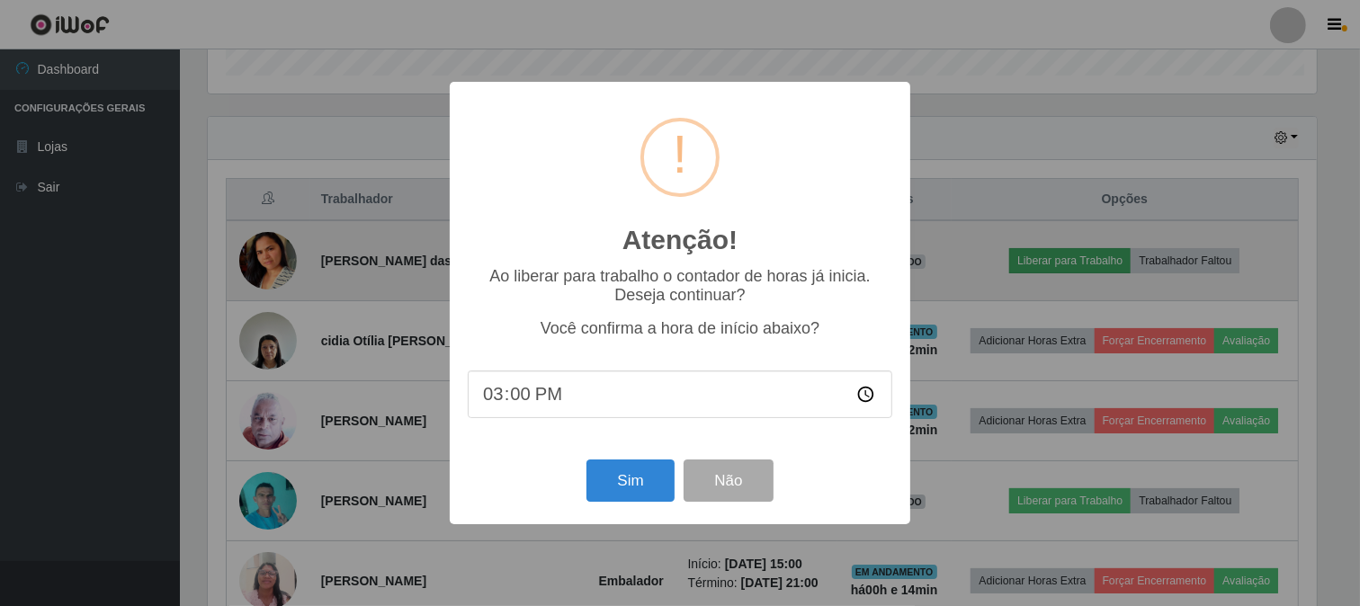
scroll to position [372, 1113]
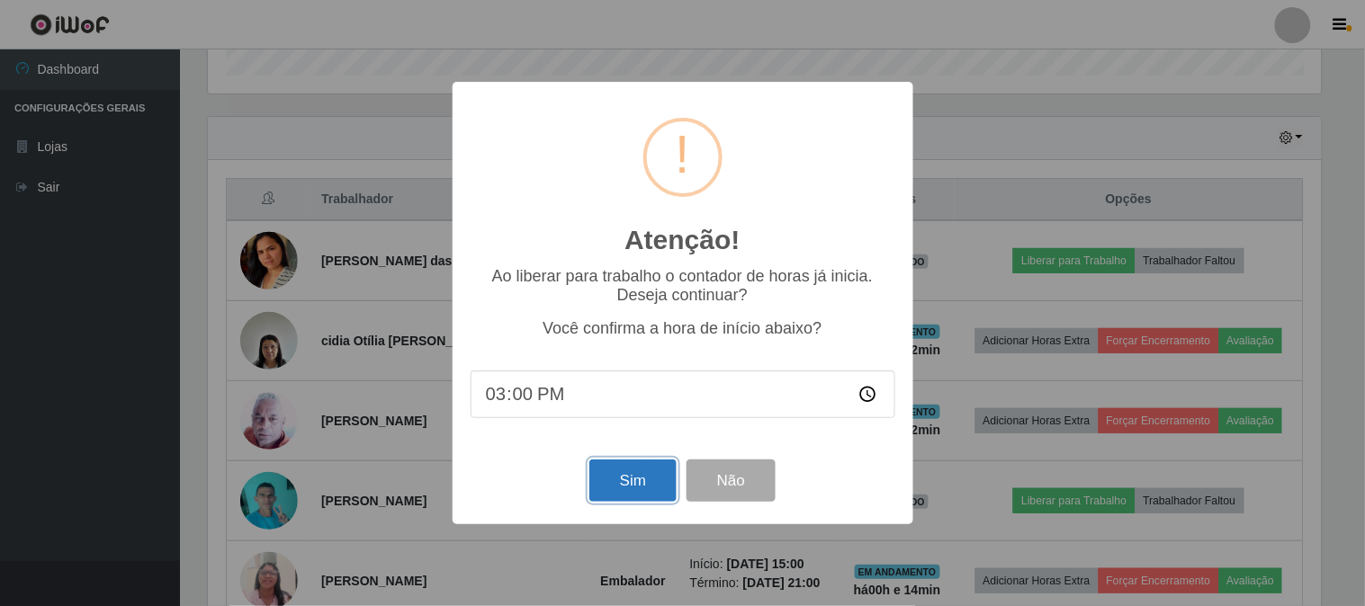
click at [649, 475] on button "Sim" at bounding box center [632, 481] width 87 height 42
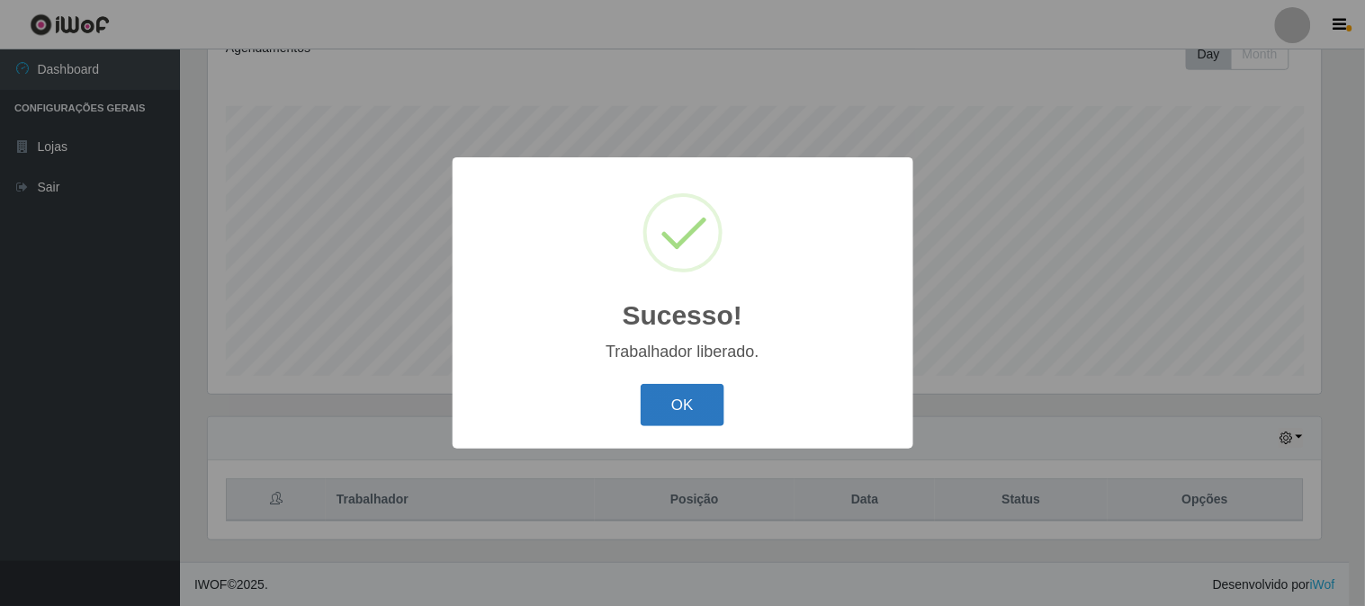
click at [685, 419] on button "OK" at bounding box center [683, 405] width 84 height 42
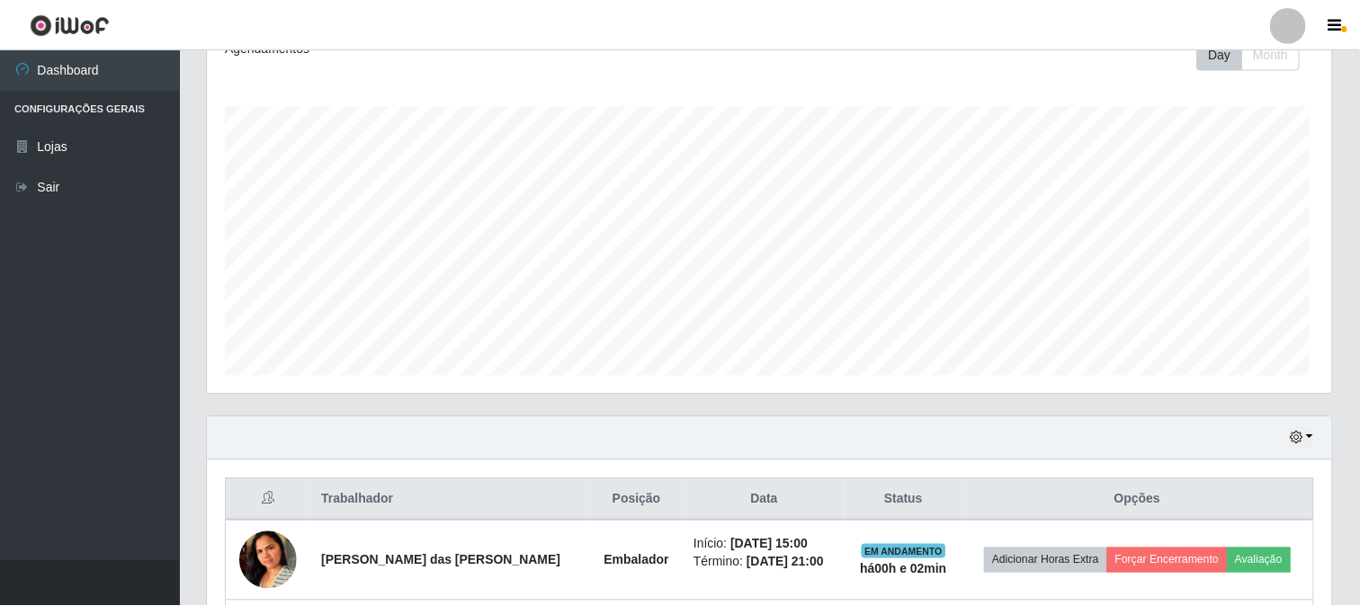
scroll to position [899361, 898610]
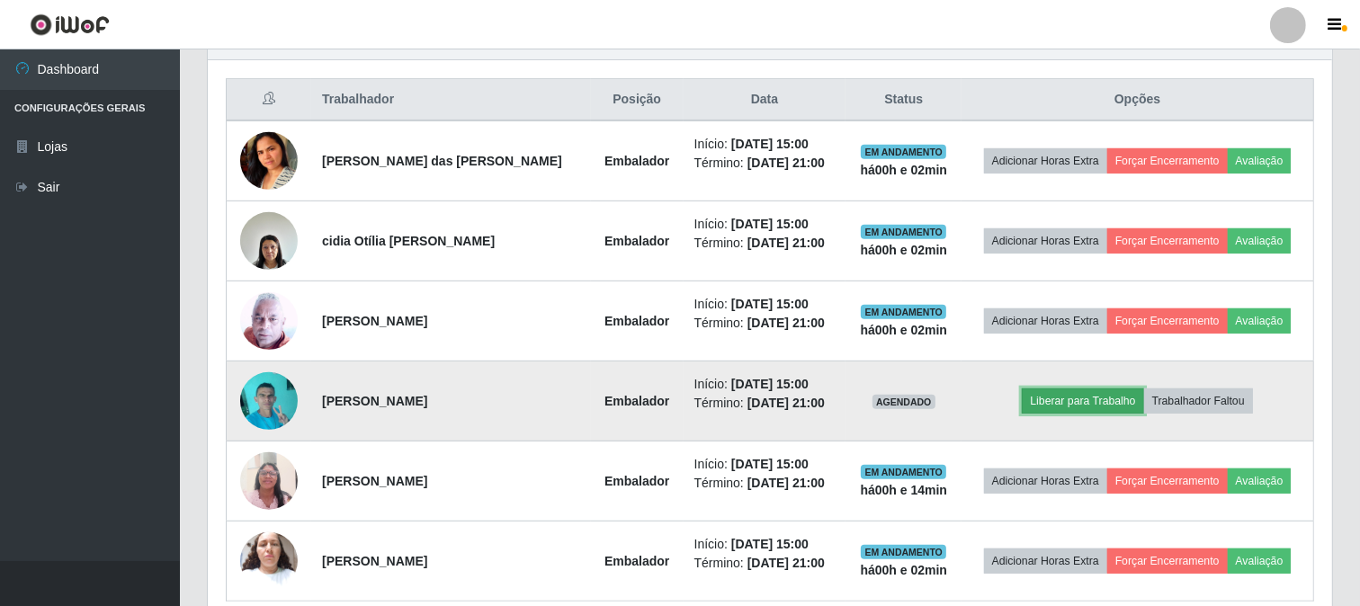
click at [1057, 397] on button "Liberar para Trabalho" at bounding box center [1082, 401] width 121 height 25
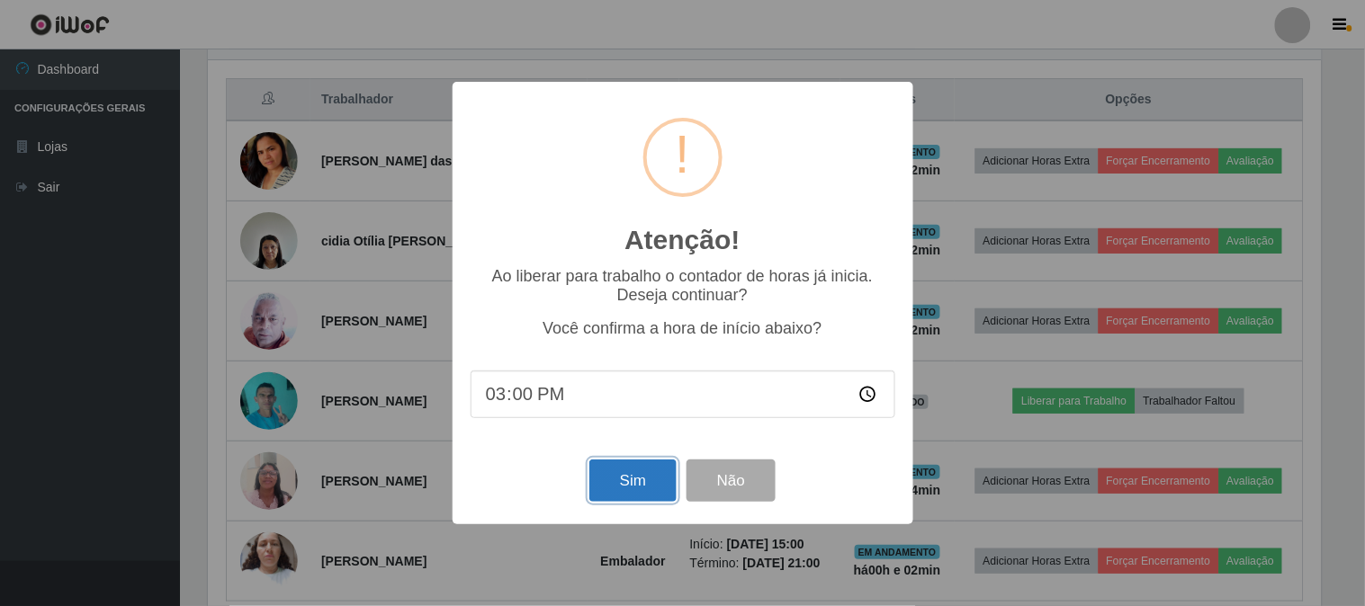
click at [613, 483] on button "Sim" at bounding box center [632, 481] width 87 height 42
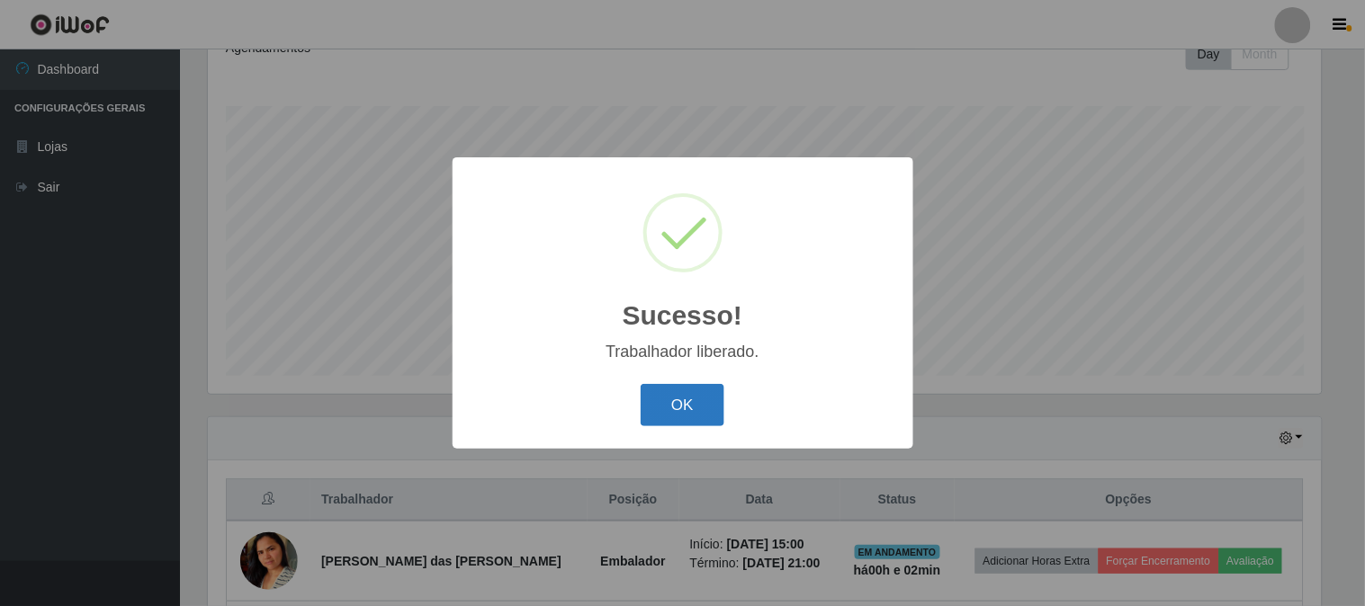
click at [661, 399] on button "OK" at bounding box center [683, 405] width 84 height 42
